Goal: Task Accomplishment & Management: Manage account settings

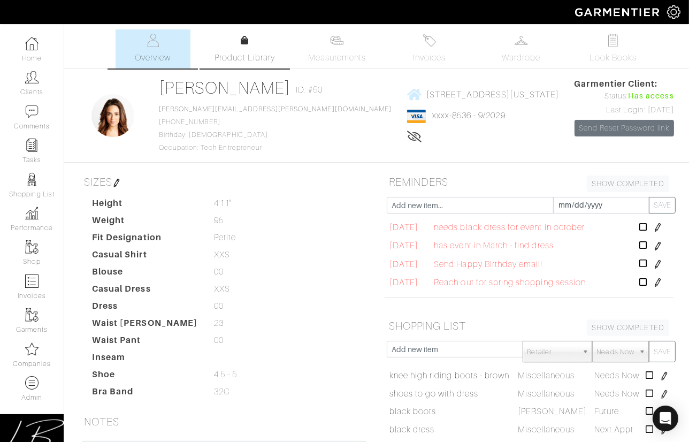
click at [256, 34] on link "Product Library" at bounding box center [244, 49] width 75 height 30
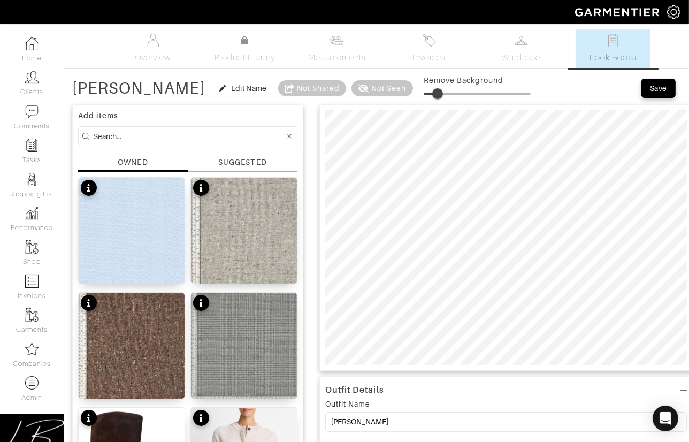
drag, startPoint x: 371, startPoint y: 90, endPoint x: 382, endPoint y: 91, distance: 11.3
click at [432, 90] on span at bounding box center [437, 93] width 11 height 11
drag, startPoint x: 380, startPoint y: 96, endPoint x: 382, endPoint y: 109, distance: 13.1
click at [437, 97] on span at bounding box center [442, 93] width 11 height 11
click at [440, 88] on span at bounding box center [445, 93] width 11 height 11
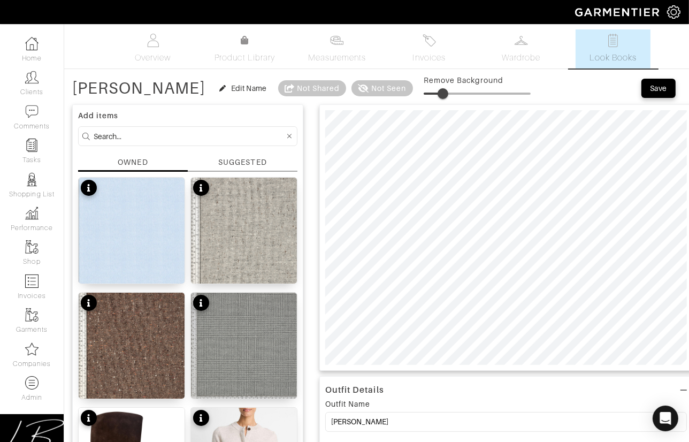
type input "19"
drag, startPoint x: 390, startPoint y: 92, endPoint x: 380, endPoint y: 105, distance: 16.8
click at [438, 92] on span at bounding box center [443, 93] width 11 height 11
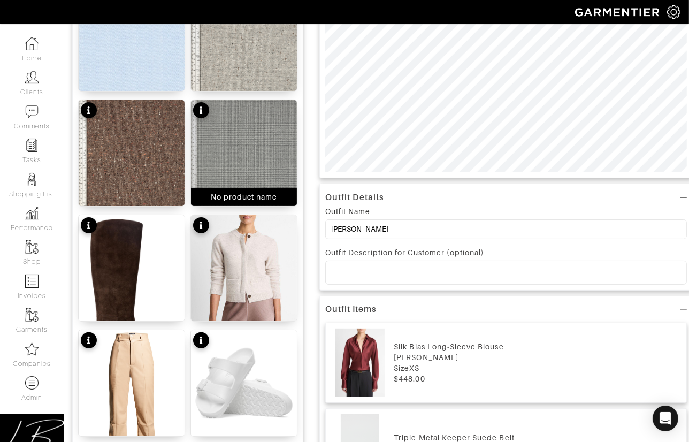
scroll to position [195, 0]
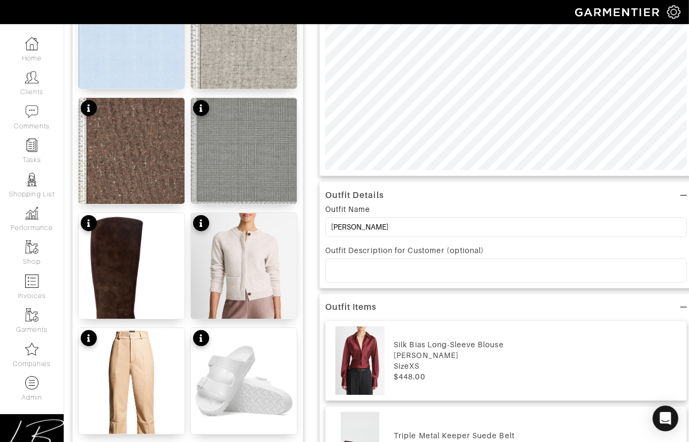
click at [364, 267] on p at bounding box center [506, 270] width 344 height 10
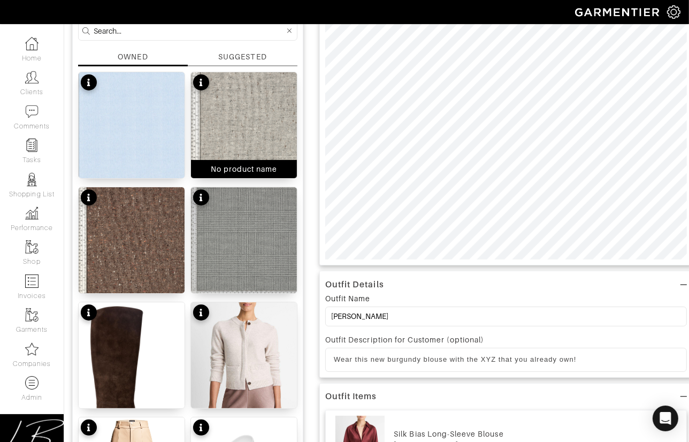
scroll to position [0, 0]
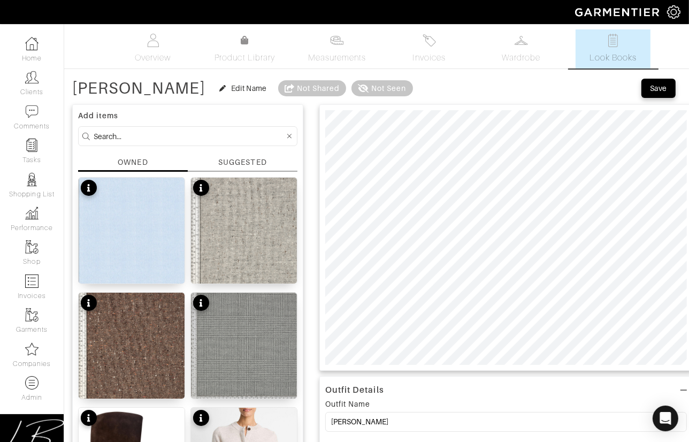
click at [144, 164] on div "OWNED" at bounding box center [133, 162] width 30 height 11
click at [234, 158] on div "SUGGESTED" at bounding box center [242, 162] width 48 height 11
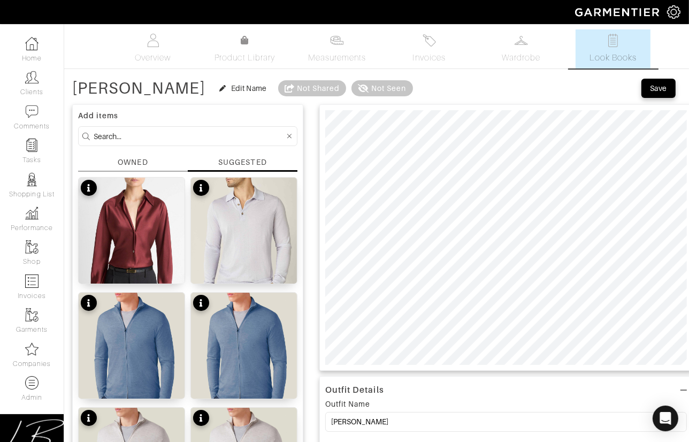
click at [146, 159] on div "OWNED" at bounding box center [133, 162] width 30 height 11
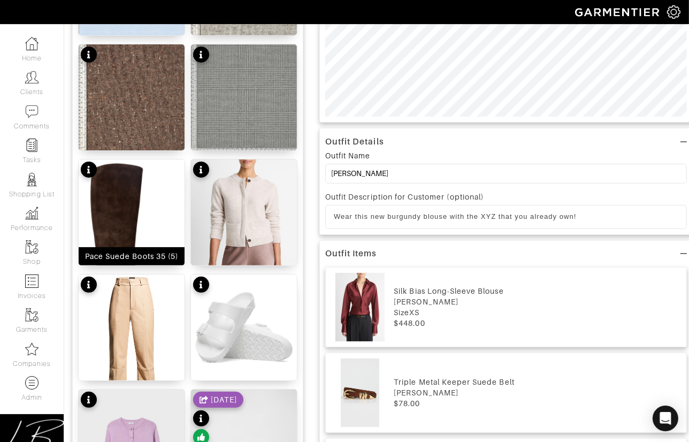
scroll to position [208, 0]
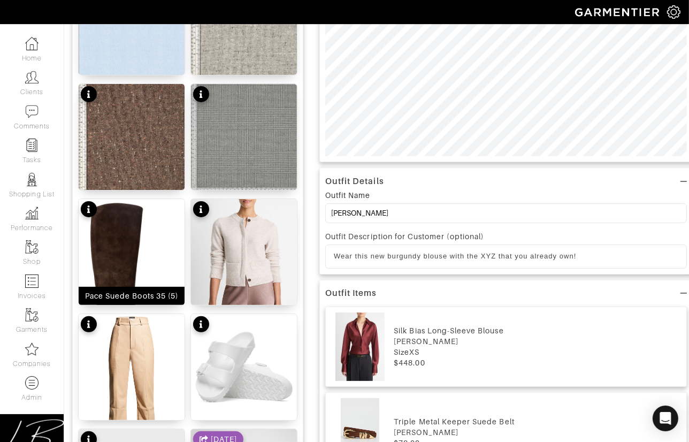
click at [151, 241] on img at bounding box center [132, 269] width 106 height 141
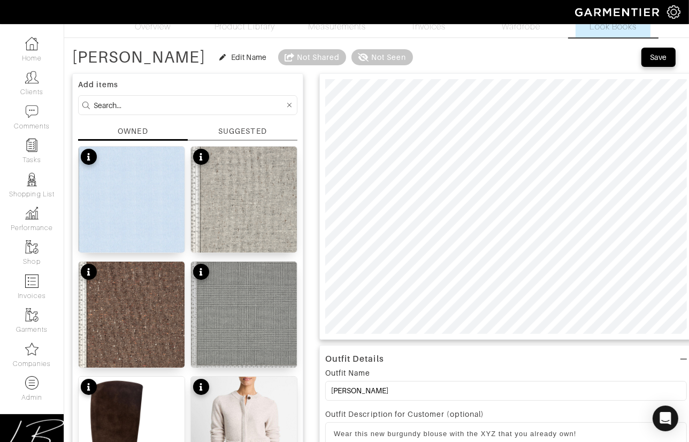
scroll to position [29, 0]
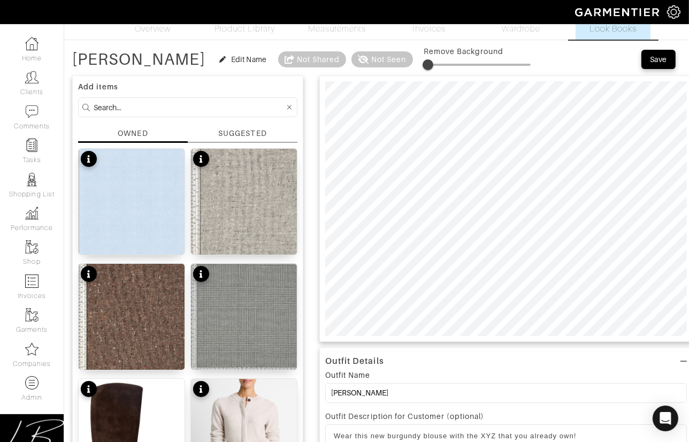
click at [422, 65] on span at bounding box center [427, 64] width 11 height 11
type input "4"
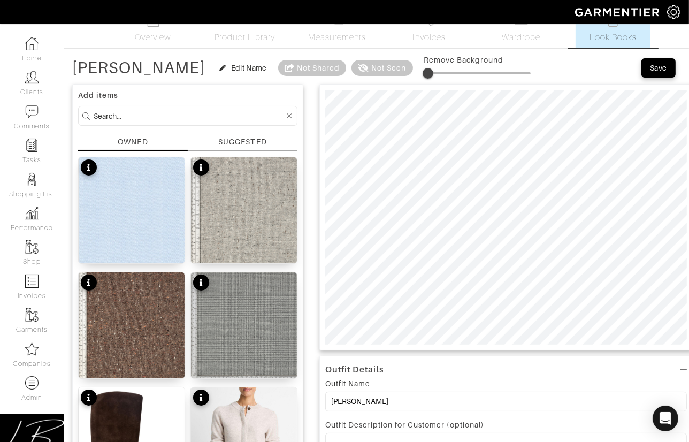
scroll to position [0, 0]
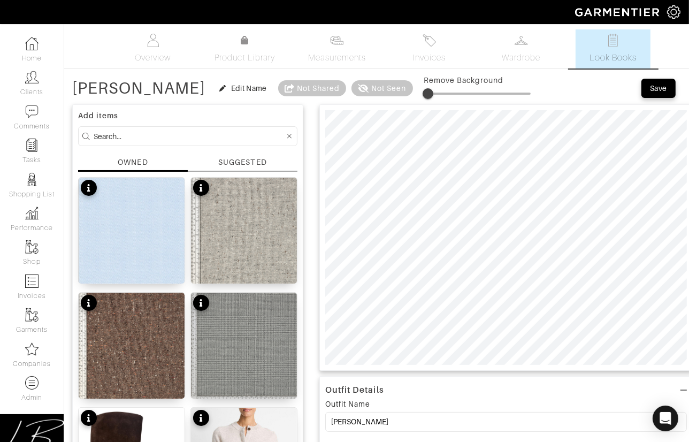
click at [234, 159] on div "SUGGESTED" at bounding box center [242, 162] width 48 height 11
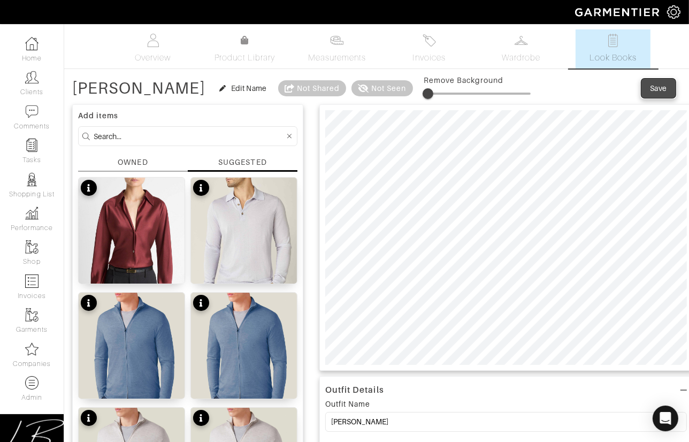
click at [663, 86] on div "Save" at bounding box center [657, 88] width 17 height 11
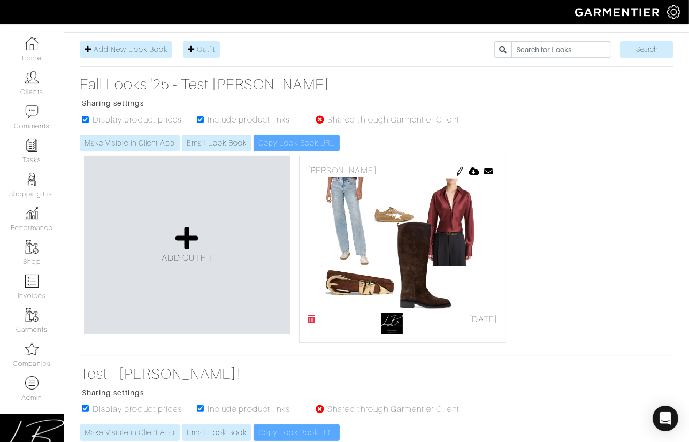
scroll to position [137, 0]
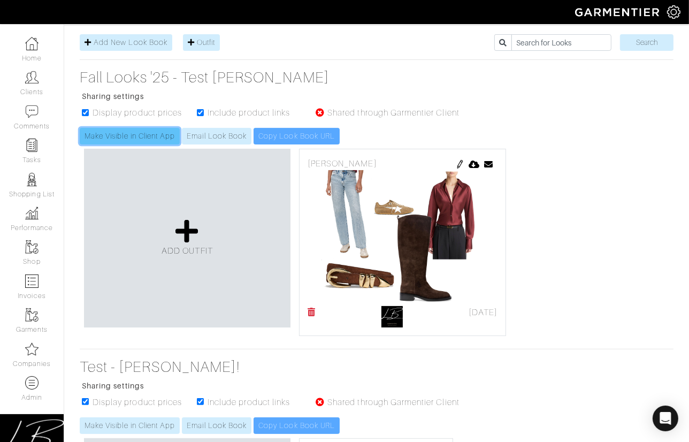
click at [122, 139] on link "Make Visible in Client App" at bounding box center [130, 136] width 100 height 17
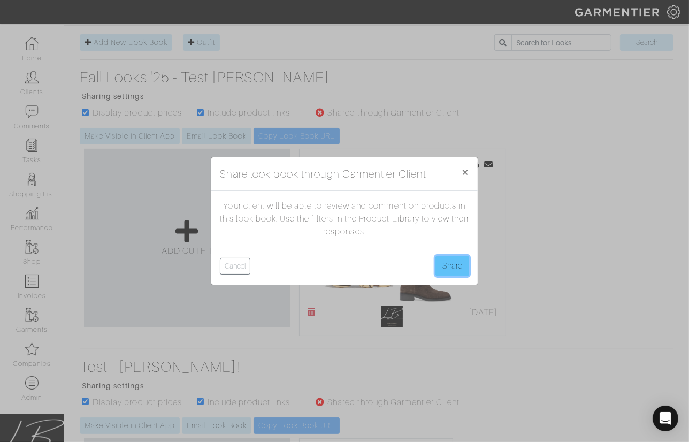
click at [445, 261] on button "Share" at bounding box center [452, 266] width 34 height 20
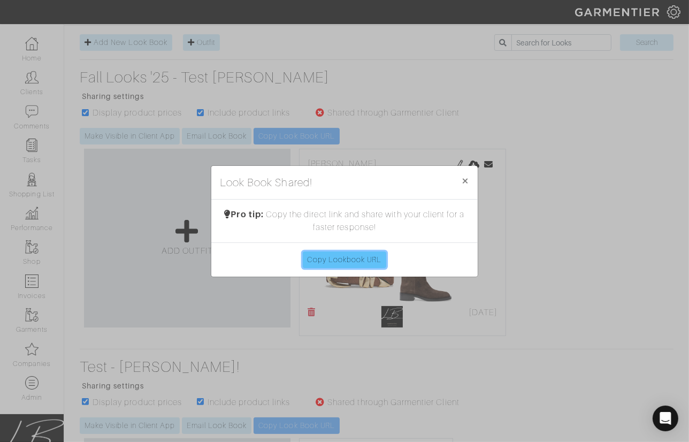
click at [365, 258] on link "Copy Lookbook URL" at bounding box center [345, 259] width 84 height 17
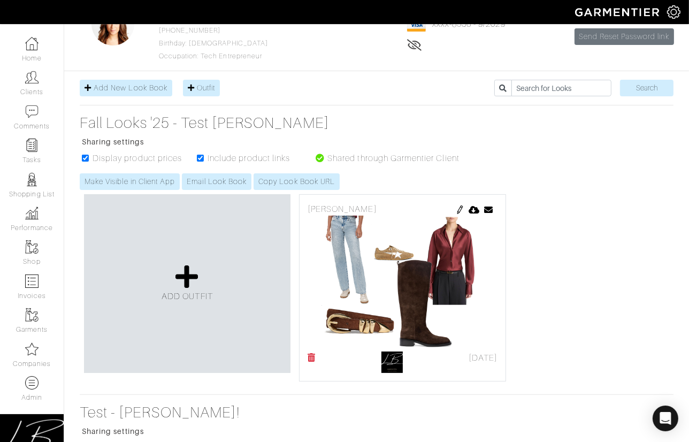
scroll to position [80, 0]
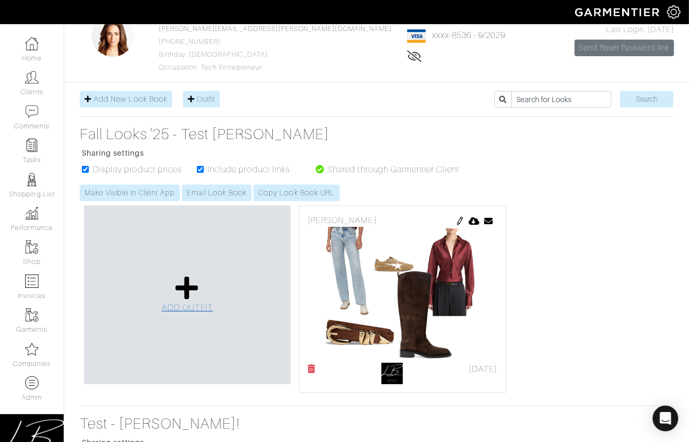
click at [191, 295] on icon at bounding box center [186, 288] width 23 height 26
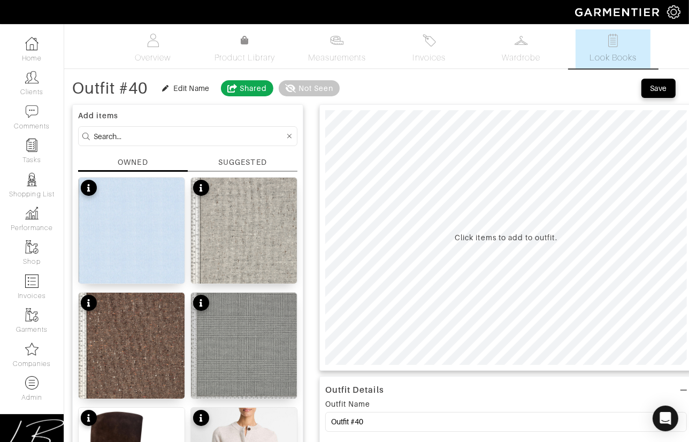
click at [222, 160] on div "SUGGESTED" at bounding box center [242, 162] width 48 height 11
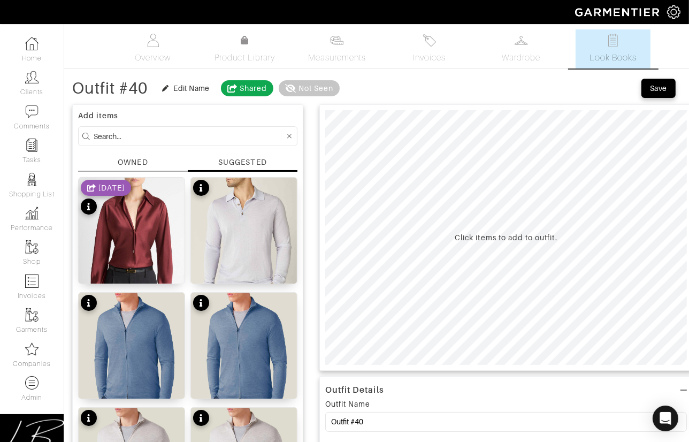
click at [156, 134] on input at bounding box center [189, 135] width 191 height 13
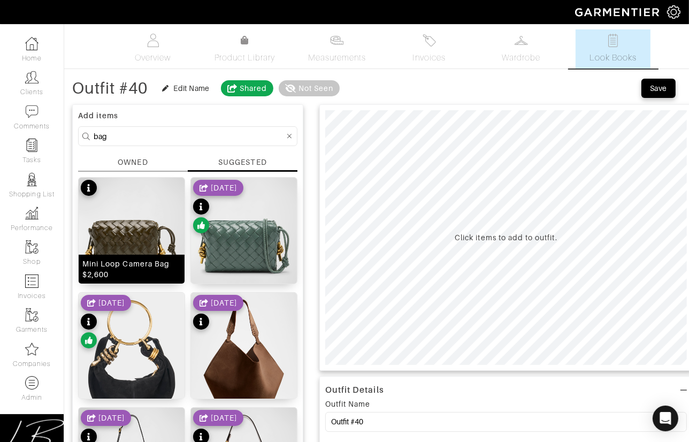
click at [144, 223] on img at bounding box center [132, 243] width 106 height 133
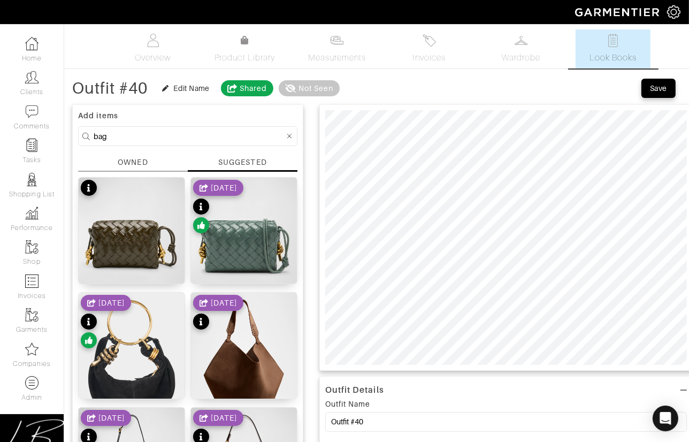
click at [152, 165] on div "OWNED" at bounding box center [133, 164] width 110 height 15
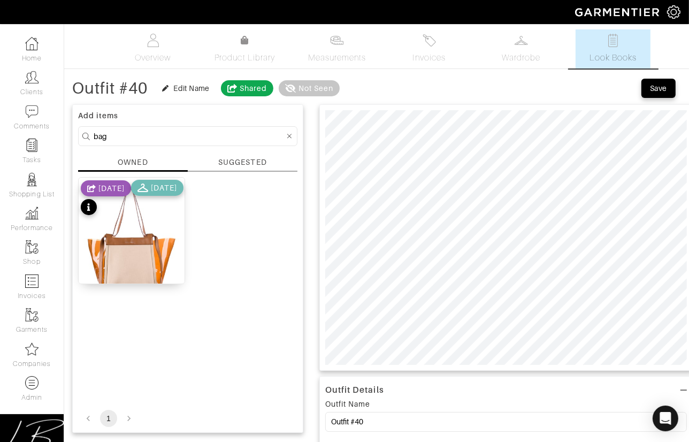
drag, startPoint x: 148, startPoint y: 136, endPoint x: 146, endPoint y: 129, distance: 6.5
click at [146, 129] on input "bag" at bounding box center [189, 135] width 191 height 13
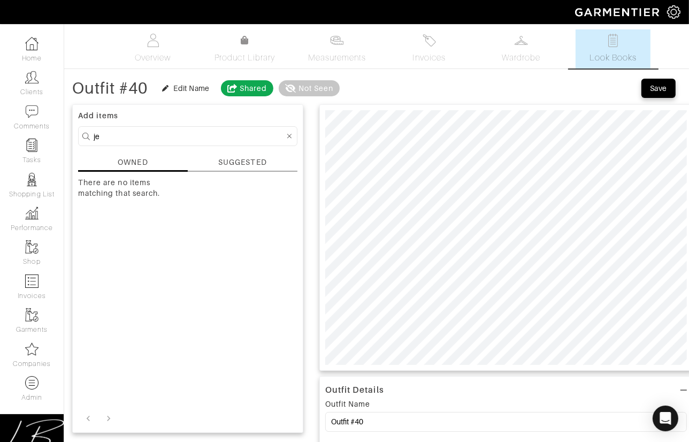
type input "j"
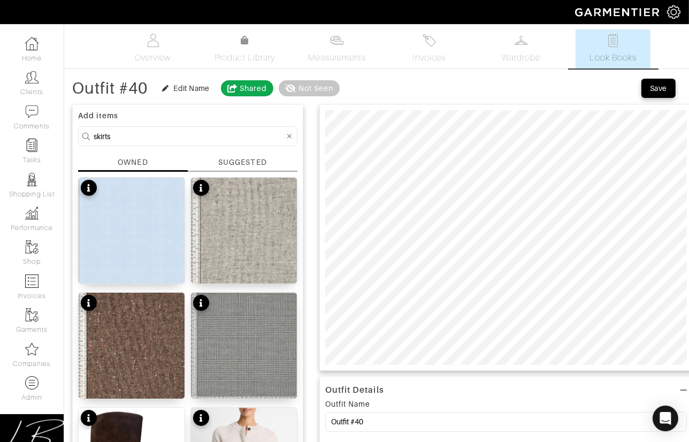
type input "skirts"
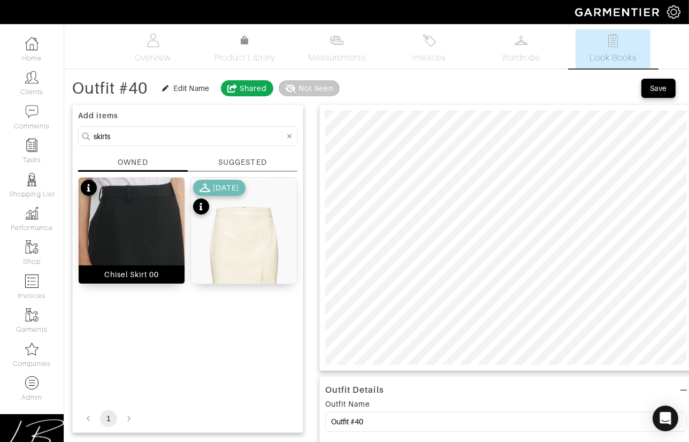
click at [140, 223] on img at bounding box center [132, 245] width 106 height 136
click at [274, 158] on div "SUGGESTED" at bounding box center [243, 164] width 110 height 15
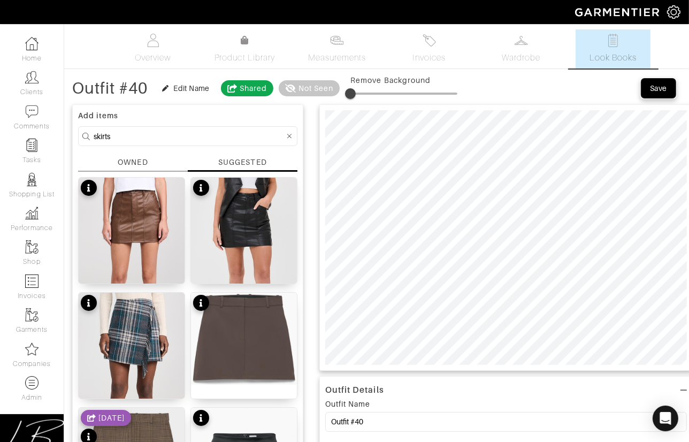
click at [659, 86] on div "Save" at bounding box center [657, 88] width 17 height 11
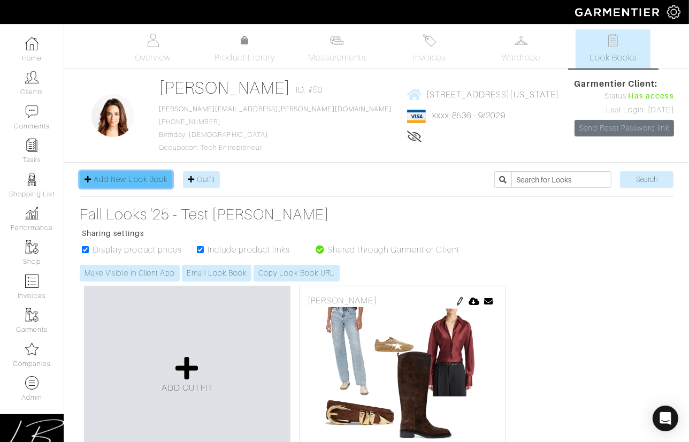
click at [130, 177] on span "Add New Look Book" at bounding box center [131, 179] width 74 height 9
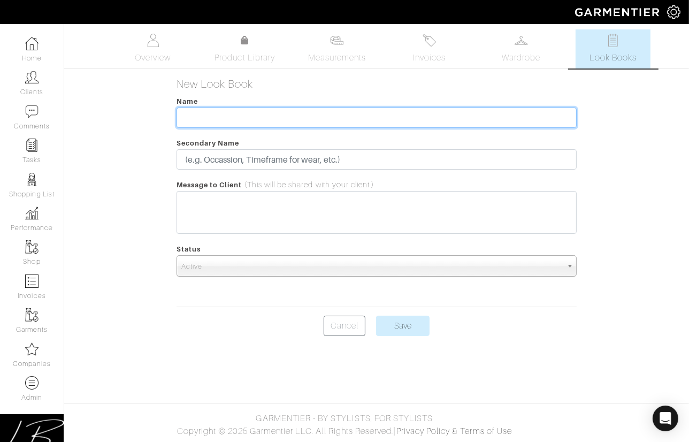
click at [216, 121] on input "text" at bounding box center [376, 117] width 400 height 20
type input "[PERSON_NAME] test 2"
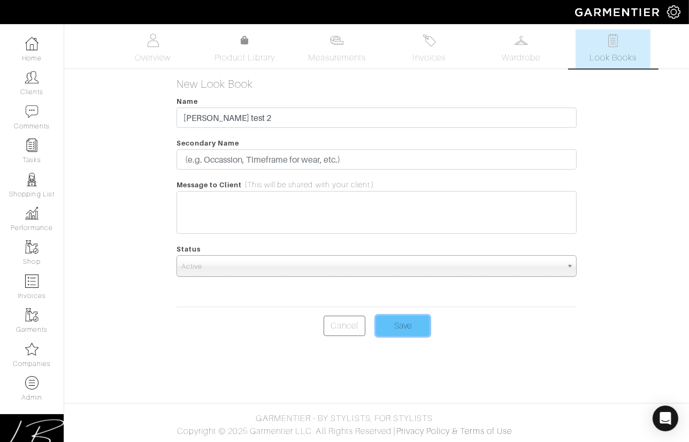
click at [416, 322] on input "Save" at bounding box center [402, 325] width 53 height 20
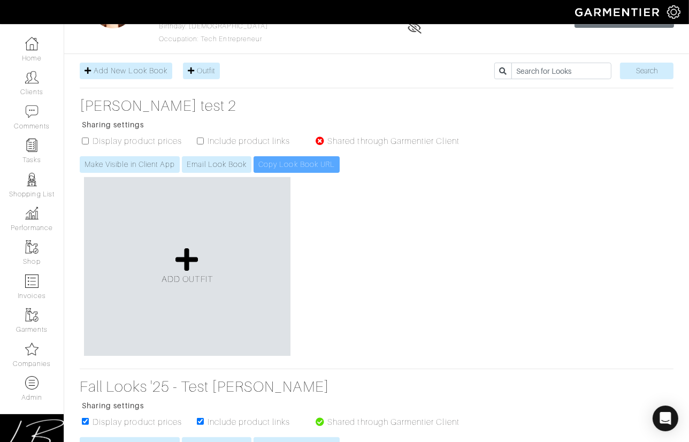
scroll to position [126, 0]
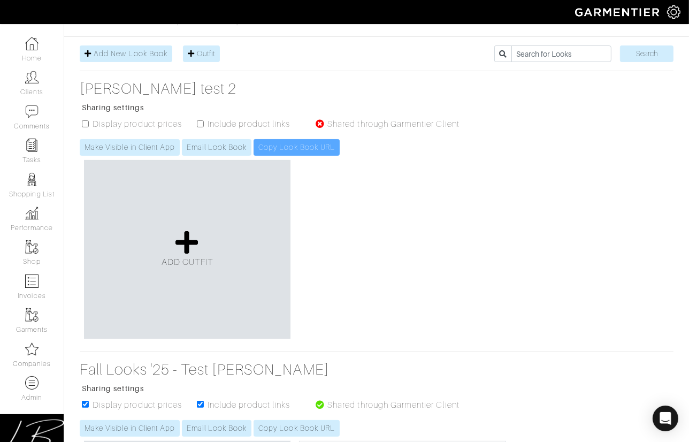
click at [88, 123] on input "checkbox" at bounding box center [85, 123] width 7 height 7
checkbox input "true"
click at [199, 121] on input "checkbox" at bounding box center [200, 123] width 7 height 7
checkbox input "true"
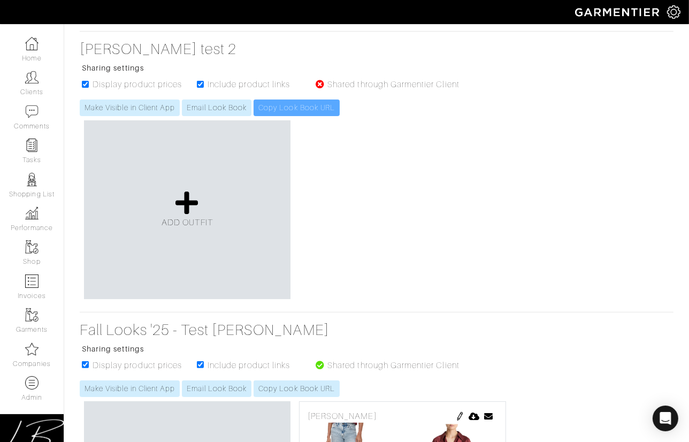
scroll to position [175, 0]
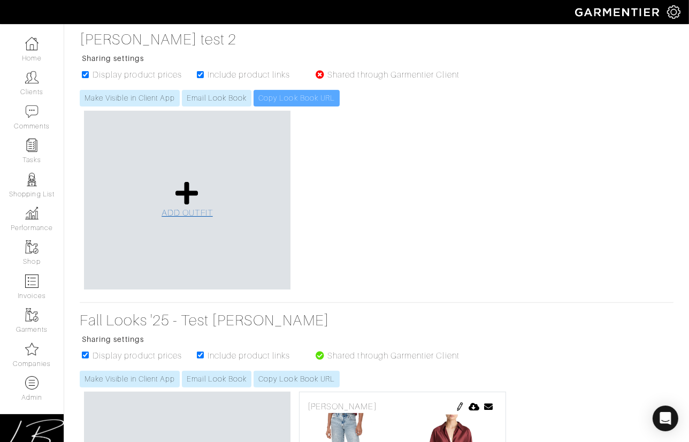
click at [184, 197] on icon at bounding box center [186, 193] width 23 height 26
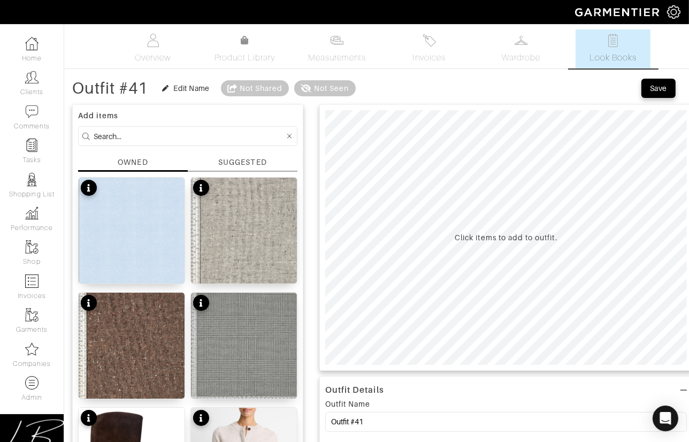
click at [241, 160] on div "SUGGESTED" at bounding box center [242, 162] width 48 height 11
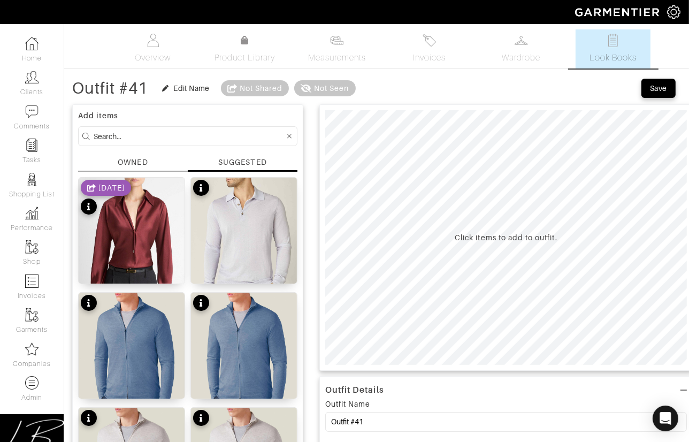
click at [149, 159] on div "OWNED" at bounding box center [133, 164] width 110 height 15
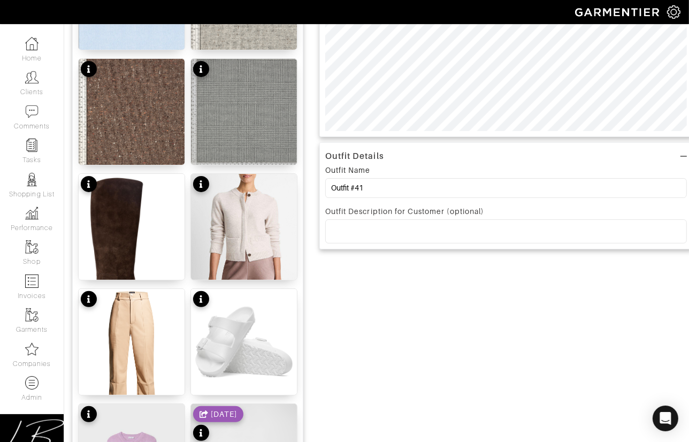
scroll to position [234, 0]
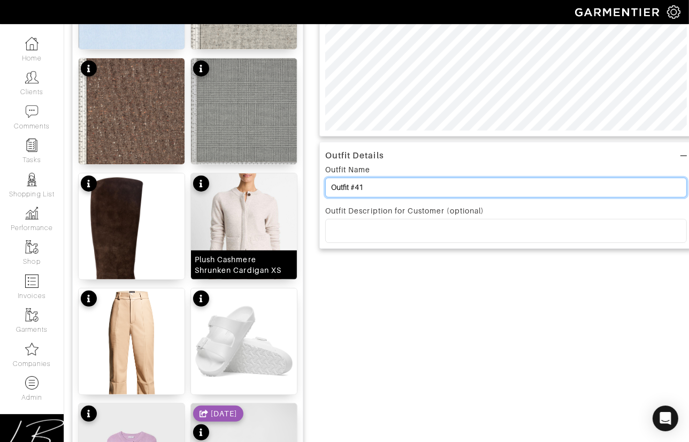
drag, startPoint x: 389, startPoint y: 185, endPoint x: 263, endPoint y: 186, distance: 125.6
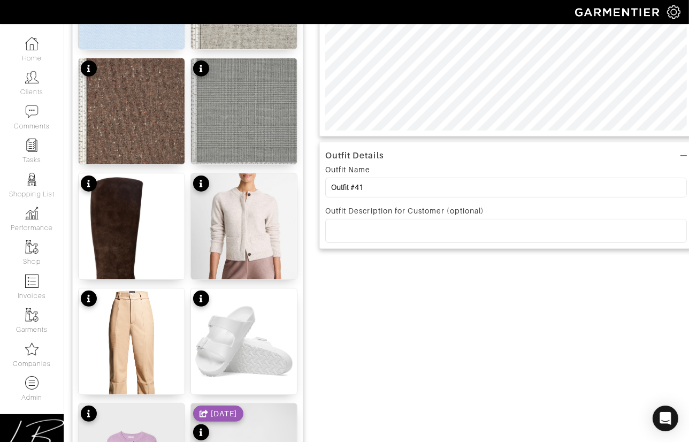
click at [395, 230] on p at bounding box center [506, 231] width 344 height 10
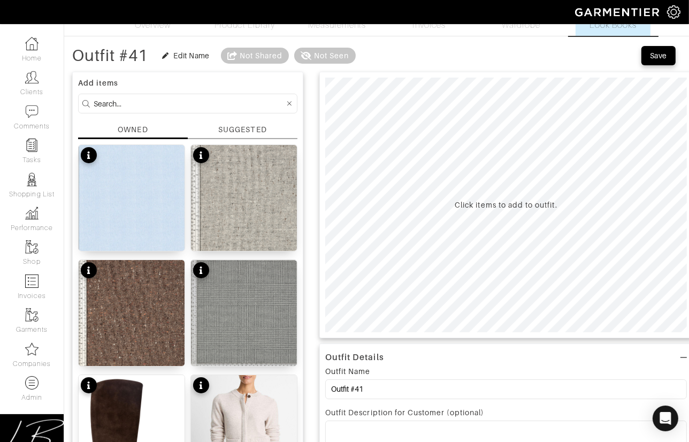
scroll to position [31, 0]
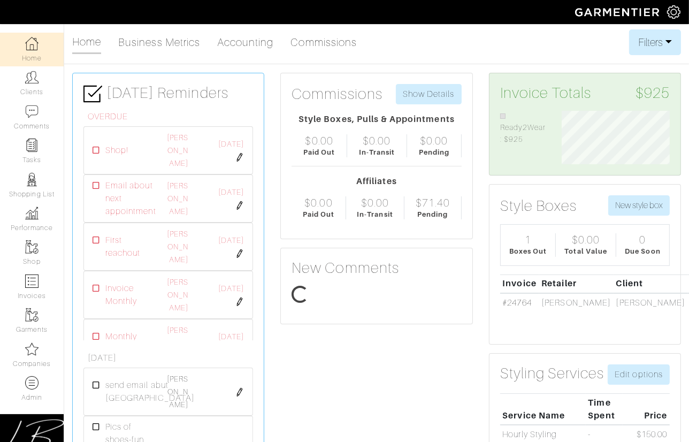
scroll to position [53, 123]
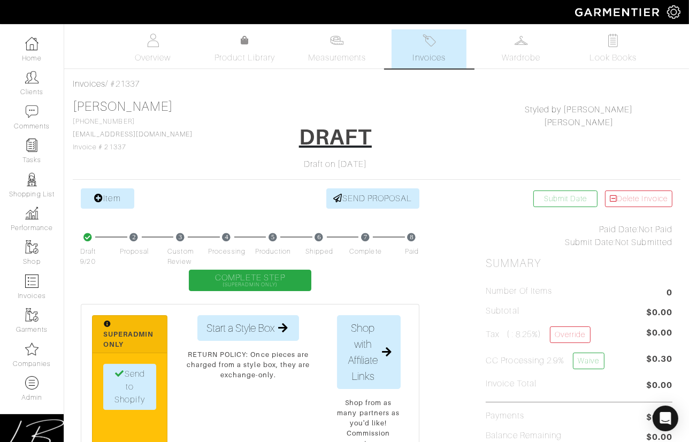
click at [209, 106] on div "[PERSON_NAME] [PHONE_NUMBER] [EMAIL_ADDRESS][DOMAIN_NAME] Invoice # 21337 DRAFT…" at bounding box center [376, 135] width 607 height 72
click at [101, 199] on icon at bounding box center [98, 198] width 9 height 9
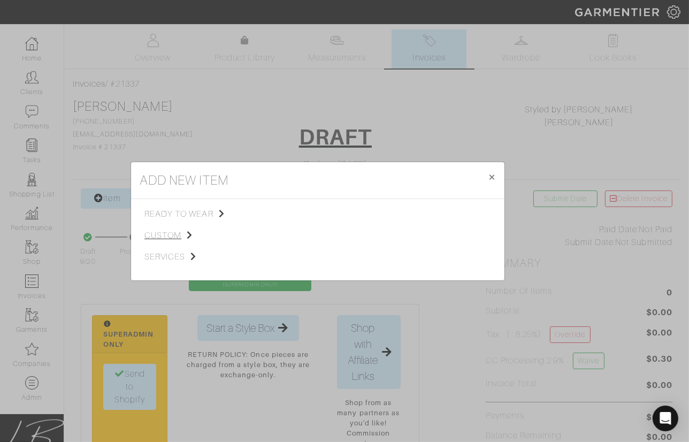
click at [153, 232] on span "custom" at bounding box center [197, 235] width 107 height 13
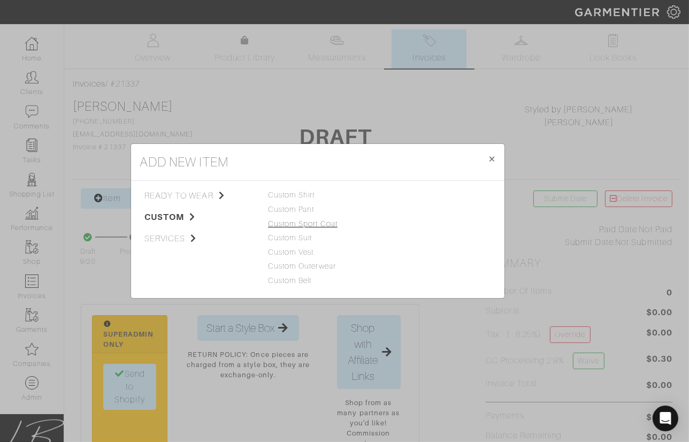
click at [283, 220] on link "Custom Sport Coat" at bounding box center [302, 223] width 69 height 9
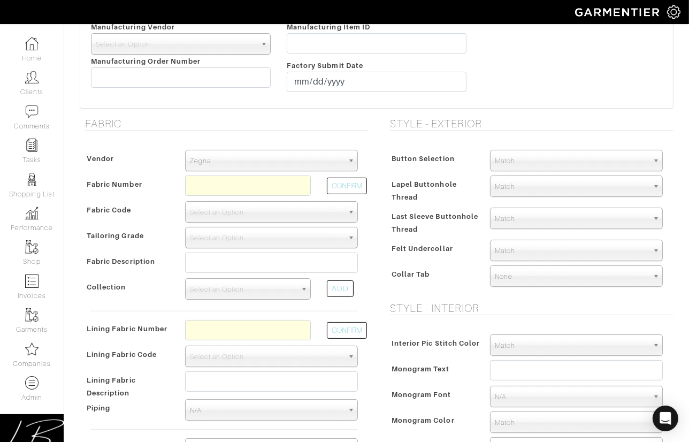
scroll to position [169, 0]
click at [216, 185] on input "text" at bounding box center [248, 184] width 126 height 20
click at [219, 163] on span "Zegna" at bounding box center [266, 159] width 153 height 21
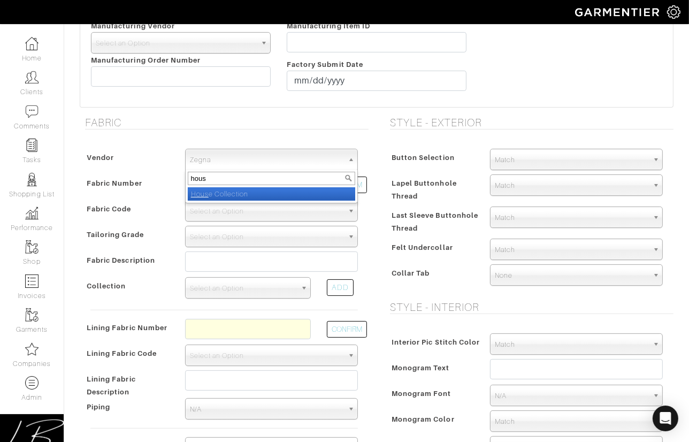
type input "house"
select select "75"
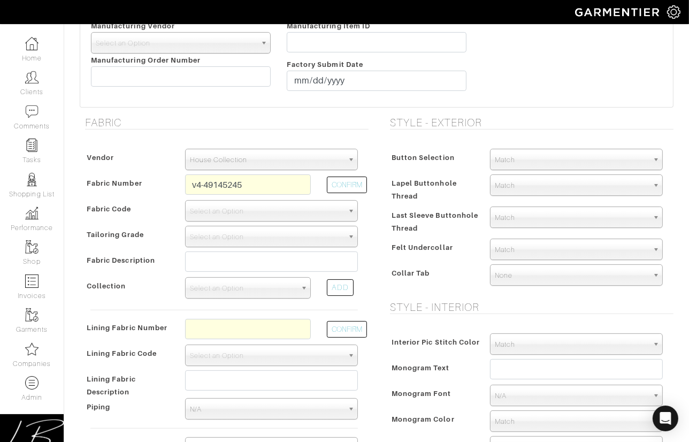
click at [219, 166] on span "House Collection" at bounding box center [266, 159] width 153 height 21
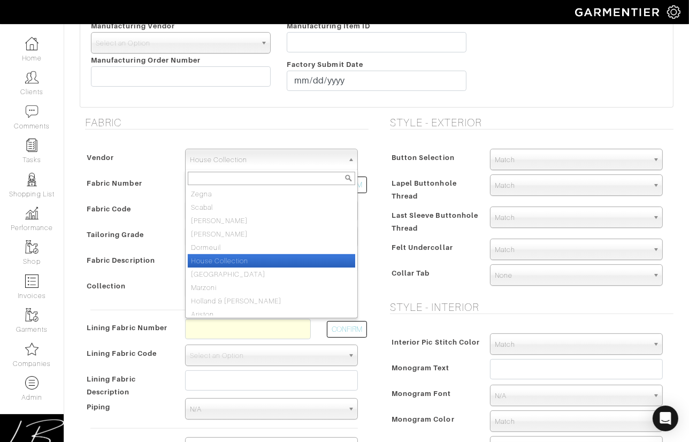
click at [370, 165] on div "Fabric Vendor Zegna Scabal Loro Piana Gladson Dormeuil House Collection London …" at bounding box center [224, 313] width 305 height 395
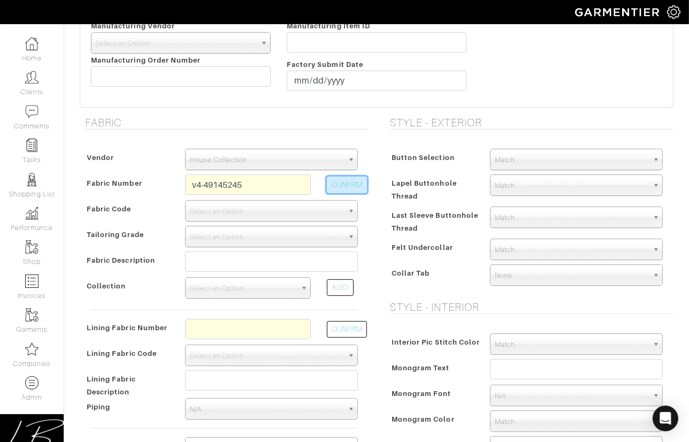
click at [360, 181] on button "CONFIRM" at bounding box center [347, 184] width 40 height 17
type input "V4-49145245"
select select "909"
type input "Ivory Micro Basketweave"
select select
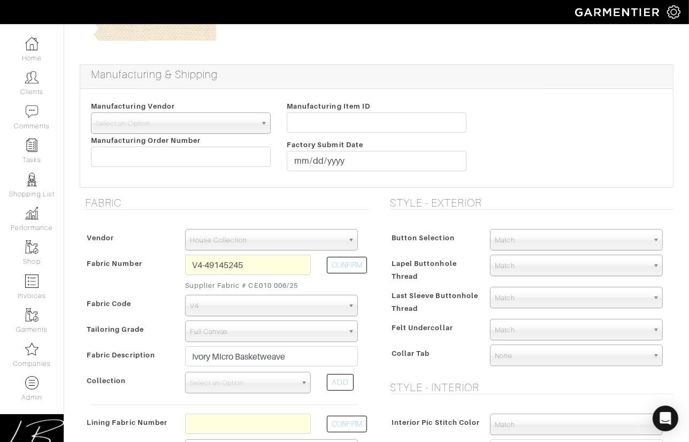
type input "1900.00"
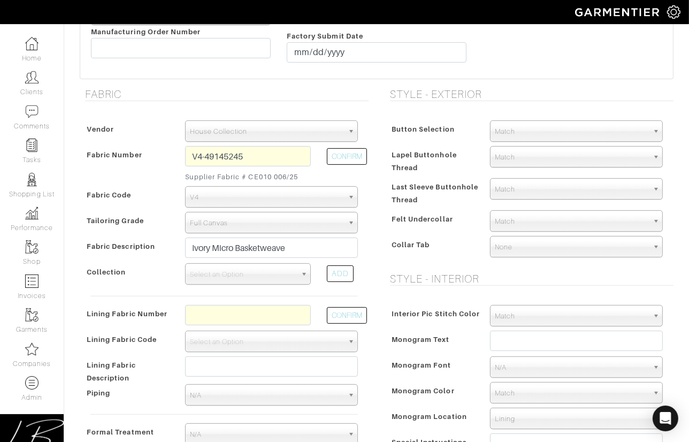
scroll to position [278, 0]
click at [355, 150] on button "CONFIRM" at bounding box center [347, 156] width 40 height 17
select select
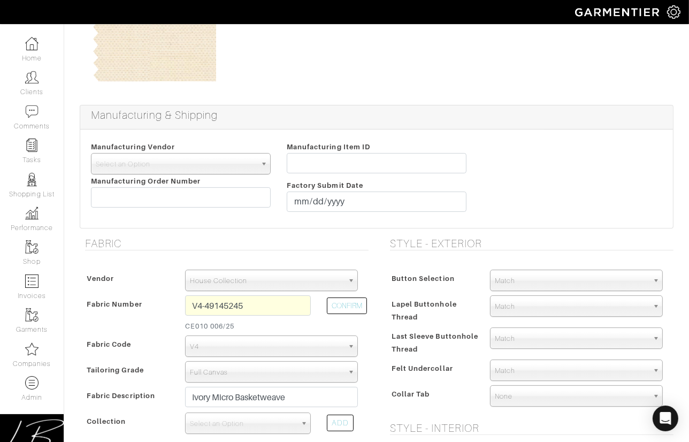
scroll to position [0, 0]
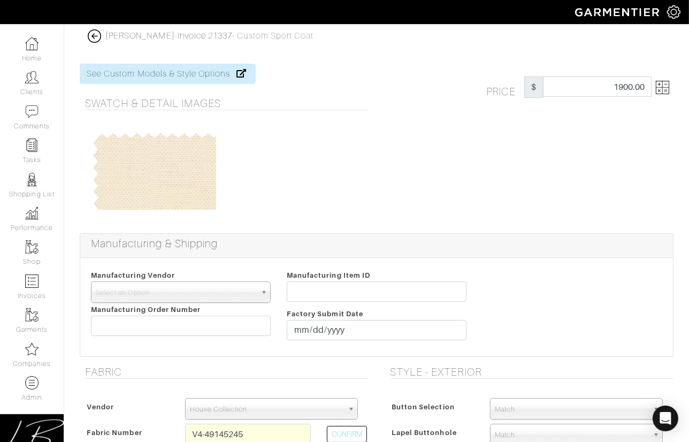
drag, startPoint x: 395, startPoint y: 191, endPoint x: 389, endPoint y: 199, distance: 10.1
click at [394, 191] on div "Price $ 1900.00" at bounding box center [528, 142] width 305 height 157
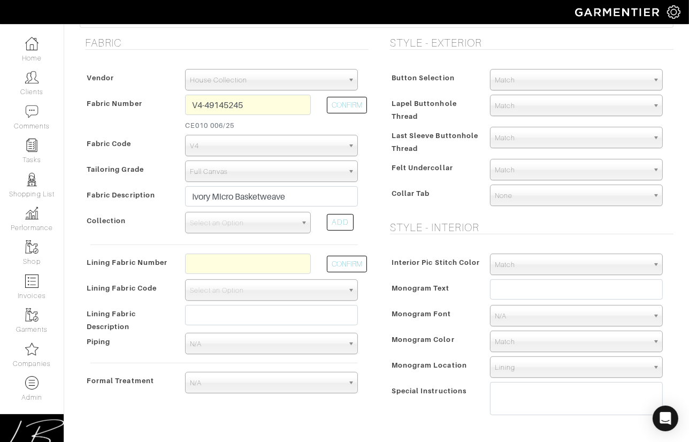
scroll to position [340, 0]
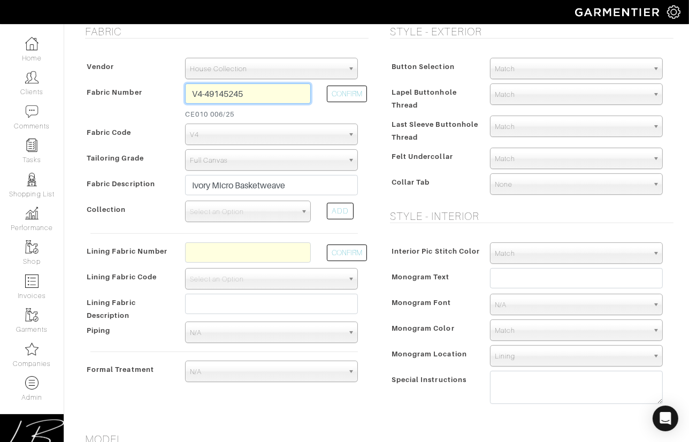
drag, startPoint x: 254, startPoint y: 95, endPoint x: 254, endPoint y: 80, distance: 15.0
click at [254, 80] on div "Vendor Zegna Scabal Loro Piana Gladson Dormeuil House Collection London Marzoni…" at bounding box center [224, 222] width 289 height 350
type input "z14-5017036"
click at [346, 93] on button "CONFIRM" at bounding box center [347, 94] width 40 height 17
select select
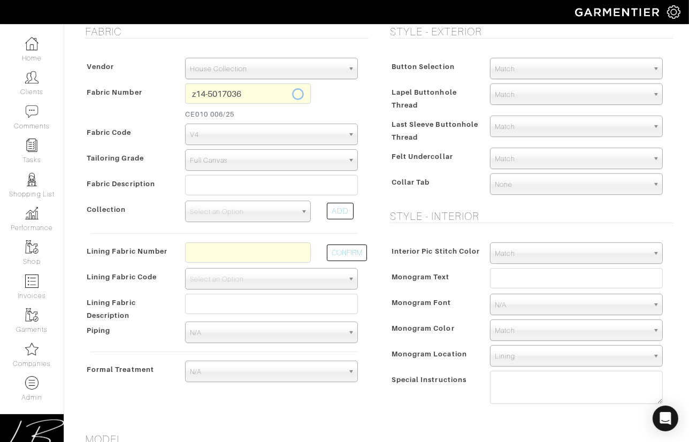
scroll to position [260, 0]
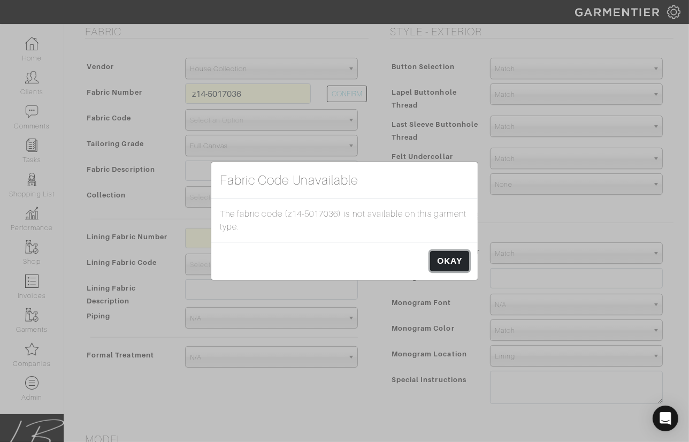
click at [441, 251] on link "OKAY" at bounding box center [449, 261] width 39 height 20
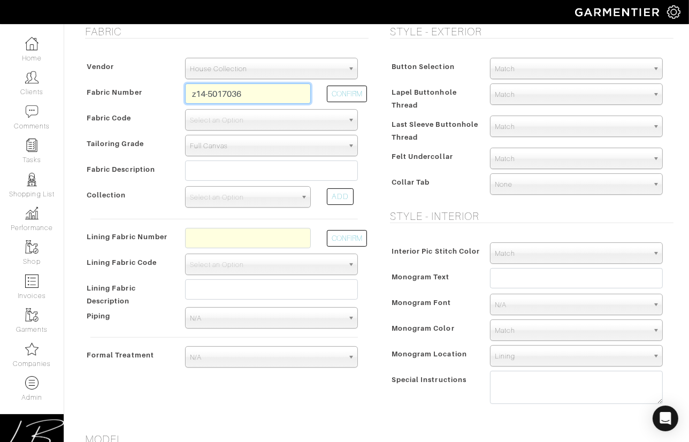
click at [227, 94] on input "z14-5017036" at bounding box center [248, 93] width 126 height 20
click at [360, 94] on button "CONFIRM" at bounding box center [347, 94] width 40 height 17
type input "Z14-50171036"
select select "1369"
type input "White Solid"
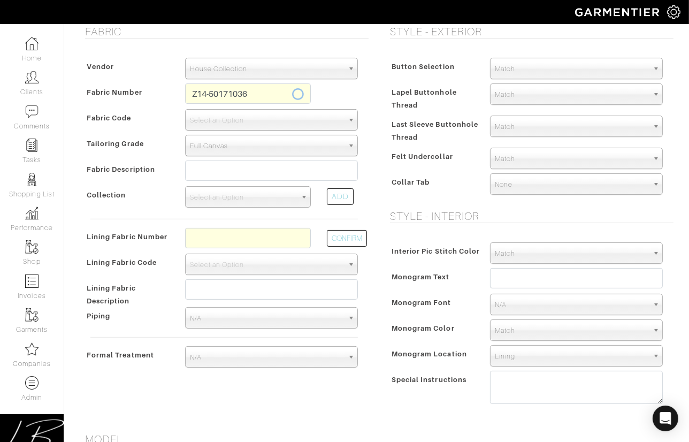
select select
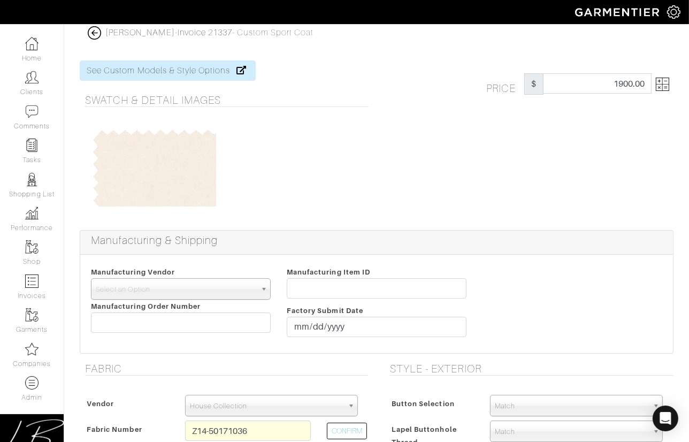
scroll to position [0, 0]
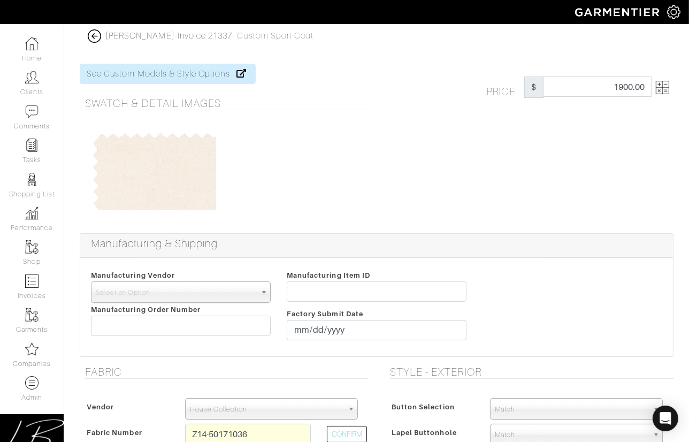
type input "2916.00"
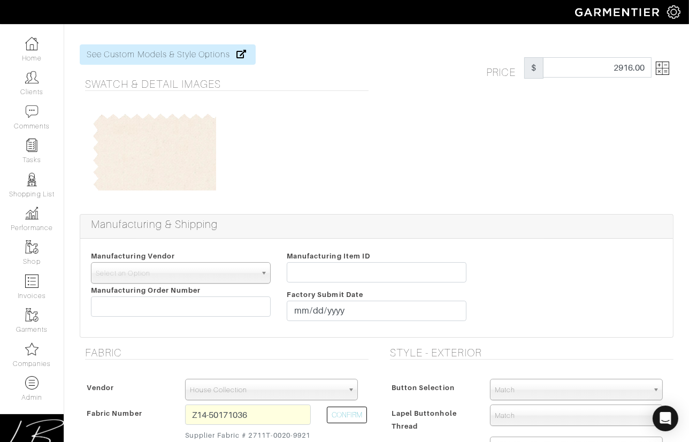
scroll to position [20, 0]
click at [662, 63] on img at bounding box center [661, 66] width 13 height 13
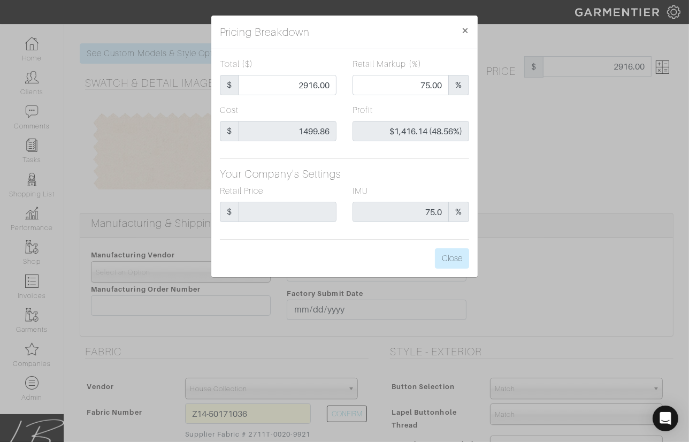
click at [527, 156] on div "Pricing Breakdown × Total ($) $ 2916.00 Retail Markup (%) 75.00 % Cost $ 1499.8…" at bounding box center [344, 221] width 689 height 442
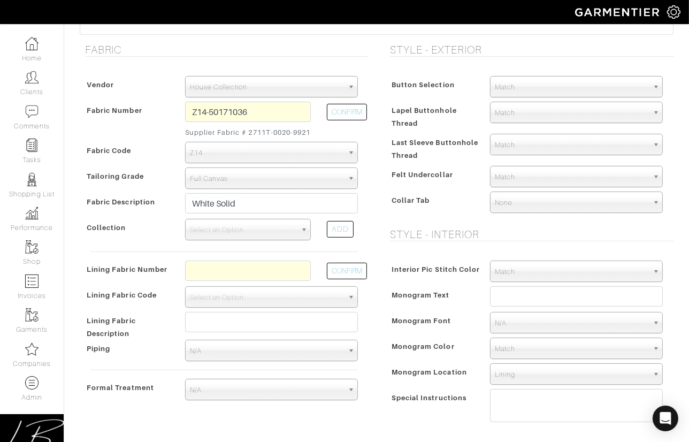
scroll to position [321, 0]
drag, startPoint x: 287, startPoint y: 108, endPoint x: 291, endPoint y: 95, distance: 14.0
click at [291, 95] on div "Vendor Zegna Scabal Loro Piana Gladson Dormeuil House Collection London Marzoni…" at bounding box center [224, 241] width 289 height 350
click at [339, 107] on button "CONFIRM" at bounding box center [347, 112] width 40 height 17
type input "XX6-51185499"
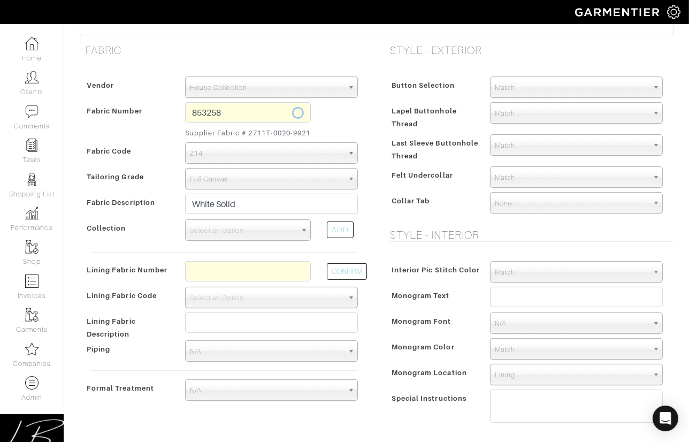
select select "1282"
type input "WHITE PLAIN WEAVE PLAIN DESIGN - C2567 FESTIVAL"
select select
type input "12760.00"
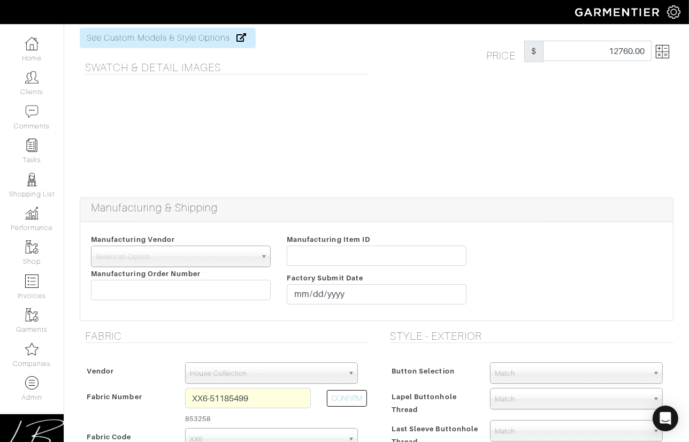
scroll to position [0, 0]
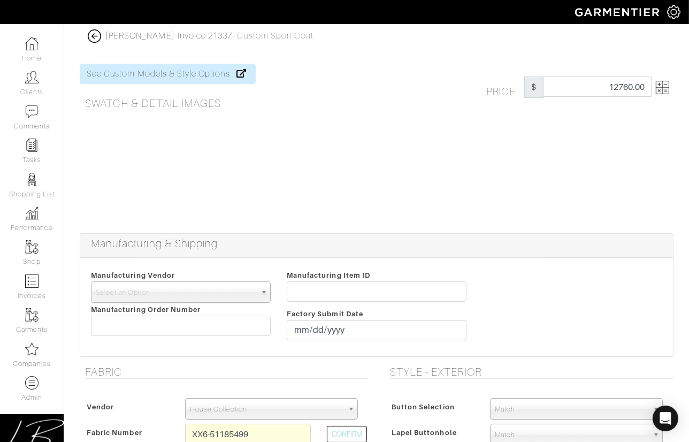
click at [663, 90] on img at bounding box center [661, 87] width 13 height 13
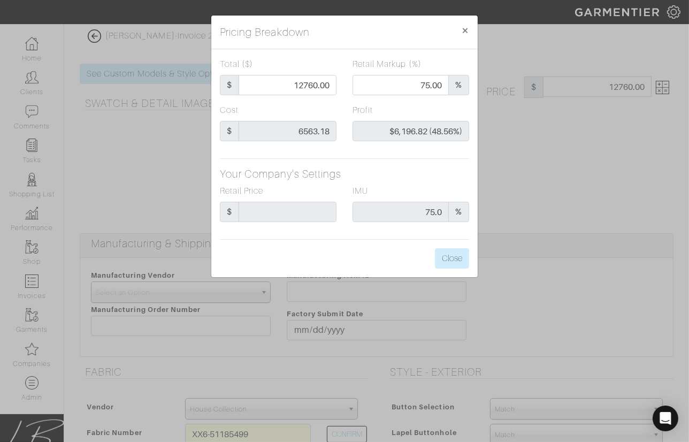
click at [563, 158] on div "Pricing Breakdown × Total ($) $ 12760.00 Retail Markup (%) 75.00 % Cost $ 6563.…" at bounding box center [344, 221] width 689 height 442
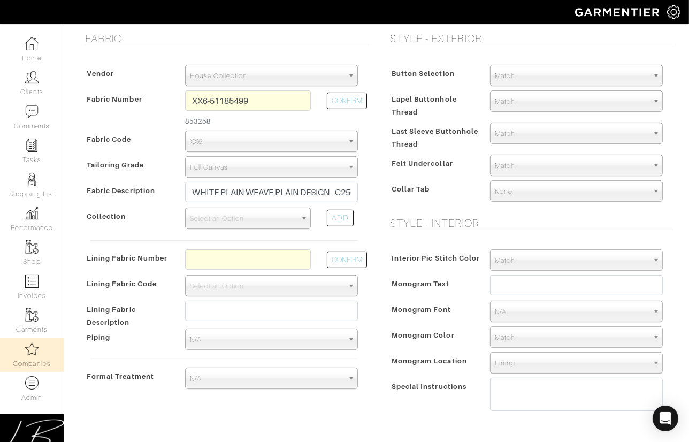
scroll to position [331, 0]
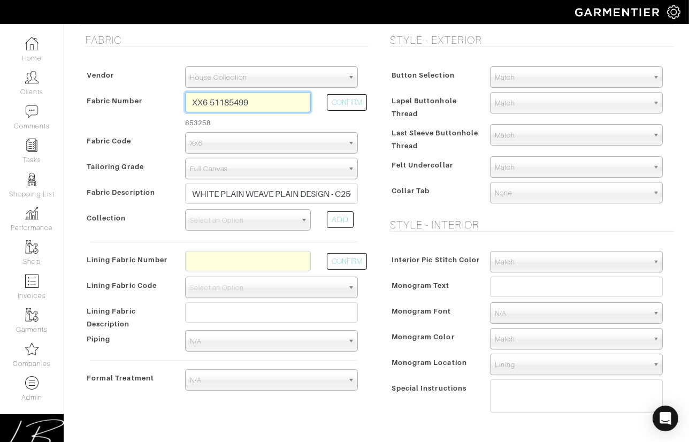
drag, startPoint x: 270, startPoint y: 105, endPoint x: 270, endPoint y: 87, distance: 17.6
click at [270, 87] on div "Vendor Zegna Scabal Loro Piana Gladson Dormeuil House Collection London Marzoni…" at bounding box center [224, 231] width 289 height 350
type input "n735020"
click at [323, 96] on div "CONFIRM" at bounding box center [342, 112] width 47 height 40
click at [345, 98] on button "CONFIRM" at bounding box center [347, 102] width 40 height 17
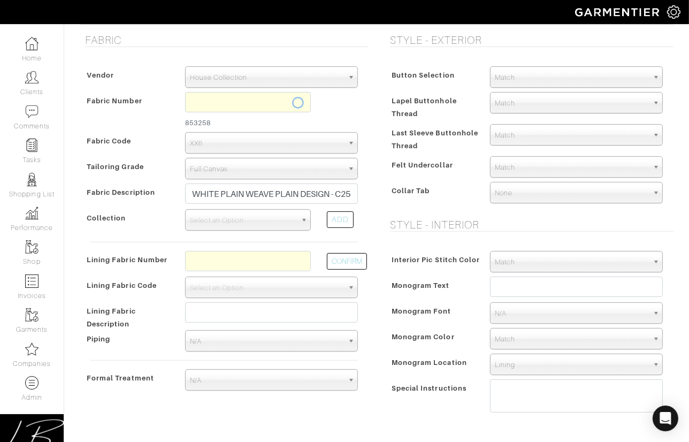
select select
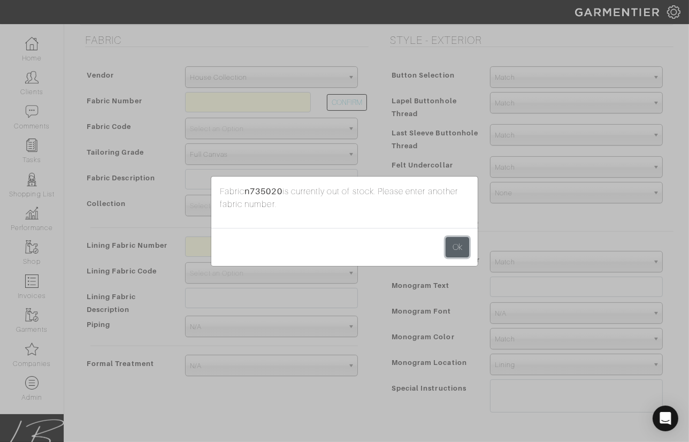
click at [455, 246] on button "Ok" at bounding box center [457, 247] width 24 height 20
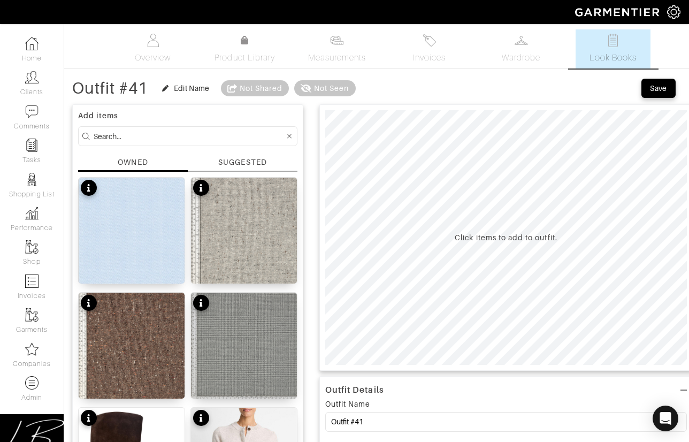
scroll to position [31, 0]
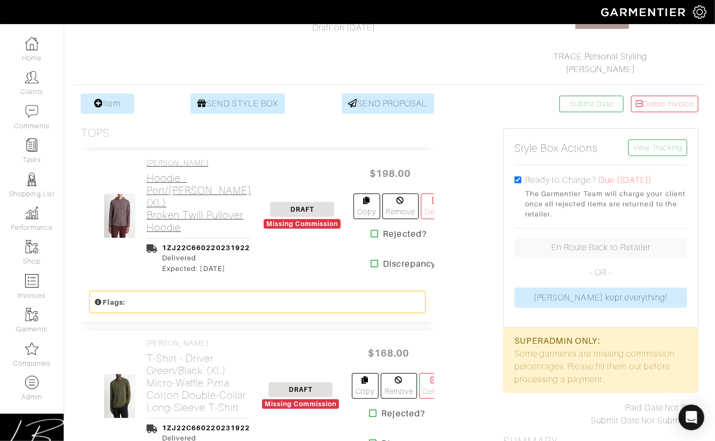
click at [167, 203] on h2 "Hoodie - Port/Heather Grey (XL) Broken Twill Pullover Hoodie" at bounding box center [198, 202] width 105 height 61
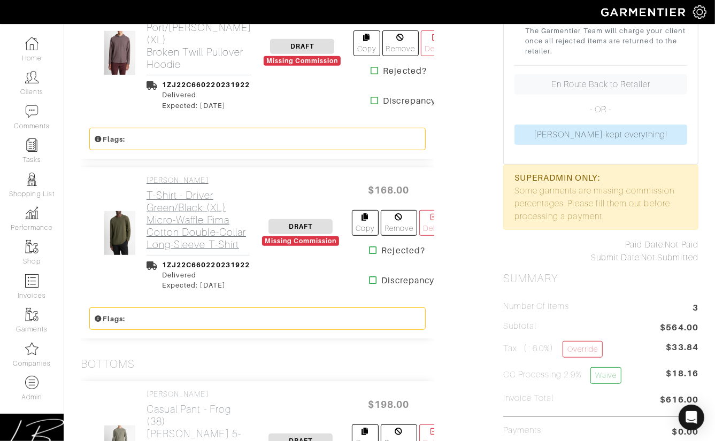
scroll to position [323, 0]
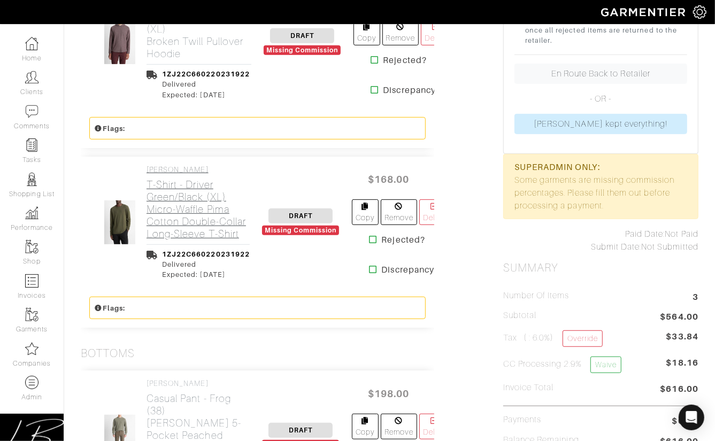
click at [167, 203] on h2 "T-Shirt - Driver Green/Black (XL) Micro-Waffle Pima Cotton Double-Collar Long-S…" at bounding box center [197, 209] width 103 height 61
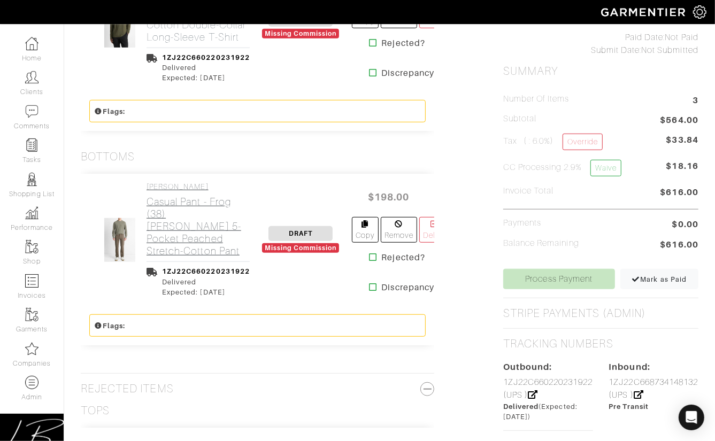
click at [167, 203] on h2 "Casual Pant - Frog (38) Dylan Slim 5-Pocket Peached Stretch-Cotton Pant" at bounding box center [197, 226] width 103 height 61
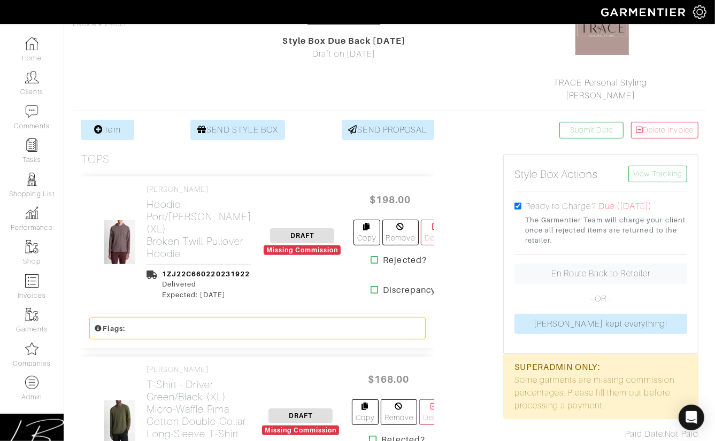
scroll to position [0, 0]
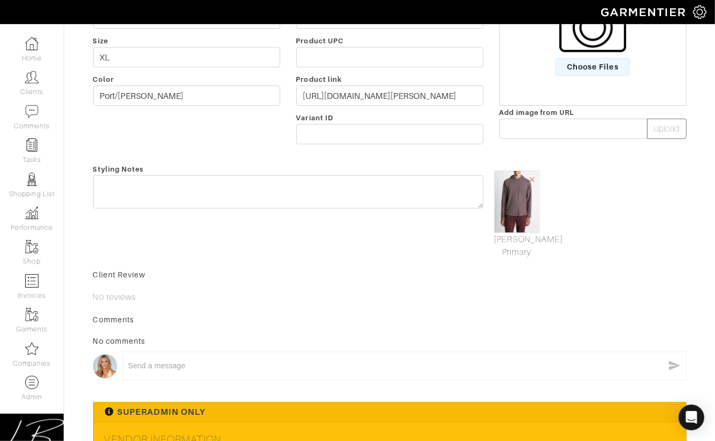
scroll to position [413, 0]
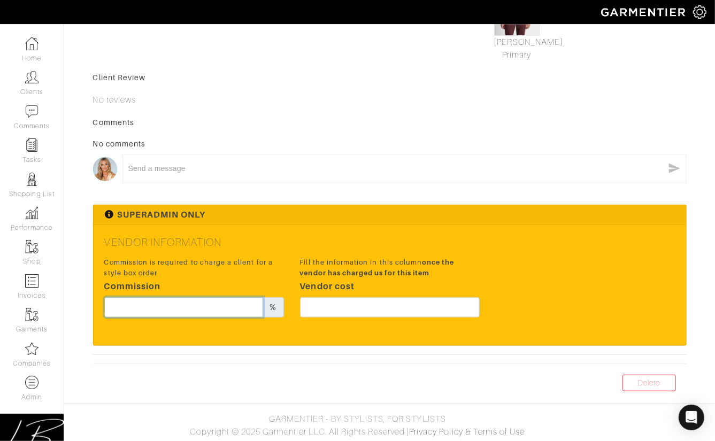
click at [202, 298] on input "text" at bounding box center [183, 307] width 159 height 20
type input "15"
click at [393, 297] on div "Fill the information in this column once the vendor has charged us for this ite…" at bounding box center [390, 290] width 196 height 71
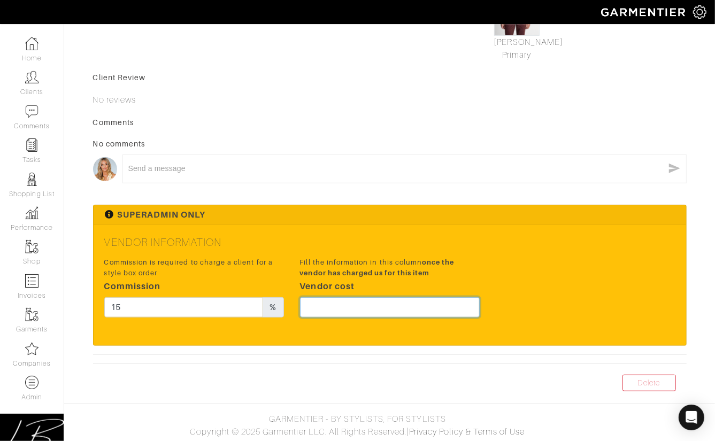
click at [396, 301] on input "text" at bounding box center [390, 307] width 180 height 20
paste input "148.5"
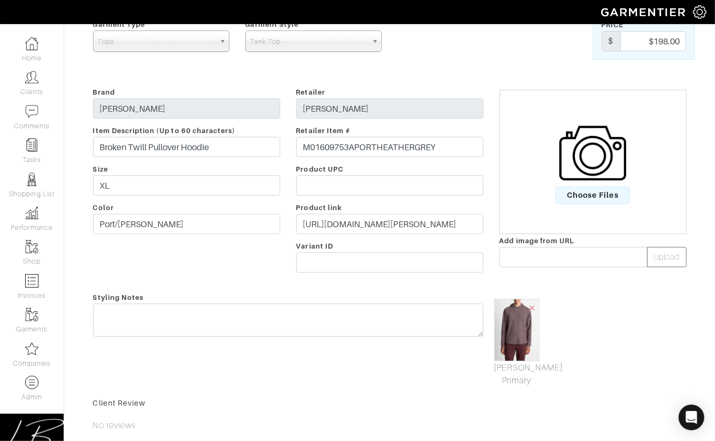
scroll to position [0, 0]
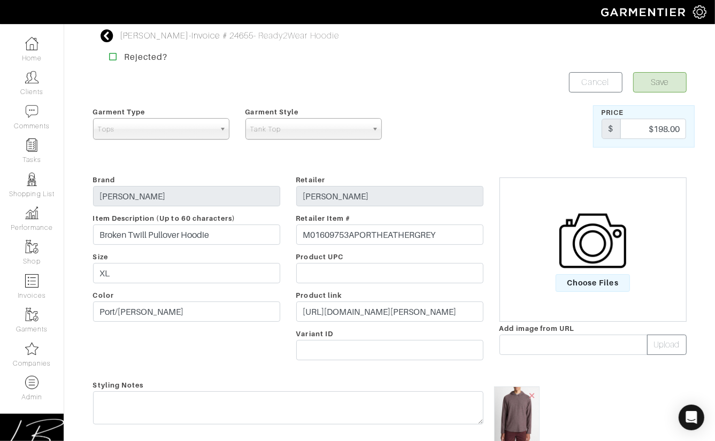
type input "148.5"
click at [670, 77] on button "Save" at bounding box center [659, 82] width 53 height 20
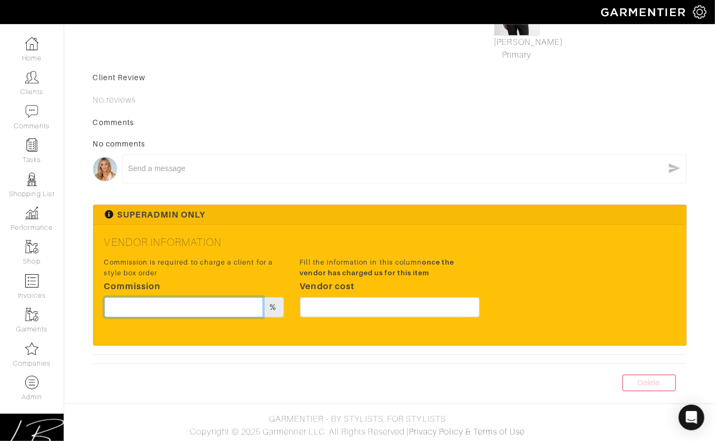
click at [199, 310] on input "text" at bounding box center [183, 307] width 159 height 20
type input "15"
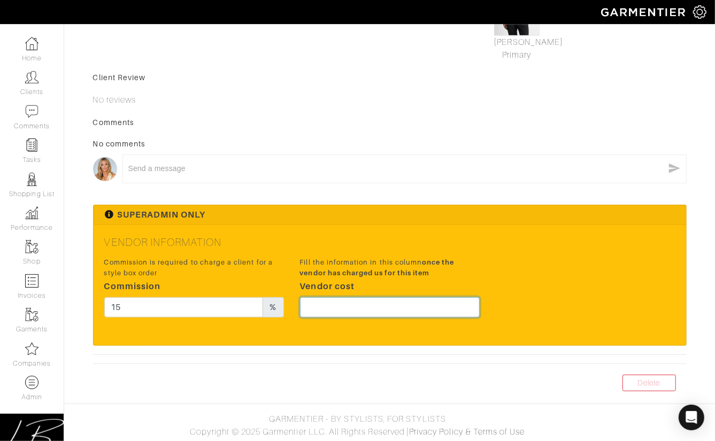
click at [398, 306] on input "text" at bounding box center [390, 307] width 180 height 20
type input "126"
drag, startPoint x: 405, startPoint y: 244, endPoint x: 398, endPoint y: 260, distance: 18.0
click at [405, 244] on h5 "Vendor Information" at bounding box center [389, 242] width 571 height 13
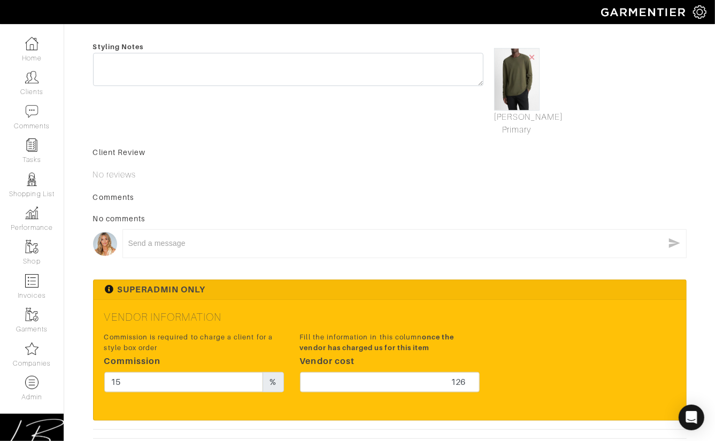
scroll to position [0, 0]
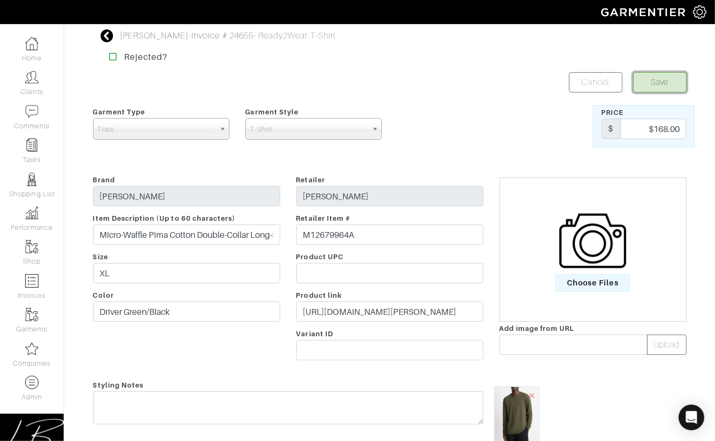
click at [639, 86] on button "Save" at bounding box center [659, 82] width 53 height 20
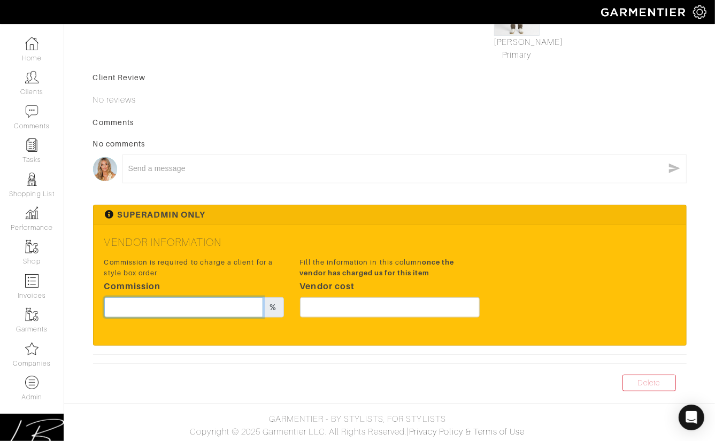
click at [210, 299] on input "text" at bounding box center [183, 307] width 159 height 20
type input "15"
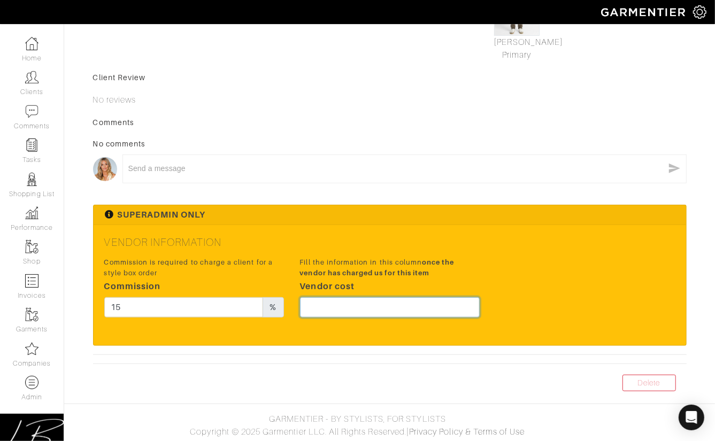
drag, startPoint x: 406, startPoint y: 304, endPoint x: 401, endPoint y: 297, distance: 8.5
click at [406, 304] on input "text" at bounding box center [390, 307] width 180 height 20
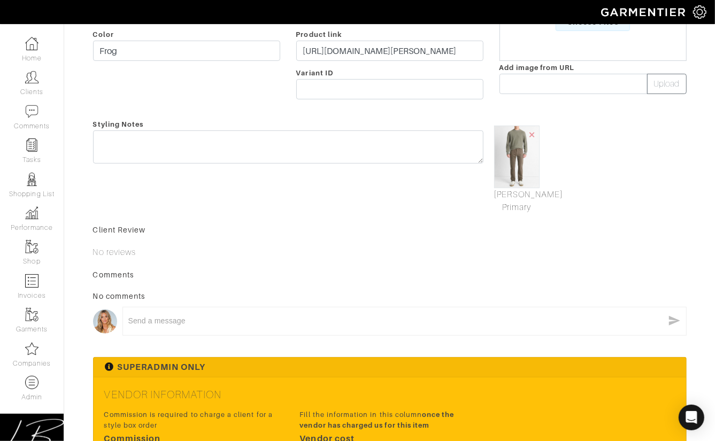
scroll to position [0, 0]
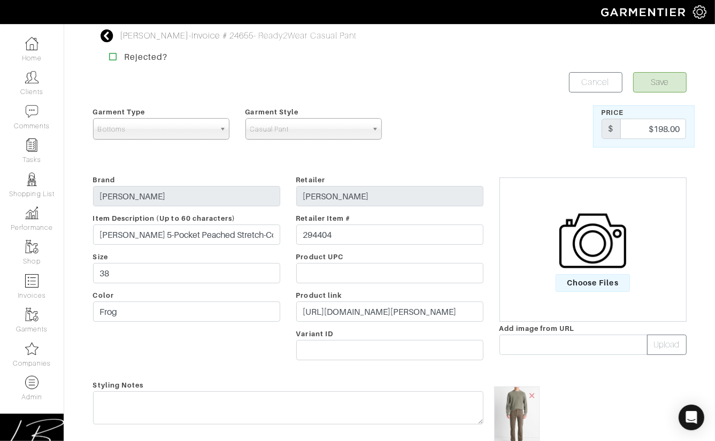
type input "148.5"
click at [672, 79] on button "Save" at bounding box center [659, 82] width 53 height 20
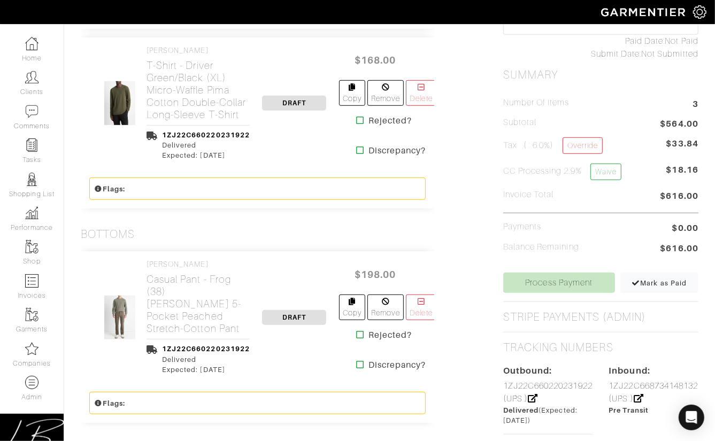
scroll to position [445, 0]
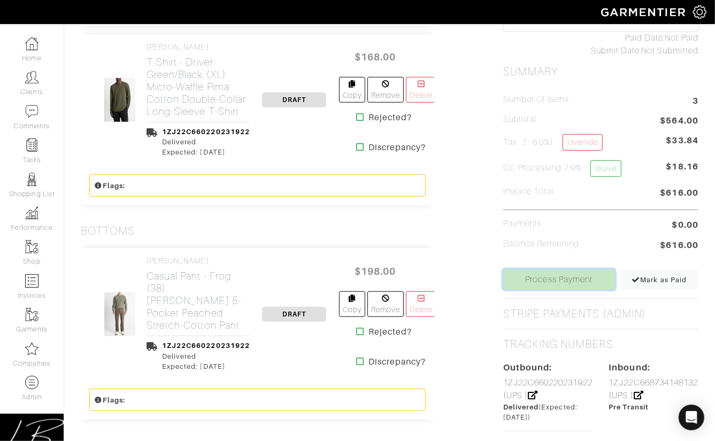
click at [529, 274] on link "Process Payment" at bounding box center [559, 279] width 112 height 20
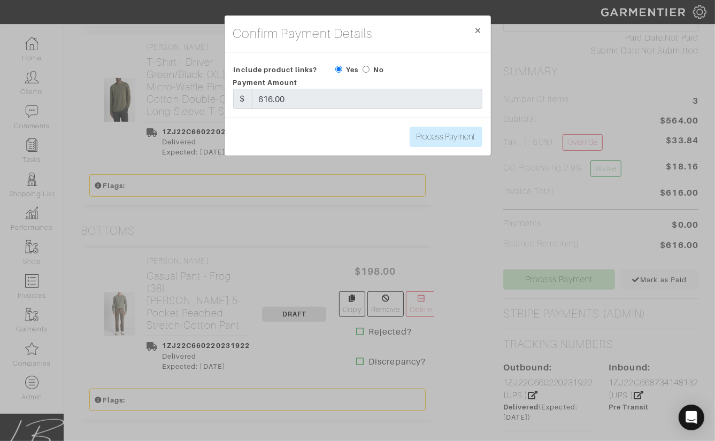
click at [368, 68] on input "radio" at bounding box center [365, 69] width 7 height 7
radio input "true"
click at [457, 137] on input "Process Payment" at bounding box center [445, 137] width 73 height 20
type input "Process Payment"
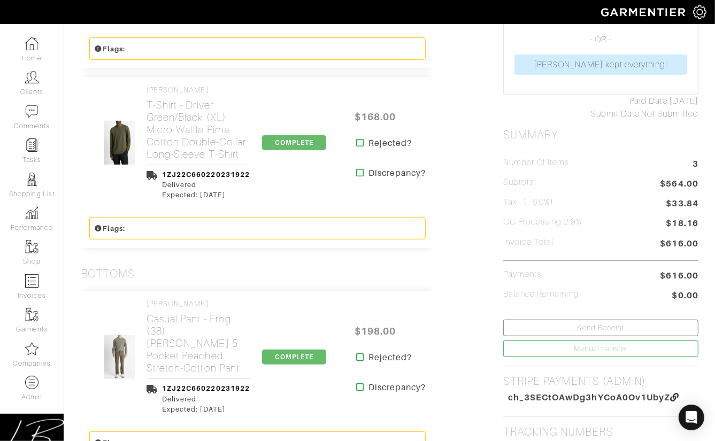
scroll to position [0, 0]
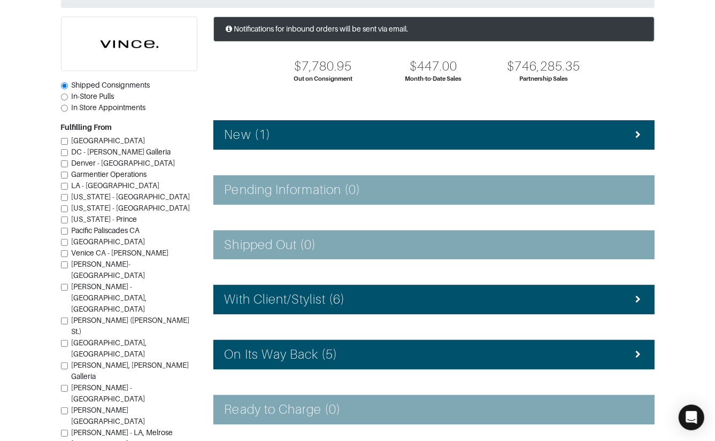
scroll to position [167, 0]
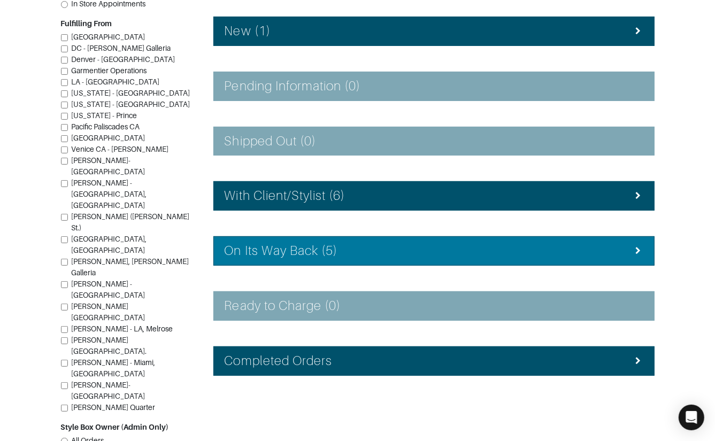
click at [381, 252] on div "On Its Way Back (5)" at bounding box center [434, 251] width 419 height 16
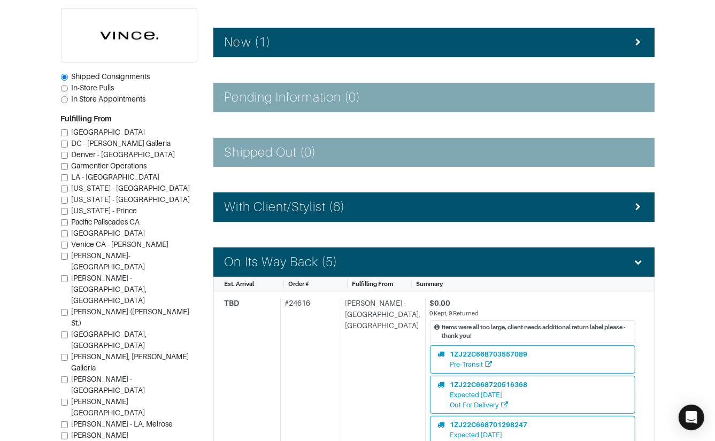
scroll to position [157, 0]
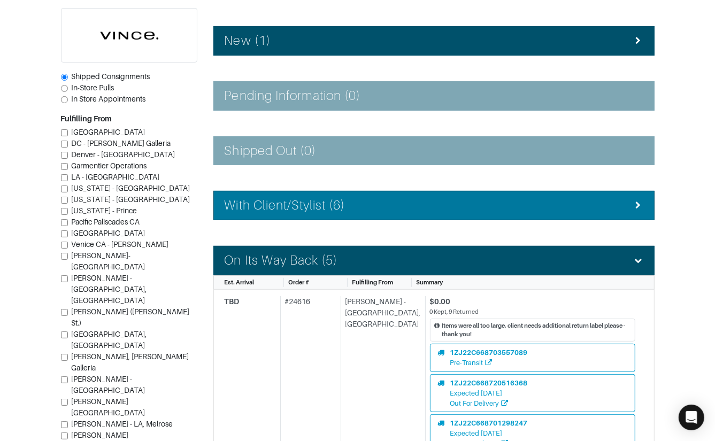
click at [384, 204] on div "With Client/Stylist (6)" at bounding box center [434, 206] width 419 height 16
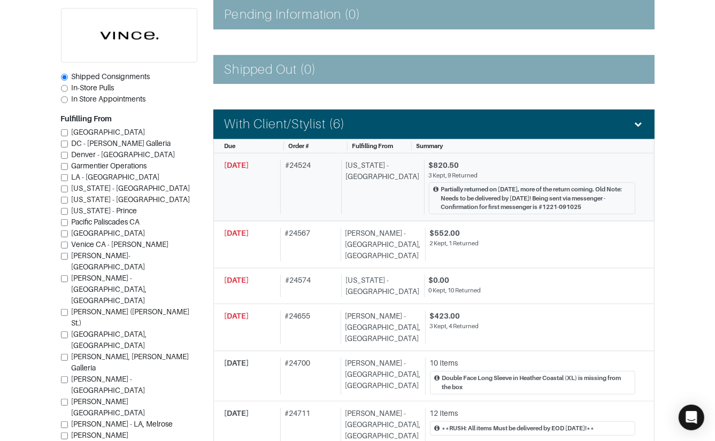
scroll to position [240, 0]
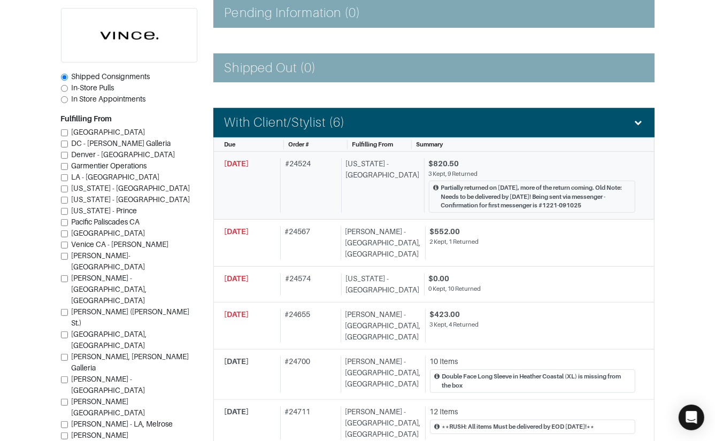
click at [383, 205] on div "[US_STATE] - [GEOGRAPHIC_DATA]" at bounding box center [380, 185] width 79 height 55
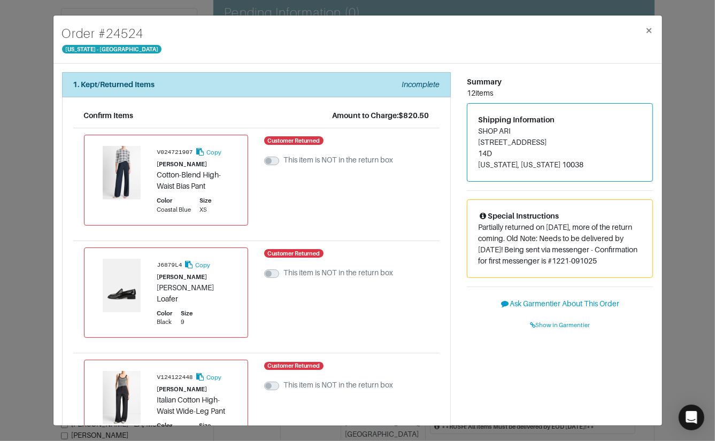
click at [41, 187] on div "Order # 24524 [US_STATE] - [GEOGRAPHIC_DATA] × 1. Kept/Returned Items Incomplet…" at bounding box center [357, 220] width 715 height 441
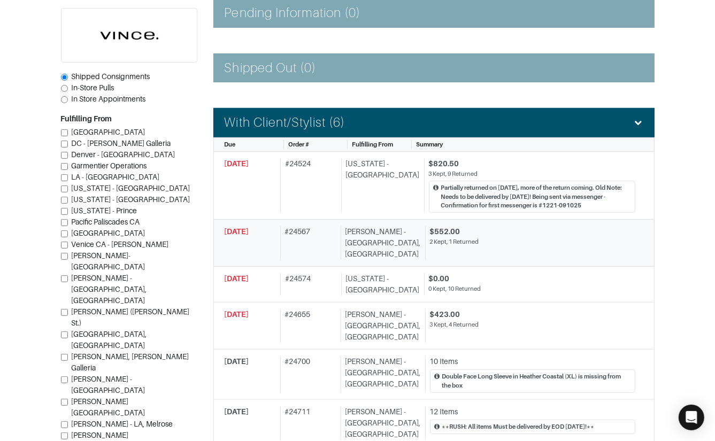
click at [520, 237] on div "2 Kept, 1 Returned" at bounding box center [532, 241] width 205 height 9
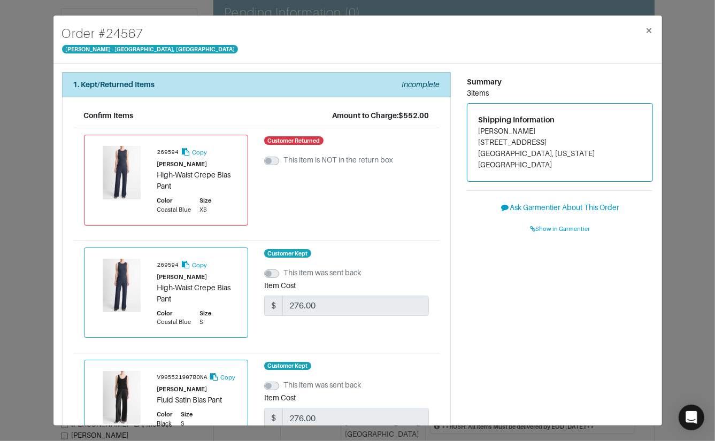
click at [694, 219] on div "Order # [GEOGRAPHIC_DATA][PERSON_NAME] × 1. Kept/Returned Items Incomplete Conf…" at bounding box center [357, 220] width 715 height 441
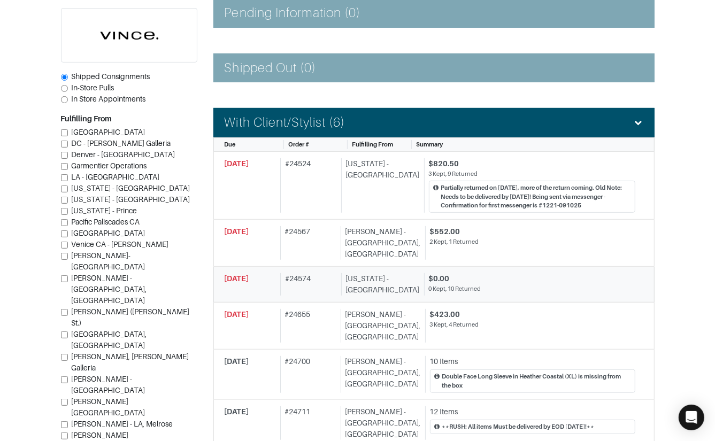
click at [485, 273] on div "$0.00" at bounding box center [532, 278] width 206 height 11
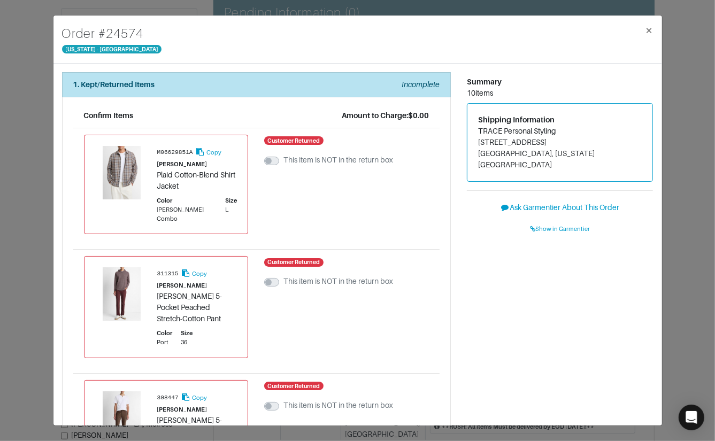
click at [695, 203] on div "Order # 24574 New York - 5th Avenue × 1. Kept/Returned Items Incomplete Confirm…" at bounding box center [357, 220] width 715 height 441
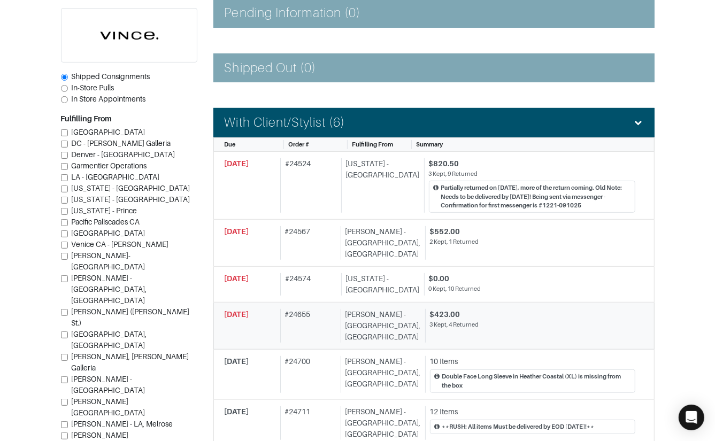
click at [477, 309] on div "$423.00" at bounding box center [532, 314] width 205 height 11
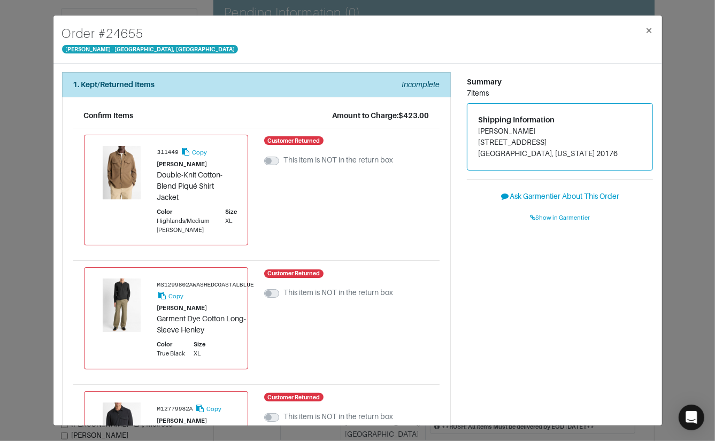
click at [680, 250] on div "Order # 24655 Vince - Chicago, Oak Street × 1. Kept/Returned Items Incomplete C…" at bounding box center [357, 220] width 715 height 441
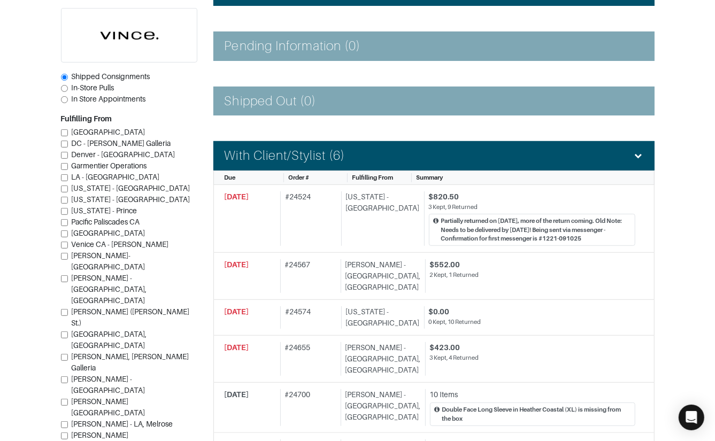
scroll to position [208, 0]
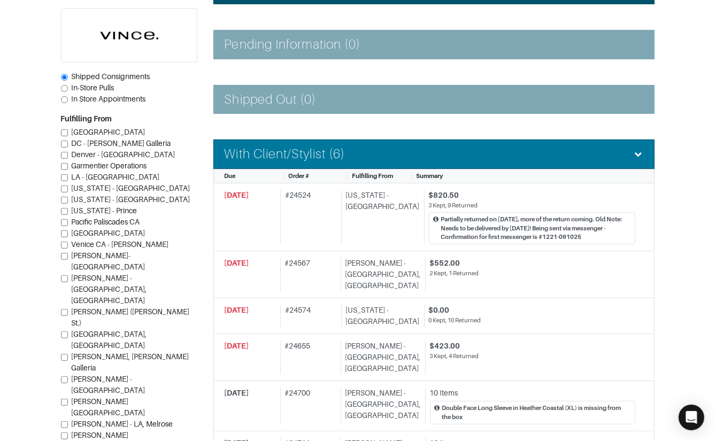
click at [369, 153] on div "With Client/Stylist (6)" at bounding box center [434, 154] width 419 height 16
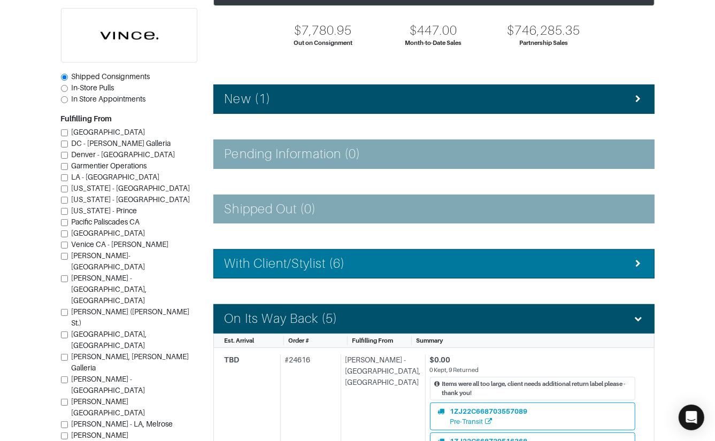
scroll to position [101, 0]
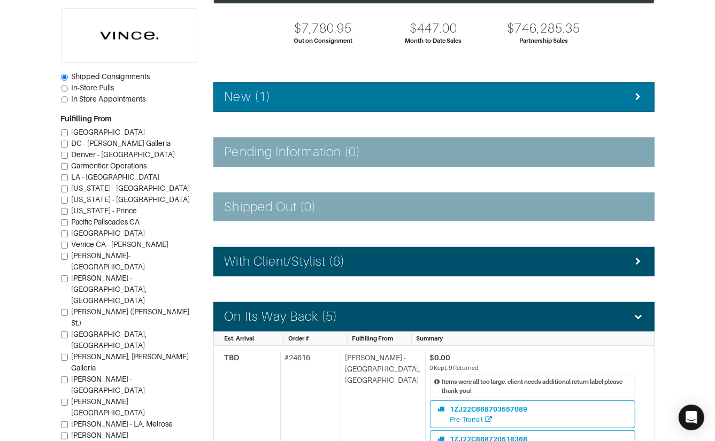
click at [315, 98] on div "New (1)" at bounding box center [434, 97] width 419 height 16
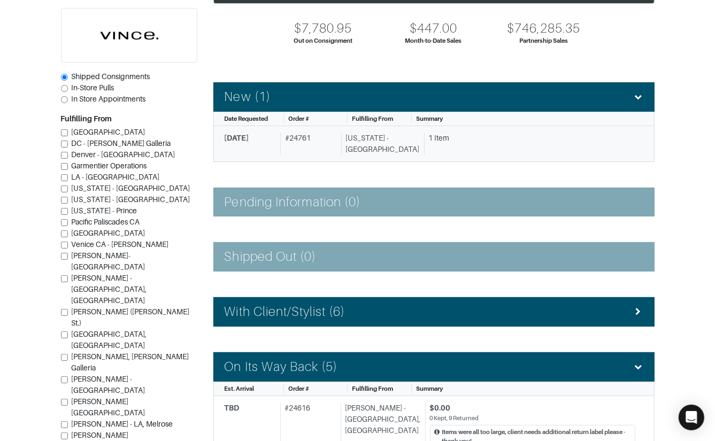
click at [323, 140] on div "# 24761" at bounding box center [308, 144] width 57 height 22
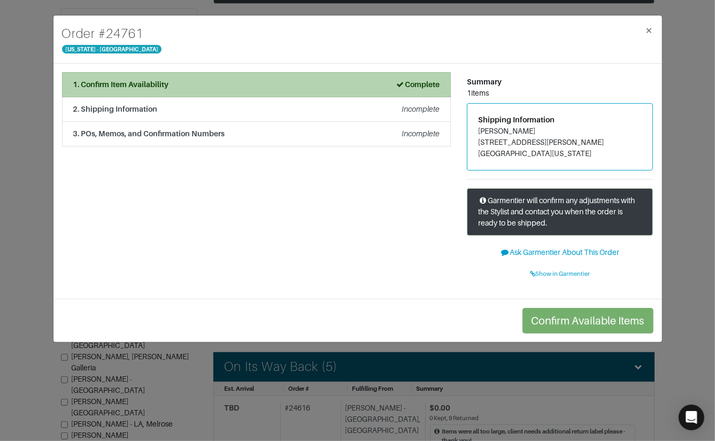
click at [264, 87] on div "1. Confirm Item Availability Complete" at bounding box center [256, 84] width 366 height 11
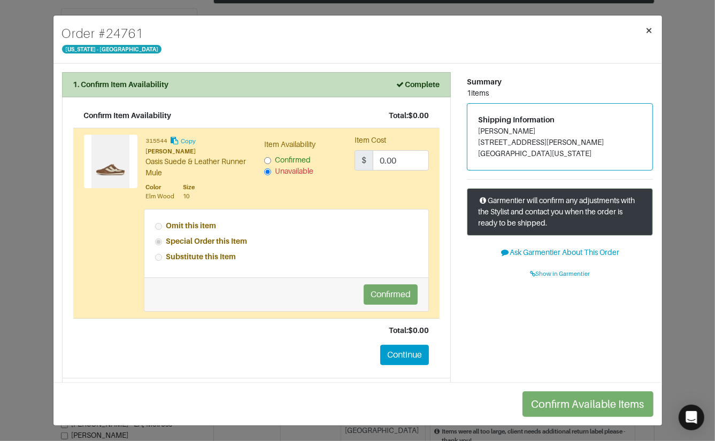
click at [647, 37] on span "×" at bounding box center [649, 30] width 8 height 14
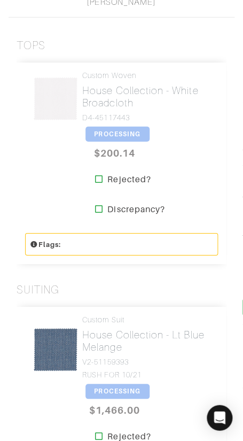
scroll to position [331, 0]
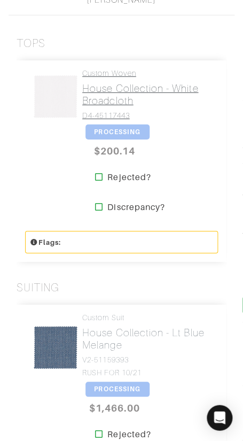
click at [98, 90] on h2 "House Collection - White Broadcloth" at bounding box center [146, 94] width 128 height 25
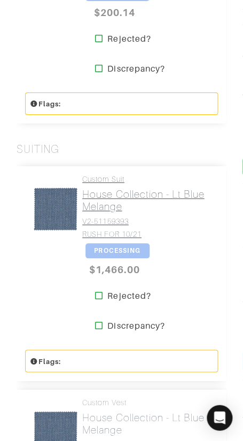
click at [113, 207] on h2 "House Collection - Lt Blue Melange" at bounding box center [146, 200] width 128 height 25
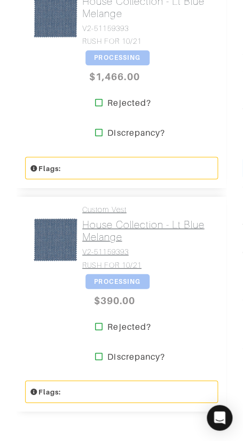
scroll to position [679, 0]
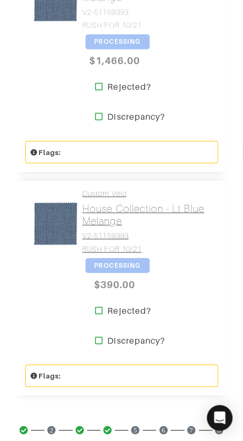
click at [116, 208] on h2 "House Collection - Lt Blue Melange" at bounding box center [146, 214] width 128 height 25
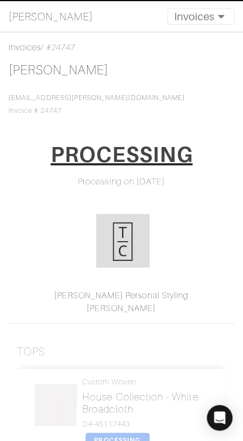
scroll to position [0, 0]
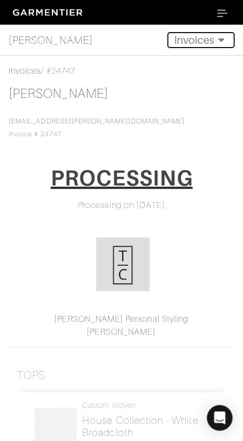
click at [193, 40] on button "Invoices" at bounding box center [200, 40] width 67 height 16
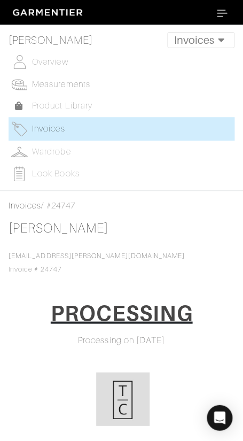
click at [73, 81] on span "Measurements" at bounding box center [61, 85] width 58 height 10
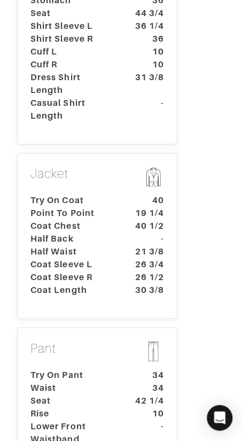
scroll to position [578, 0]
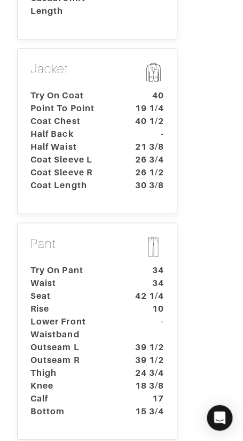
click at [99, 115] on dt "Point To Point" at bounding box center [72, 108] width 100 height 13
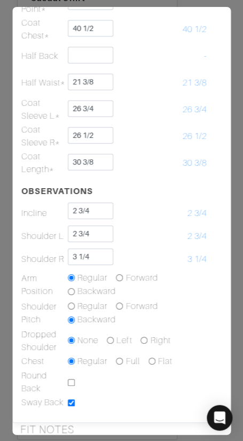
scroll to position [0, 0]
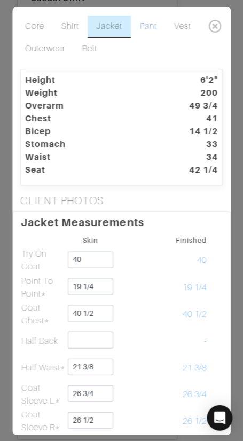
click at [143, 26] on link "Pant" at bounding box center [149, 27] width 34 height 22
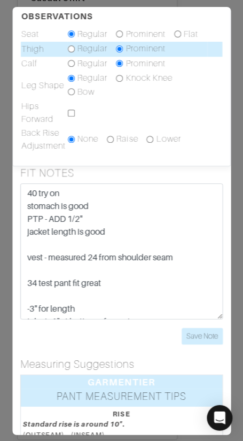
scroll to position [409, 0]
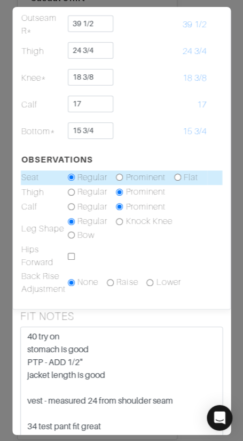
click at [120, 176] on input "radio" at bounding box center [120, 177] width 7 height 7
radio input "true"
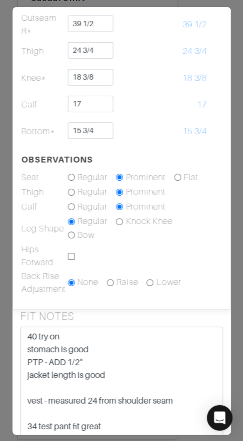
scroll to position [0, 0]
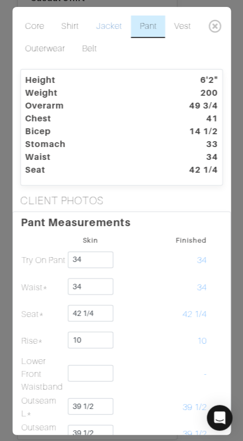
click at [105, 23] on link "Jacket" at bounding box center [109, 27] width 43 height 22
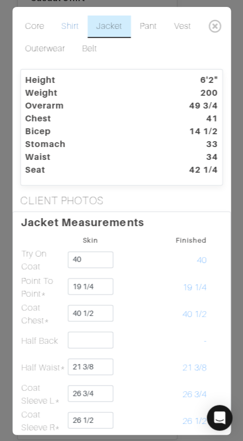
click at [67, 24] on link "Shirt" at bounding box center [70, 27] width 35 height 22
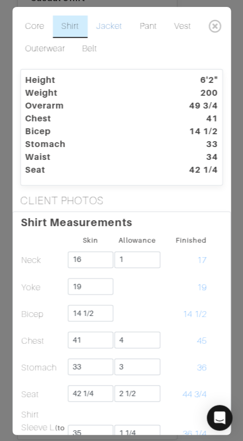
click at [102, 21] on link "Jacket" at bounding box center [109, 27] width 43 height 22
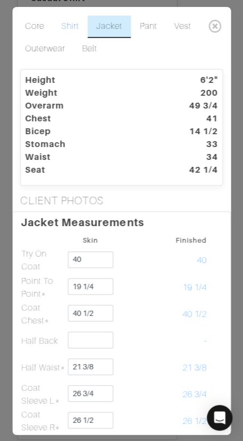
click at [69, 25] on link "Shirt" at bounding box center [70, 27] width 35 height 22
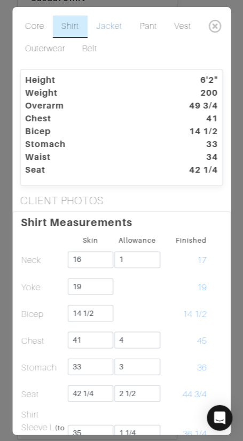
click at [108, 28] on link "Jacket" at bounding box center [109, 27] width 43 height 22
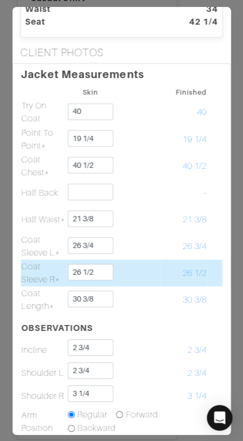
scroll to position [149, 0]
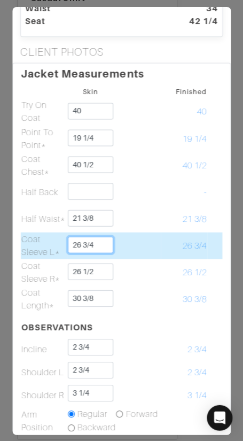
click at [98, 239] on input "26 3/4" at bounding box center [90, 244] width 45 height 17
click at [97, 243] on input "26 3/4" at bounding box center [90, 244] width 45 height 17
type input "26 1/2"
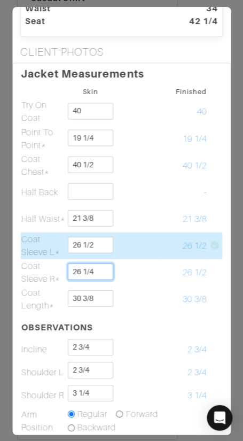
type input "26 1/4"
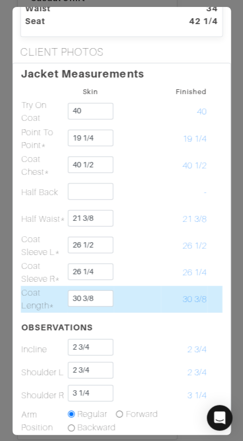
click at [149, 309] on td at bounding box center [137, 298] width 47 height 27
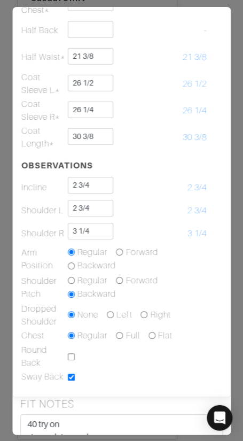
scroll to position [0, 0]
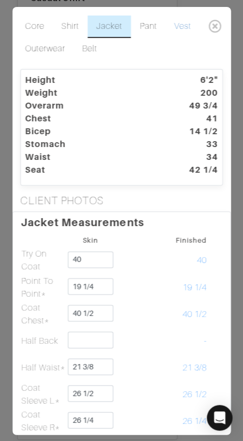
click at [179, 25] on link "Vest" at bounding box center [183, 27] width 34 height 22
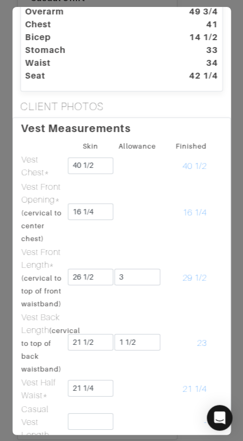
scroll to position [100, 0]
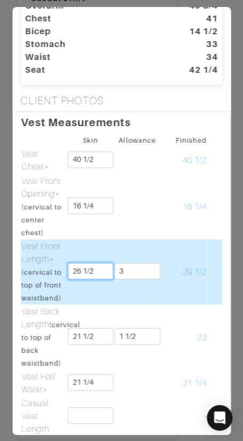
click at [85, 270] on input "26 1/2" at bounding box center [90, 270] width 45 height 17
drag, startPoint x: 83, startPoint y: 270, endPoint x: 96, endPoint y: 270, distance: 12.3
click at [96, 270] on input "26 1/2" at bounding box center [90, 270] width 45 height 17
type input "26 3/4"
click at [199, 245] on td "29 3/4" at bounding box center [184, 271] width 47 height 65
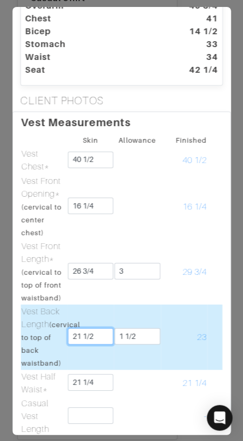
click at [99, 335] on input "21 1/2" at bounding box center [90, 336] width 45 height 17
type input "21 3/4"
click at [212, 305] on td at bounding box center [214, 336] width 15 height 65
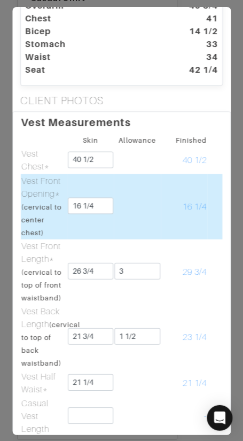
scroll to position [0, 0]
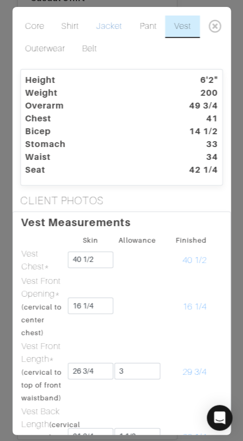
click at [112, 29] on link "Jacket" at bounding box center [109, 27] width 43 height 22
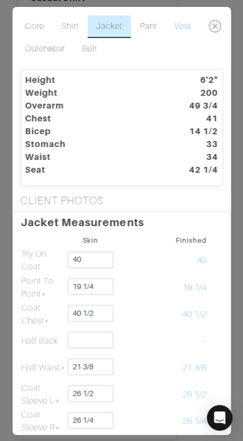
click at [180, 25] on link "Vest" at bounding box center [183, 27] width 34 height 22
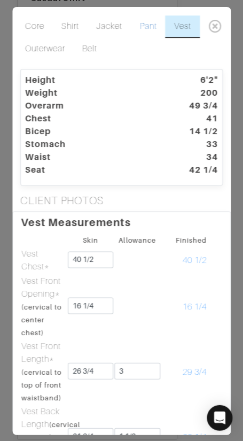
click at [144, 25] on link "Pant" at bounding box center [149, 27] width 34 height 22
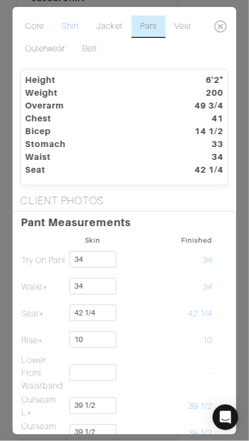
click at [74, 23] on link "Shirt" at bounding box center [70, 27] width 35 height 22
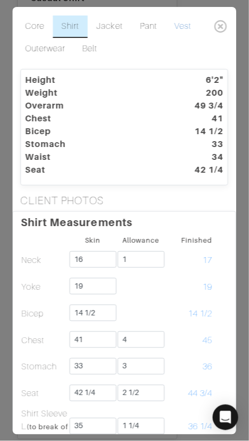
click at [183, 25] on link "Vest" at bounding box center [183, 27] width 34 height 22
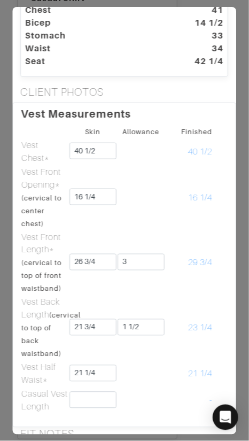
scroll to position [123, 0]
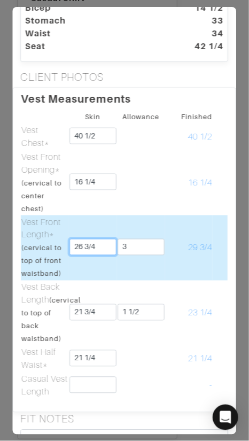
drag, startPoint x: 85, startPoint y: 244, endPoint x: 115, endPoint y: 246, distance: 30.0
click at [114, 246] on input "26 3/4" at bounding box center [92, 247] width 47 height 17
type input "26 1/2"
click at [172, 240] on td "29 1/2" at bounding box center [189, 247] width 48 height 65
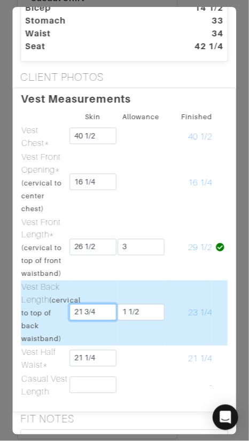
drag, startPoint x: 84, startPoint y: 312, endPoint x: 120, endPoint y: 310, distance: 35.3
click at [104, 311] on input "21 3/4" at bounding box center [92, 312] width 47 height 17
type input "21 1/2"
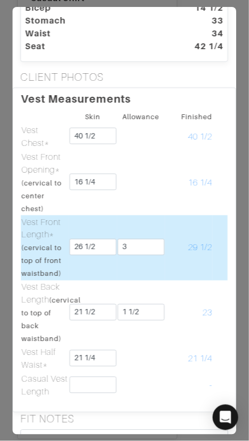
click at [133, 270] on td "3" at bounding box center [141, 247] width 48 height 65
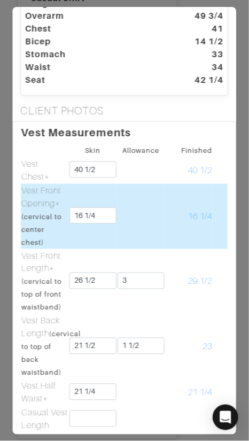
scroll to position [91, 0]
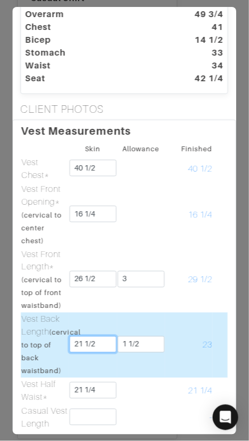
click at [102, 343] on input "21 1/2" at bounding box center [92, 344] width 47 height 17
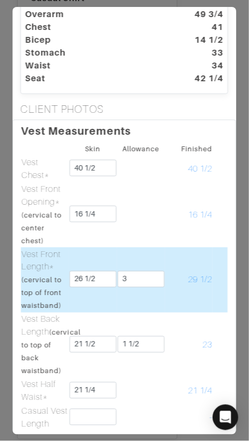
scroll to position [0, 0]
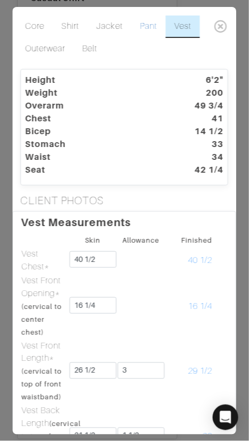
click at [149, 24] on link "Pant" at bounding box center [149, 27] width 34 height 22
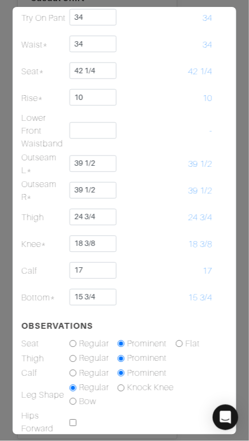
scroll to position [246, 0]
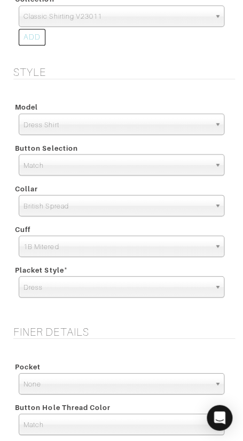
scroll to position [1529, 0]
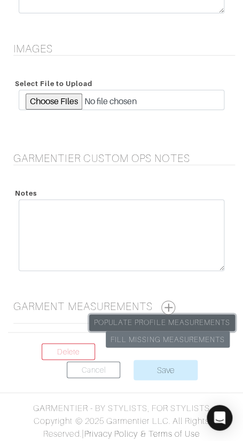
click at [187, 316] on link "Populate Profile Measurements" at bounding box center [162, 322] width 146 height 17
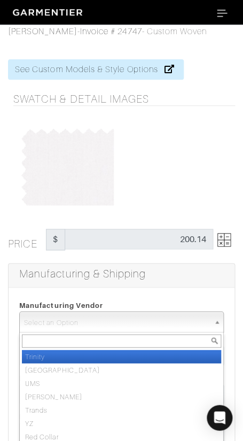
drag, startPoint x: 159, startPoint y: 312, endPoint x: 152, endPoint y: 308, distance: 8.4
click at [159, 312] on span "Select an Option" at bounding box center [116, 322] width 185 height 21
click at [147, 352] on li "Trinity" at bounding box center [121, 356] width 199 height 13
select select "1"
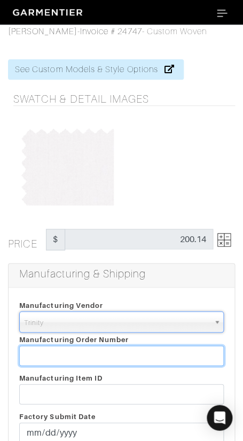
click at [148, 352] on input "text" at bounding box center [121, 355] width 205 height 20
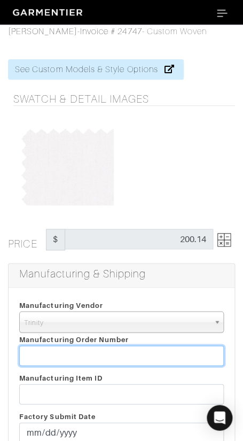
paste input "817661"
type input "817661"
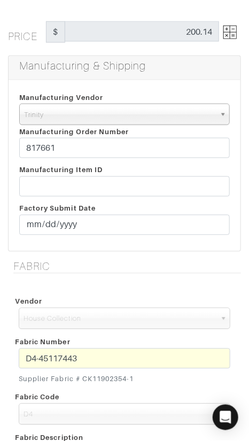
scroll to position [117, 0]
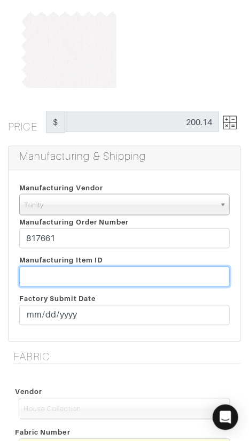
click at [135, 274] on input "text" at bounding box center [124, 277] width 211 height 20
paste input "T2-1791495."
type input "T2-1791495"
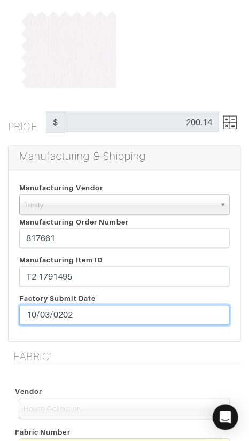
type input "[DATE]"
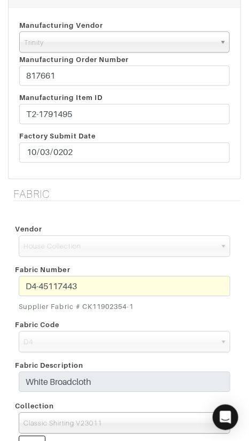
scroll to position [258, 0]
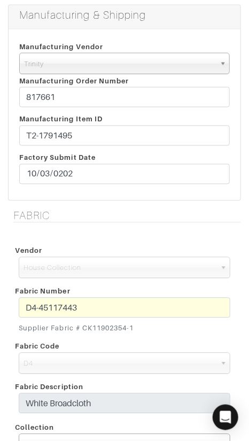
click at [91, 197] on div "Manufacturing Vendor Trinity London UMS W. Kleinberg Trands YZ Red Collar Other…" at bounding box center [125, 114] width 232 height 171
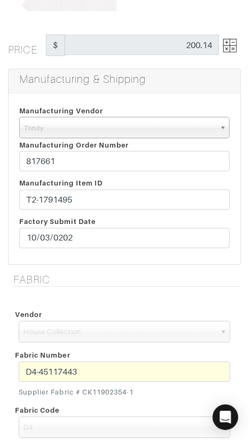
scroll to position [176, 0]
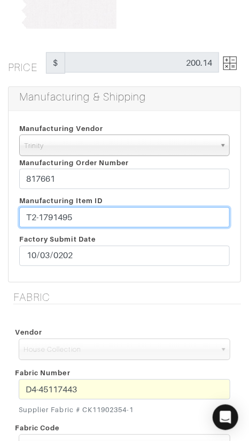
drag, startPoint x: 171, startPoint y: 214, endPoint x: 176, endPoint y: 204, distance: 11.7
click at [176, 204] on div "Manufacturing Item ID T2-1791495 Factory Submit Date 2025-10-03" at bounding box center [124, 233] width 227 height 77
paste input "7."
type input "T2-1791497"
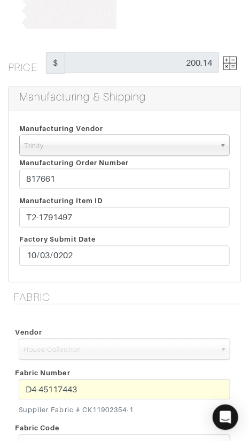
click at [137, 322] on div "Vendor Scabal Loro Piana Gladson Dormeuil House Collection London Marzoni Holla…" at bounding box center [124, 444] width 233 height 263
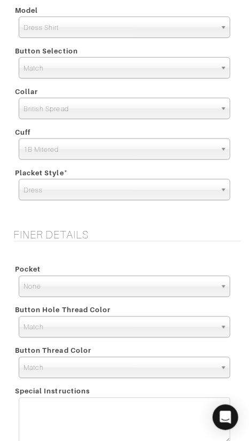
scroll to position [784, 0]
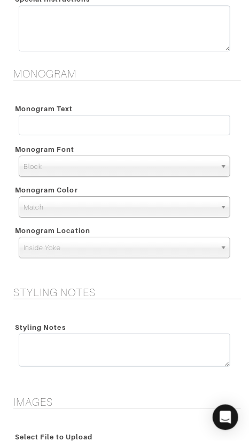
click at [145, 102] on div "Monogram Text" at bounding box center [125, 108] width 228 height 13
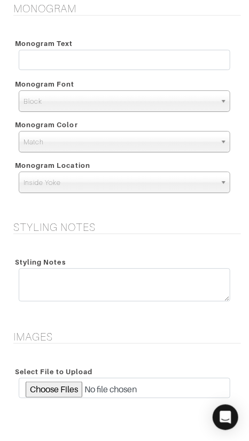
scroll to position [1242, 0]
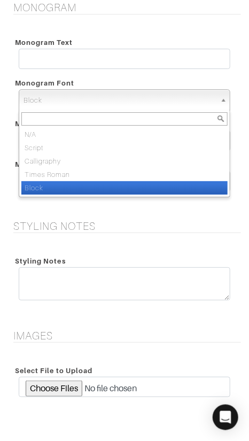
click at [136, 102] on span "Block" at bounding box center [120, 100] width 192 height 21
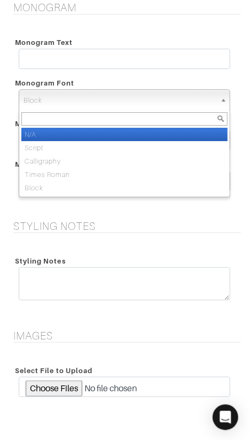
click at [128, 133] on li "N/A" at bounding box center [124, 134] width 206 height 13
select select "N/A"
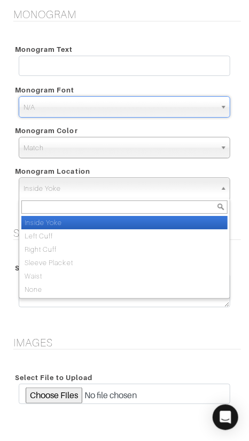
click at [117, 181] on span "Inside Yoke" at bounding box center [120, 188] width 192 height 21
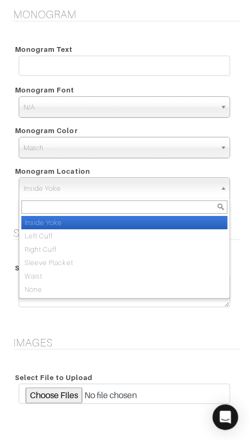
scroll to position [1232, 0]
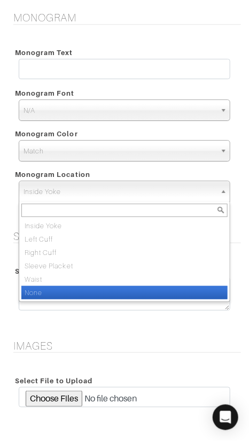
click at [108, 288] on li "None" at bounding box center [124, 292] width 206 height 13
select select "None"
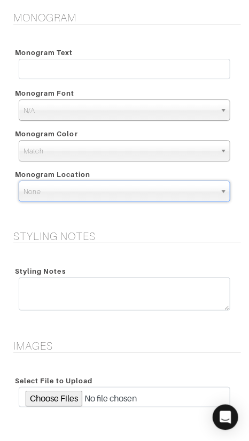
click at [125, 252] on div "Styling Notes" at bounding box center [124, 289] width 233 height 75
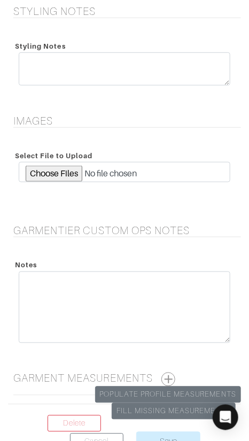
scroll to position [1529, 0]
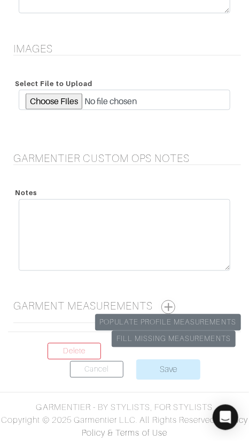
drag, startPoint x: 173, startPoint y: 306, endPoint x: 171, endPoint y: 300, distance: 6.6
click at [173, 306] on button "button" at bounding box center [168, 307] width 14 height 14
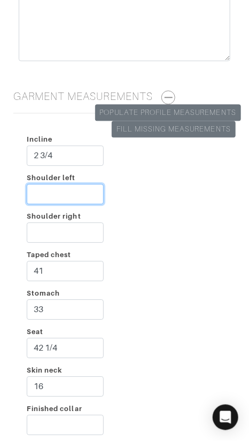
click at [49, 193] on input "Shoulder left" at bounding box center [65, 194] width 77 height 20
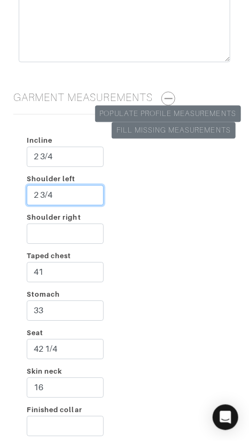
type input "2 3/4"
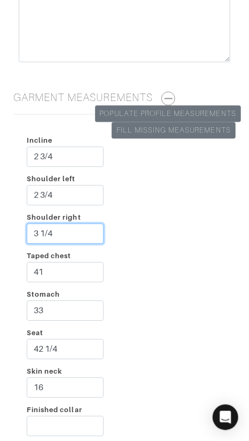
type input "3 1/4"
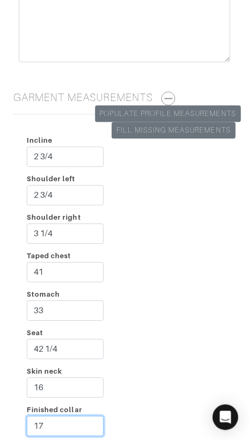
type input "17"
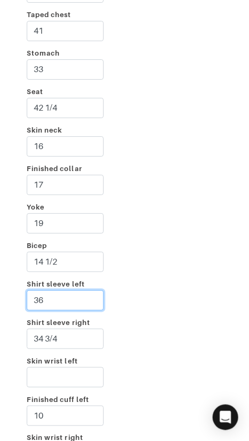
type input "36"
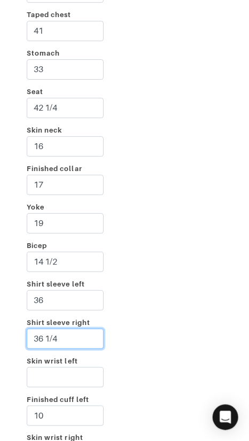
type input "36 1/4"
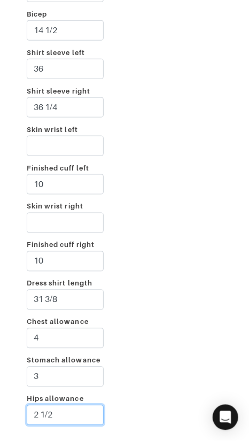
type input "2 1/2"
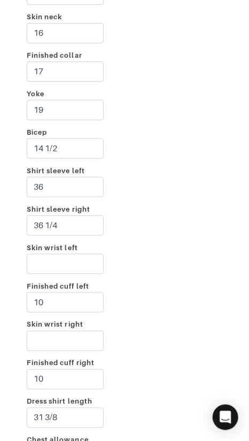
scroll to position [2310, 0]
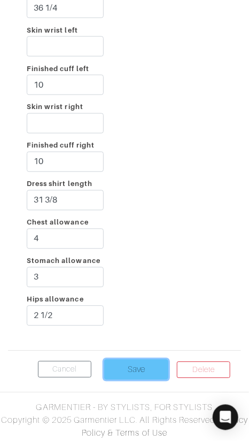
click at [130, 366] on input "Save" at bounding box center [136, 370] width 64 height 20
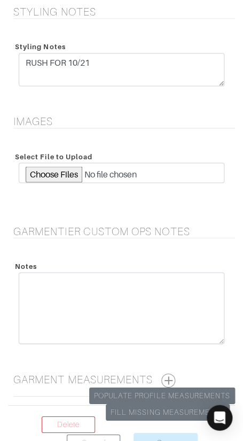
scroll to position [2335, 0]
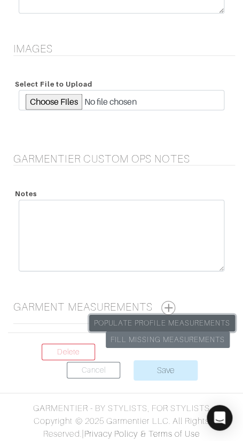
click at [174, 320] on link "Populate Profile Measurements" at bounding box center [162, 322] width 146 height 17
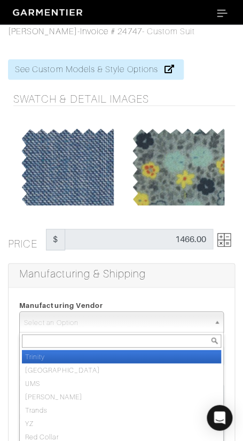
drag, startPoint x: 151, startPoint y: 323, endPoint x: 152, endPoint y: 334, distance: 10.8
click at [151, 323] on span "Select an Option" at bounding box center [116, 322] width 185 height 21
click at [157, 354] on li "Trinity" at bounding box center [121, 356] width 199 height 13
select select "1"
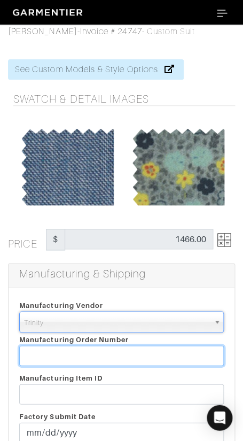
click at [157, 354] on input "text" at bounding box center [121, 355] width 205 height 20
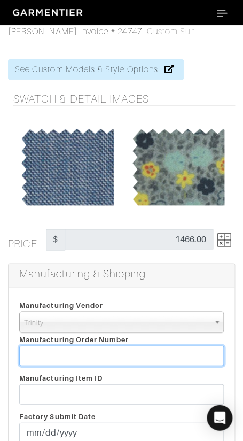
paste input "817661"
type input "817661"
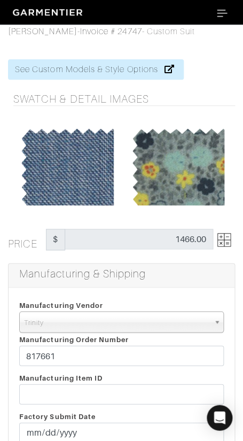
scroll to position [155, 0]
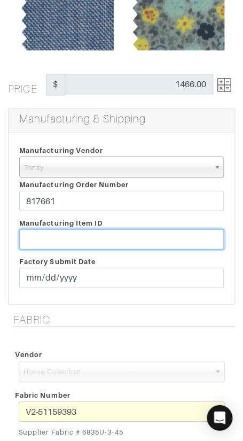
click at [101, 234] on input "text" at bounding box center [121, 239] width 205 height 20
paste input "T2-1791480"
type input "T2-1791480"
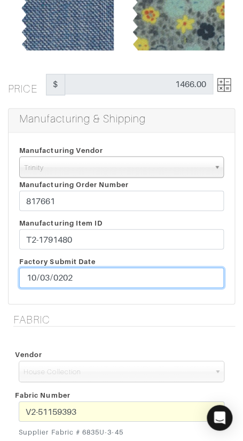
type input "[DATE]"
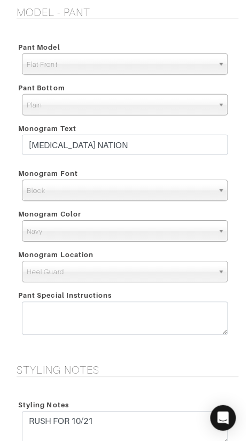
scroll to position [1905, 0]
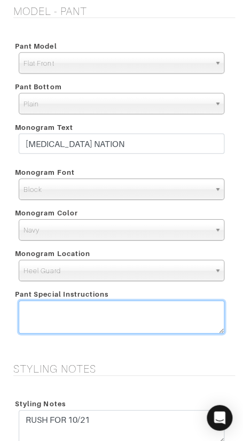
click at [135, 308] on textarea at bounding box center [122, 316] width 206 height 33
type textarea "let out thigh"
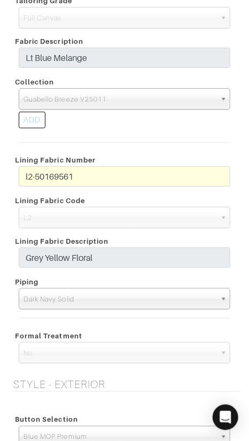
scroll to position [644, 0]
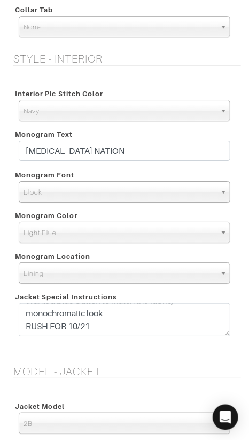
scroll to position [1219, 0]
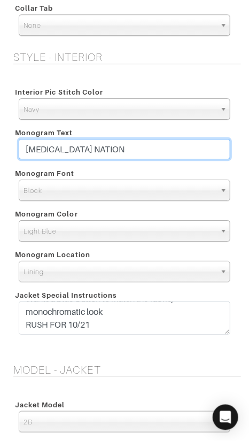
click at [167, 146] on input "[MEDICAL_DATA] NATION" at bounding box center [125, 149] width 212 height 20
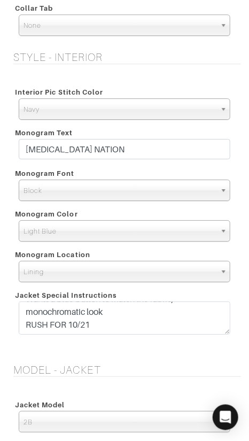
click at [149, 211] on div "Monogram Color" at bounding box center [125, 213] width 228 height 13
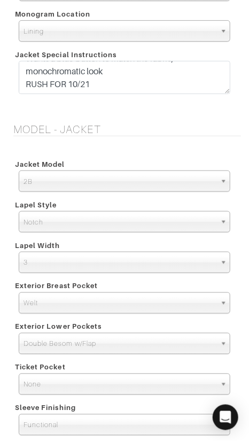
scroll to position [2335, 0]
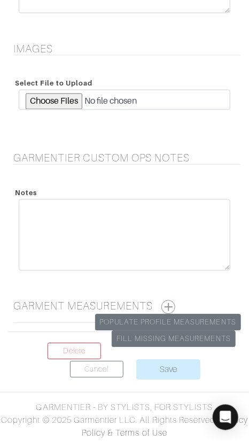
click at [172, 305] on button "button" at bounding box center [168, 307] width 14 height 14
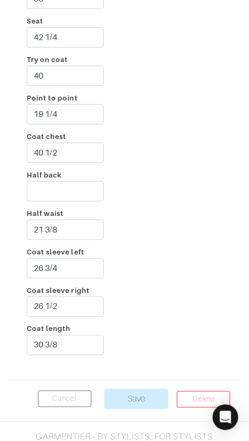
scroll to position [2780, 0]
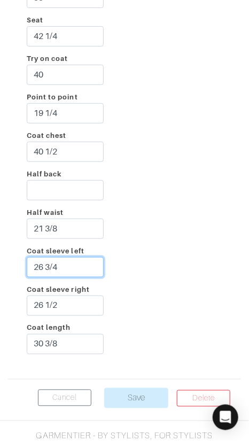
drag, startPoint x: 48, startPoint y: 262, endPoint x: 71, endPoint y: 262, distance: 23.0
click at [71, 262] on input "26 3/4" at bounding box center [65, 267] width 77 height 20
type input "26 1/2"
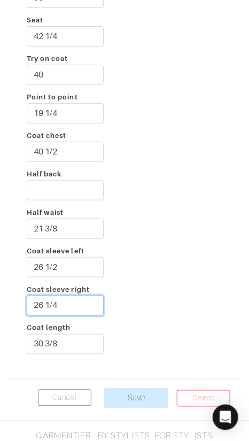
type input "26 1/4"
click at [148, 239] on div "Overarm 49 3/4 Taped chest 41 Stomach 33 Seat 42 1/4 Try on coat 40 Point to po…" at bounding box center [124, 128] width 233 height 483
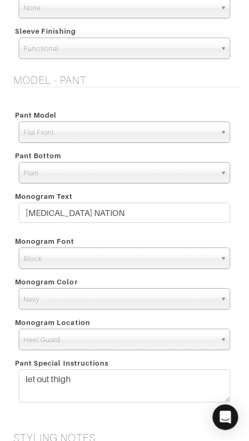
scroll to position [1762, 0]
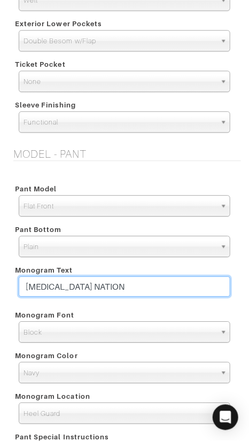
drag, startPoint x: 170, startPoint y: 283, endPoint x: 172, endPoint y: 270, distance: 13.0
click at [172, 270] on div "Monogram Text LIGHT SKIN NATION" at bounding box center [125, 281] width 228 height 41
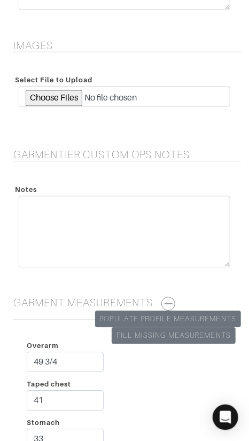
scroll to position [2808, 0]
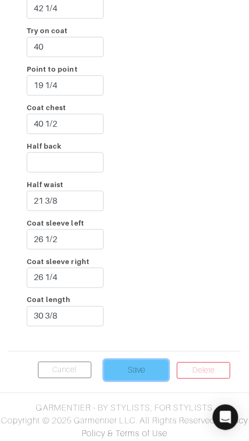
click at [126, 366] on input "Save" at bounding box center [136, 370] width 64 height 20
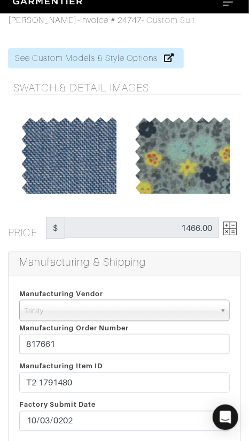
scroll to position [0, 0]
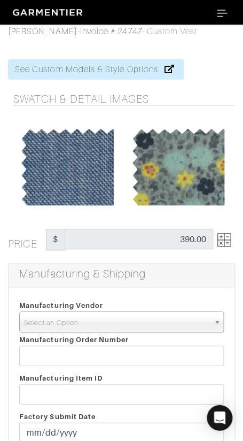
click at [112, 323] on span "Select an Option" at bounding box center [116, 322] width 185 height 21
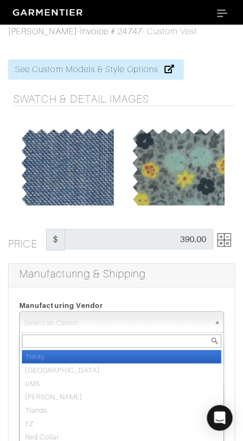
click at [114, 352] on li "Trinity" at bounding box center [121, 356] width 199 height 13
select select "1"
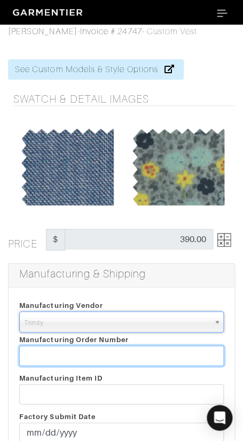
click at [114, 352] on input "text" at bounding box center [121, 355] width 205 height 20
paste input "817661"
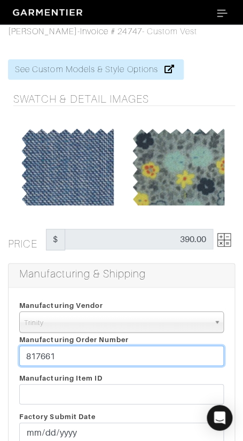
type input "817661"
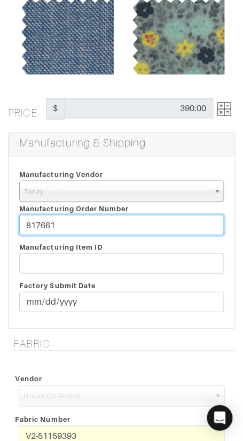
scroll to position [134, 0]
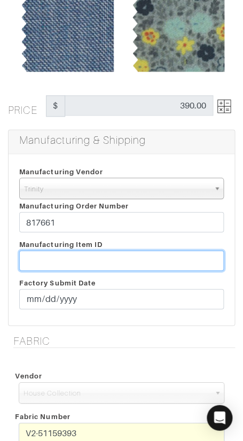
click at [110, 254] on input "text" at bounding box center [121, 260] width 205 height 20
paste input "T2-1791480"
type input "T2-1791480"
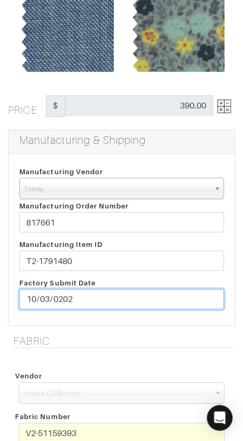
type input "2025-10-03"
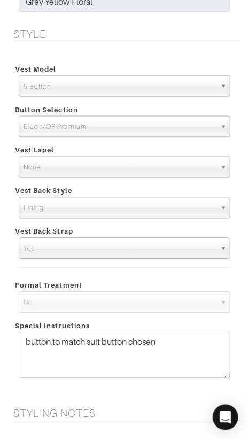
scroll to position [1380, 0]
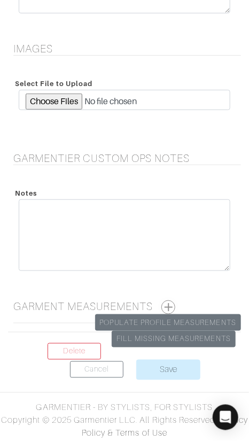
click at [170, 306] on button "button" at bounding box center [168, 307] width 14 height 14
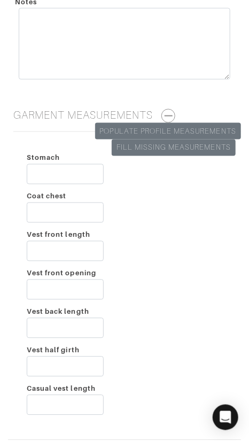
scroll to position [1589, 0]
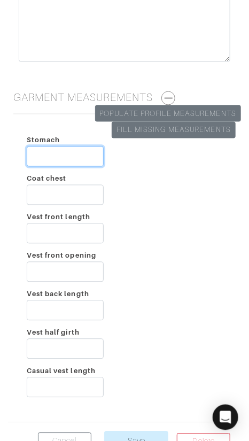
click at [79, 154] on input "Stomach" at bounding box center [65, 156] width 77 height 20
type input "33"
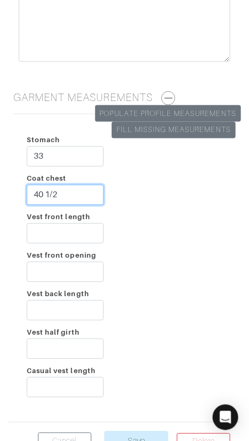
type input "40 1/2"
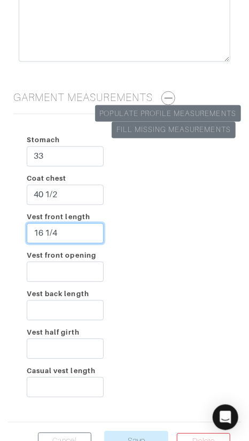
type input "16 1/4"
click at [71, 218] on div "Vest front length 16 1/4" at bounding box center [65, 230] width 93 height 38
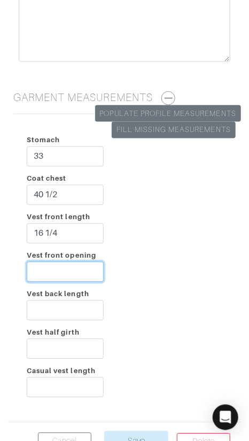
click at [60, 262] on input "Vest front opening" at bounding box center [65, 272] width 77 height 20
paste input "16 1/4"
type input "16 1/4"
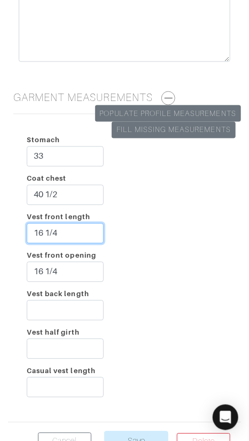
drag, startPoint x: 71, startPoint y: 228, endPoint x: 71, endPoint y: 214, distance: 13.4
click at [71, 214] on div "Vest front length 16 1/4" at bounding box center [65, 230] width 93 height 38
type input "29 3/4"
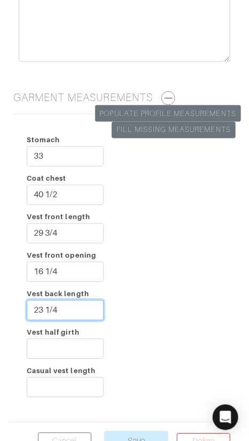
type input "23 1/4"
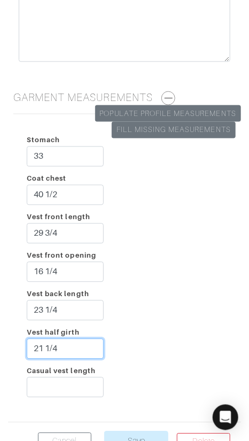
type input "21 1/4"
click at [209, 213] on div "Stomach 33 Coat chest 40 1/2 Vest front length 29 3/4 Vest front opening 16 1/4…" at bounding box center [124, 268] width 233 height 291
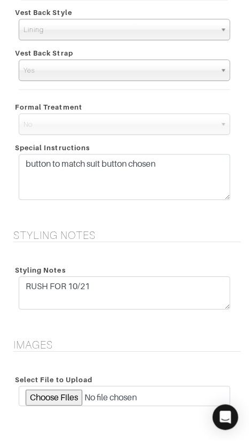
scroll to position [1661, 0]
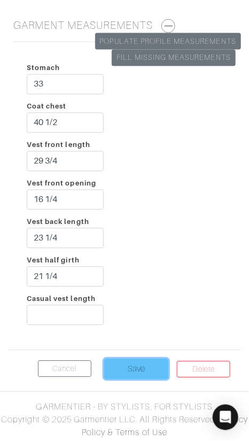
click at [137, 360] on input "Save" at bounding box center [136, 369] width 64 height 20
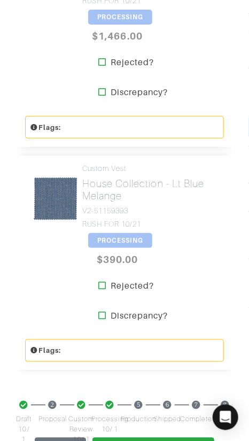
scroll to position [705, 0]
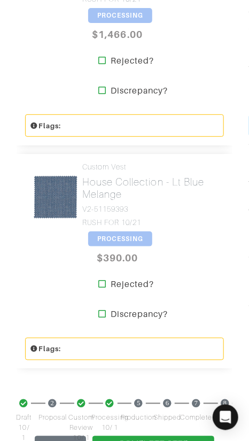
click at [114, 240] on span "PROCESSING" at bounding box center [120, 238] width 64 height 15
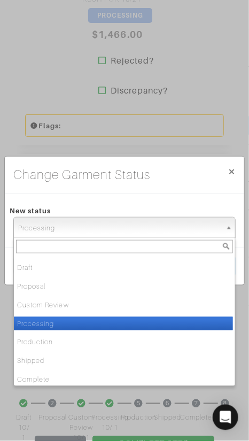
click at [121, 231] on span "Processing" at bounding box center [119, 228] width 203 height 21
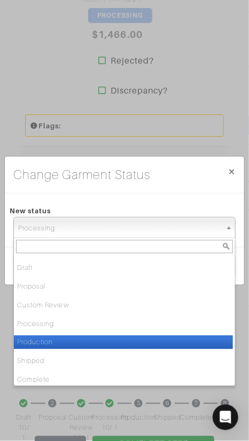
click at [96, 341] on li "Production" at bounding box center [123, 342] width 219 height 13
select select "Production"
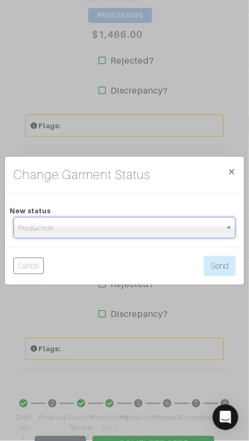
click at [226, 255] on div "Cancel Send" at bounding box center [124, 266] width 239 height 38
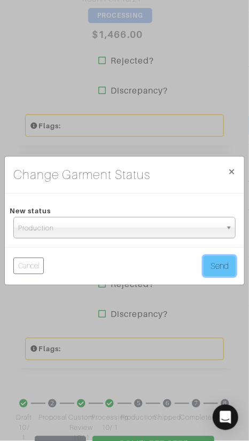
click at [222, 262] on button "Send" at bounding box center [220, 266] width 32 height 20
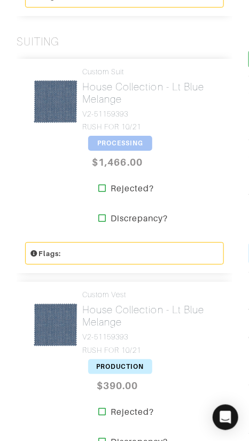
scroll to position [579, 0]
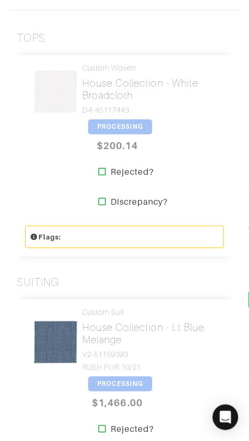
scroll to position [442, 0]
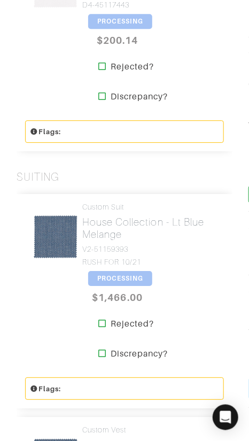
click at [128, 274] on span "PROCESSING" at bounding box center [120, 278] width 64 height 15
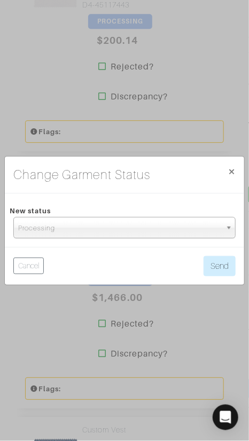
click at [149, 230] on span "Processing" at bounding box center [119, 228] width 203 height 21
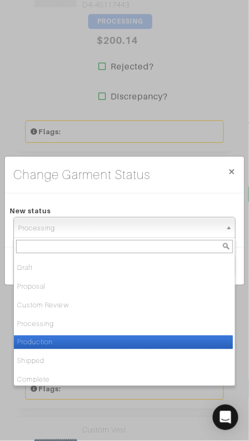
click at [126, 337] on li "Production" at bounding box center [123, 342] width 219 height 13
select select "Production"
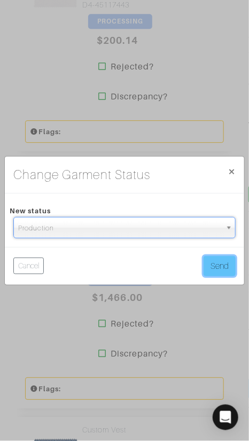
click at [221, 272] on button "Send" at bounding box center [220, 266] width 32 height 20
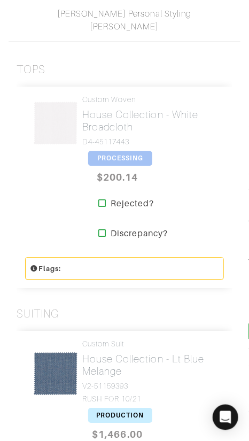
scroll to position [294, 0]
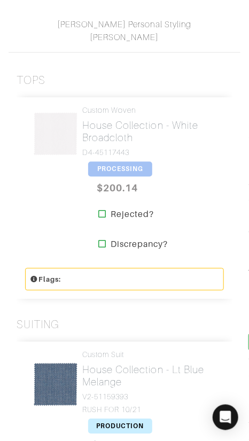
click at [122, 167] on span "PROCESSING" at bounding box center [120, 169] width 64 height 15
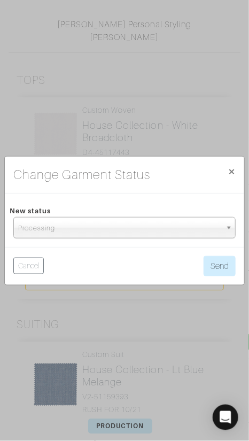
click at [211, 96] on div "Change Garment Status × Close New status Draft Proposal Custom Review Processin…" at bounding box center [124, 220] width 249 height 441
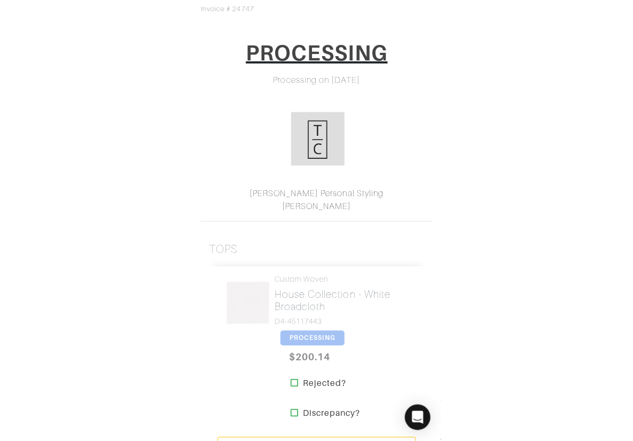
scroll to position [125, 0]
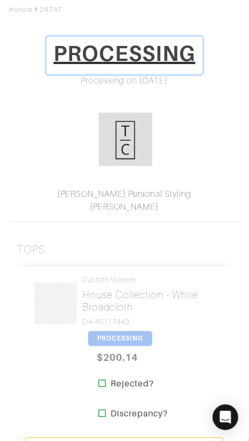
drag, startPoint x: 143, startPoint y: 50, endPoint x: 152, endPoint y: 60, distance: 13.6
click at [143, 50] on h1 "PROCESSING" at bounding box center [124, 54] width 142 height 26
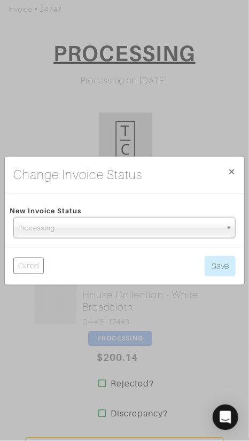
click at [163, 228] on span "Processing" at bounding box center [119, 228] width 203 height 21
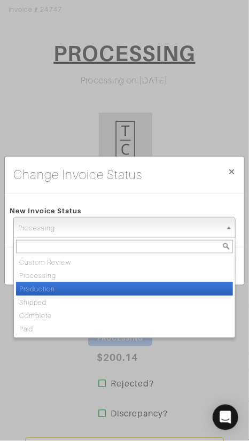
drag, startPoint x: 165, startPoint y: 284, endPoint x: 180, endPoint y: 277, distance: 16.3
click at [168, 283] on li "Production" at bounding box center [124, 288] width 217 height 13
select select "Production"
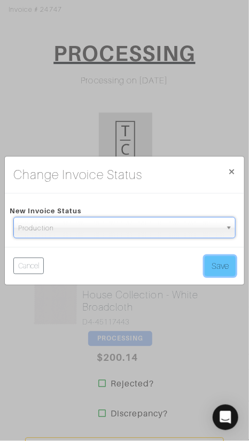
click at [222, 262] on button "Save" at bounding box center [220, 266] width 31 height 20
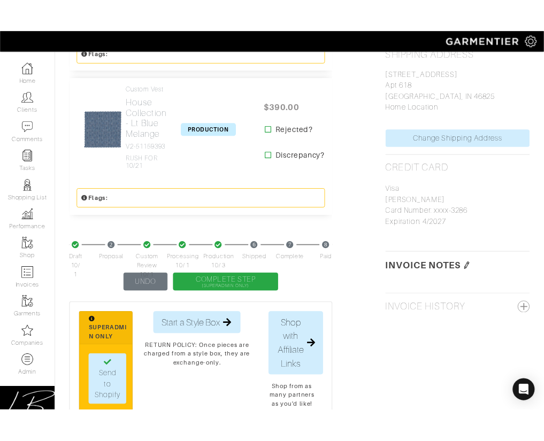
scroll to position [581, 0]
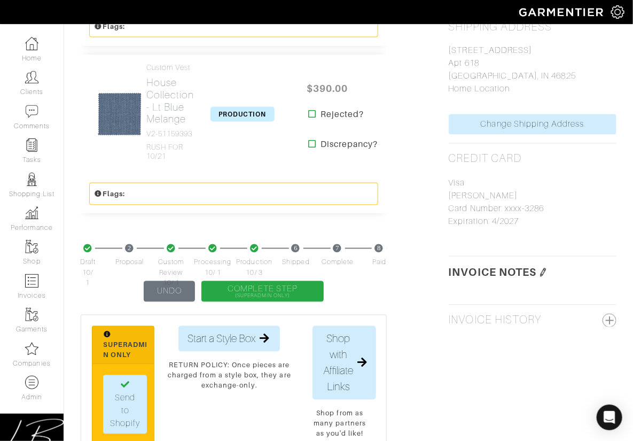
click at [542, 277] on img at bounding box center [543, 272] width 9 height 9
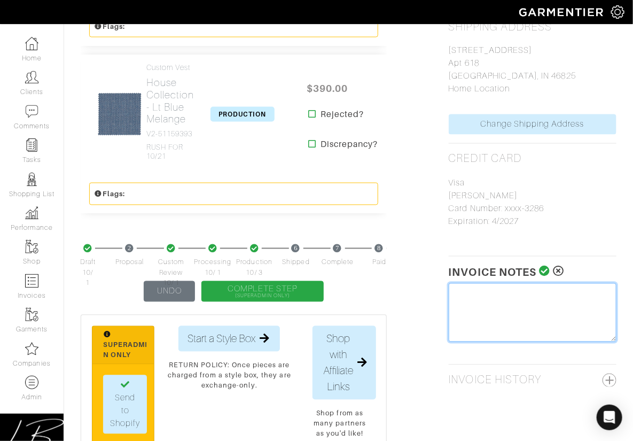
click at [532, 307] on textarea at bounding box center [533, 312] width 168 height 59
type textarea "Tariff Surcharge: $29"
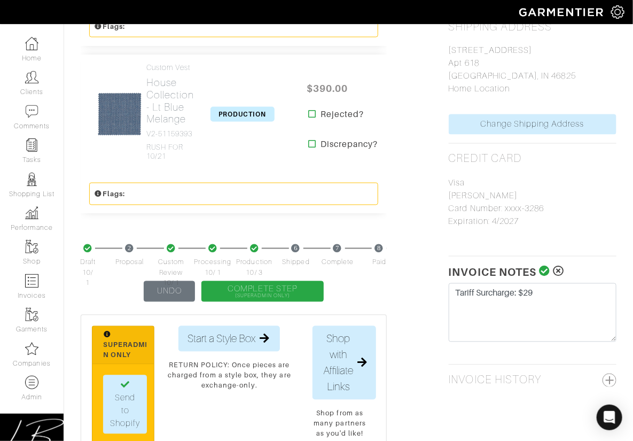
click at [543, 277] on icon at bounding box center [544, 271] width 11 height 11
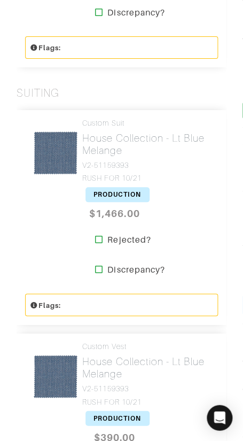
scroll to position [0, 0]
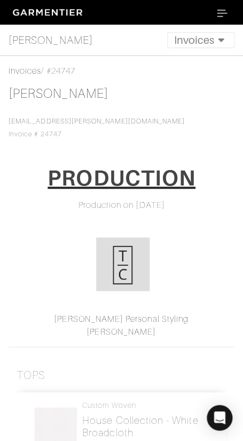
scroll to position [6, 0]
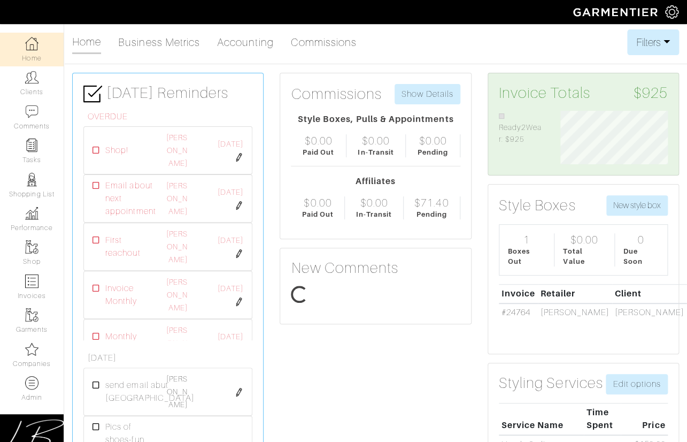
scroll to position [53, 123]
click at [670, 17] on img at bounding box center [671, 11] width 13 height 13
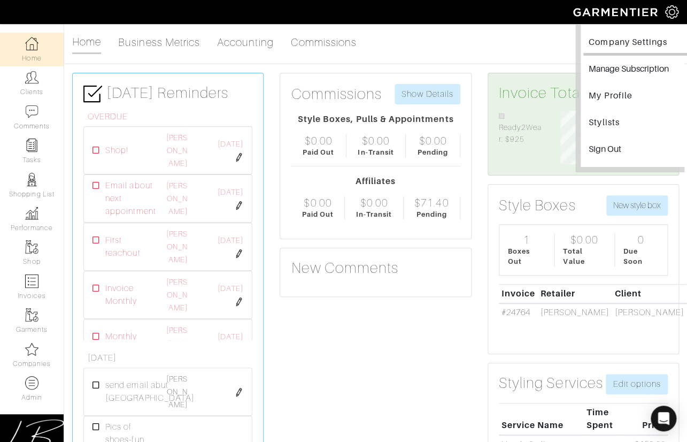
click at [656, 43] on link "Company Settings" at bounding box center [635, 44] width 104 height 24
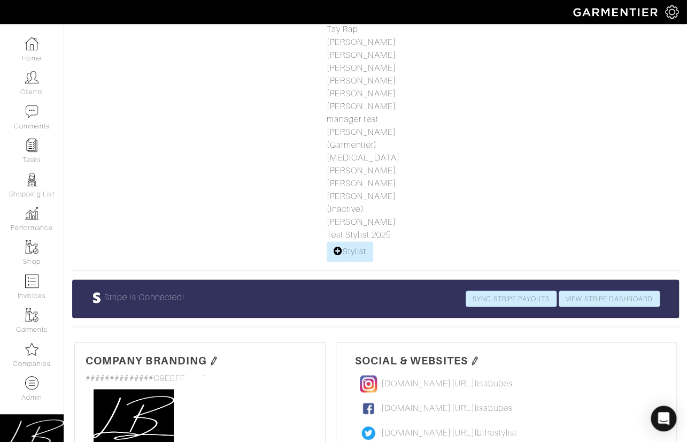
scroll to position [397, 0]
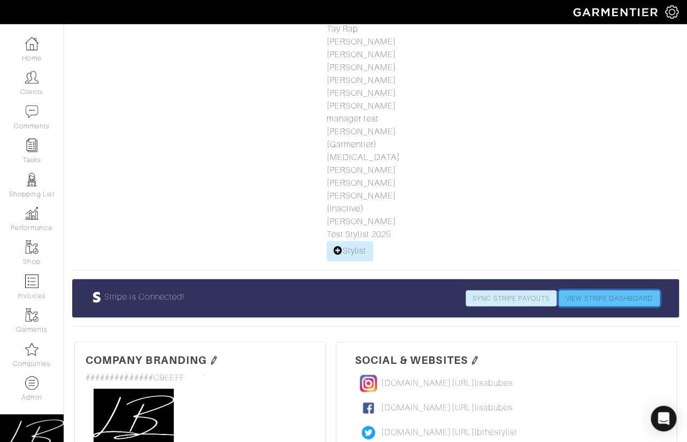
click at [590, 290] on link "VIEW STRIPE DASHBOARD" at bounding box center [609, 298] width 101 height 16
click at [677, 12] on img at bounding box center [671, 11] width 13 height 13
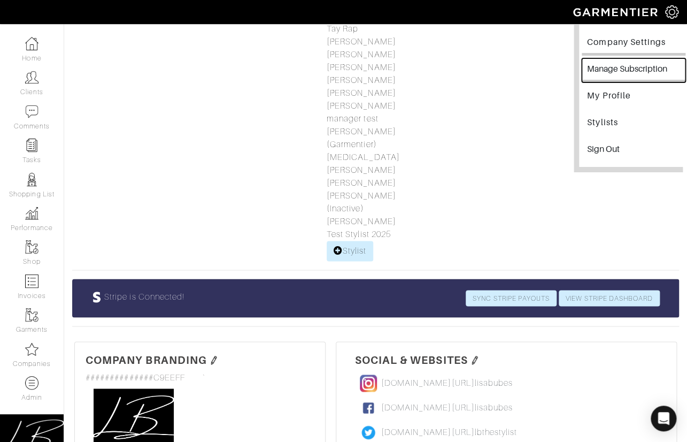
click at [635, 64] on button "Manage Subscription" at bounding box center [634, 70] width 104 height 24
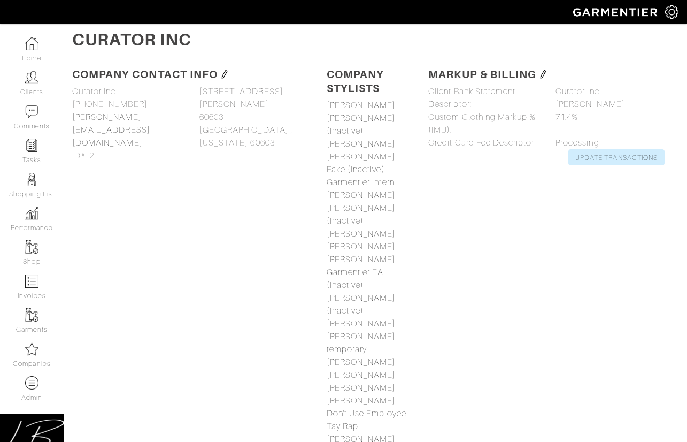
scroll to position [397, 0]
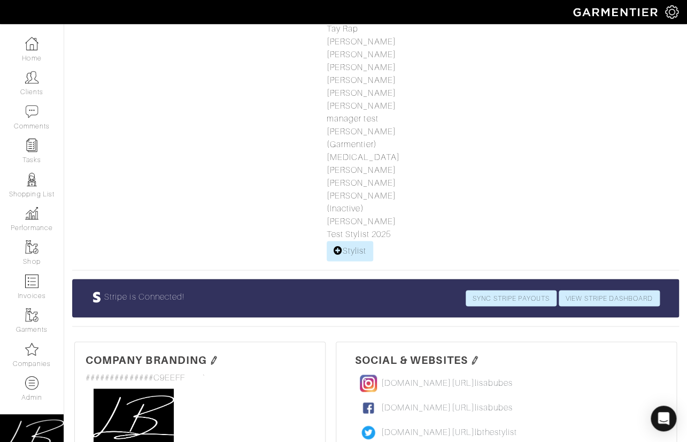
click at [670, 12] on img at bounding box center [671, 11] width 13 height 13
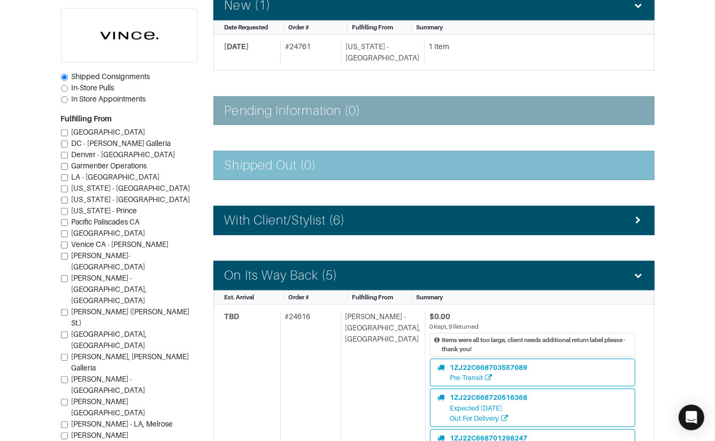
scroll to position [259, 0]
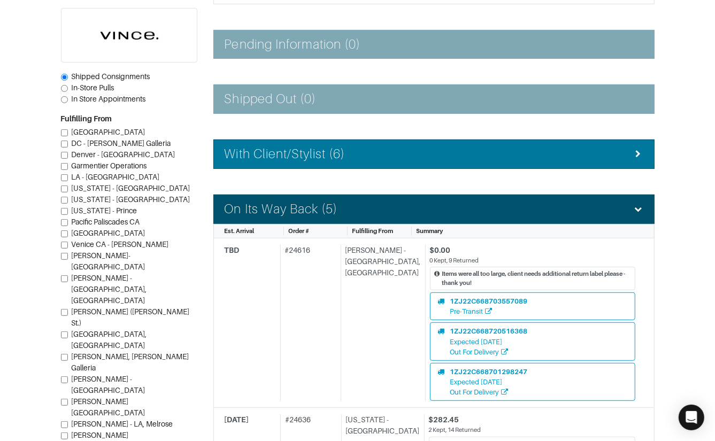
click at [327, 159] on h4 "With Client/Stylist (6)" at bounding box center [285, 154] width 121 height 16
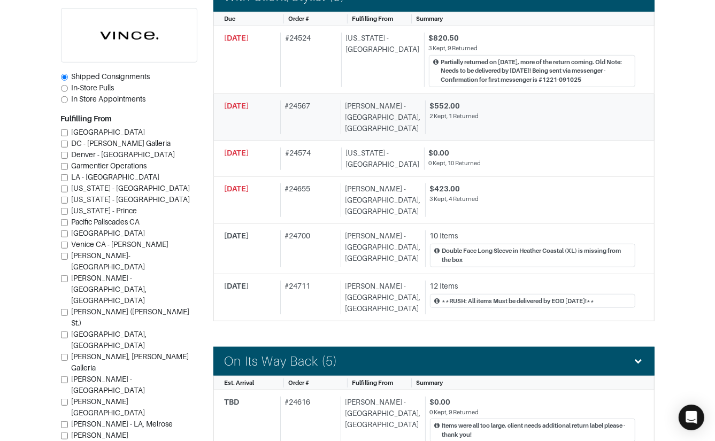
scroll to position [427, 0]
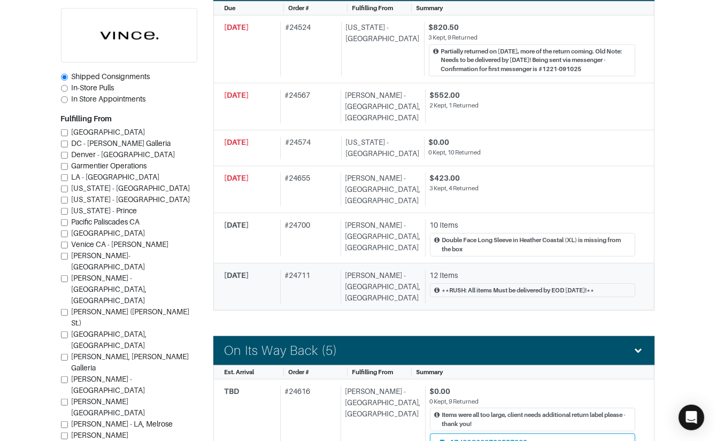
click at [331, 270] on div "# 24711" at bounding box center [308, 287] width 56 height 34
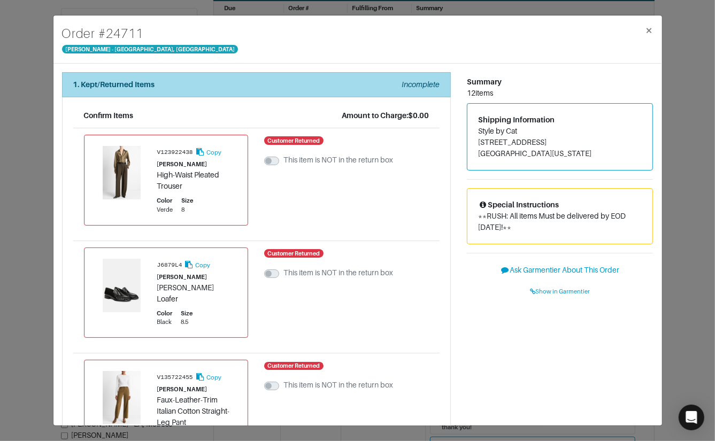
click at [244, 85] on div "1. Kept/Returned Items Incomplete" at bounding box center [256, 84] width 366 height 11
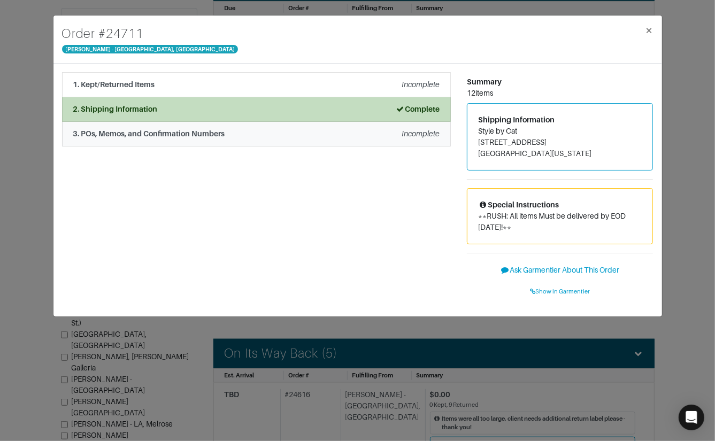
click at [221, 141] on li "3. POs, Memos, and Confirmation Numbers Incomplete" at bounding box center [256, 134] width 389 height 25
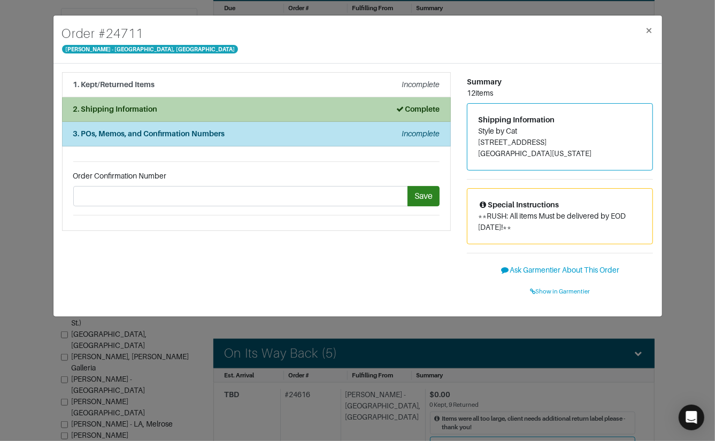
click at [233, 109] on div "2. Shipping Information Complete" at bounding box center [256, 109] width 366 height 11
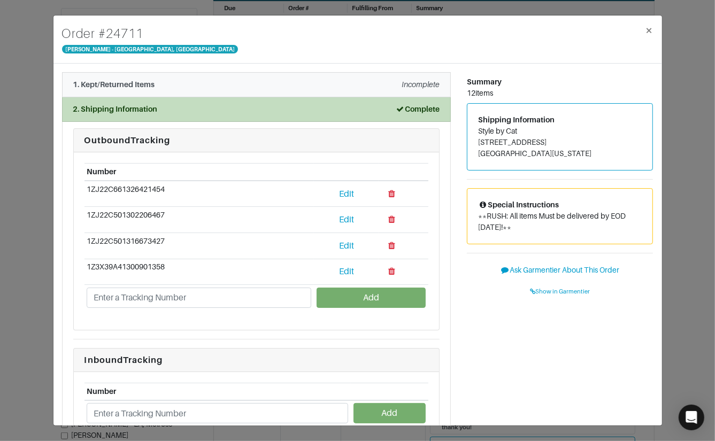
click at [235, 92] on li "1. Kept/Returned Items Incomplete" at bounding box center [256, 84] width 389 height 25
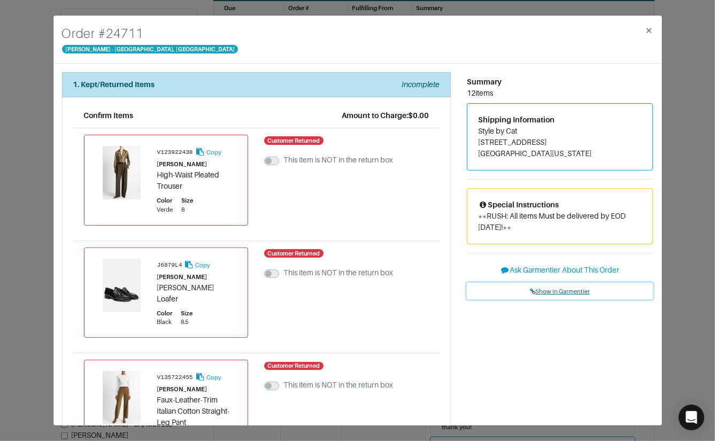
click at [552, 288] on span "Show in Garmentier" at bounding box center [560, 291] width 60 height 6
click at [30, 119] on div "Order # 24711 [PERSON_NAME] - [GEOGRAPHIC_DATA], [GEOGRAPHIC_DATA] × 1. Kept/Re…" at bounding box center [357, 220] width 715 height 441
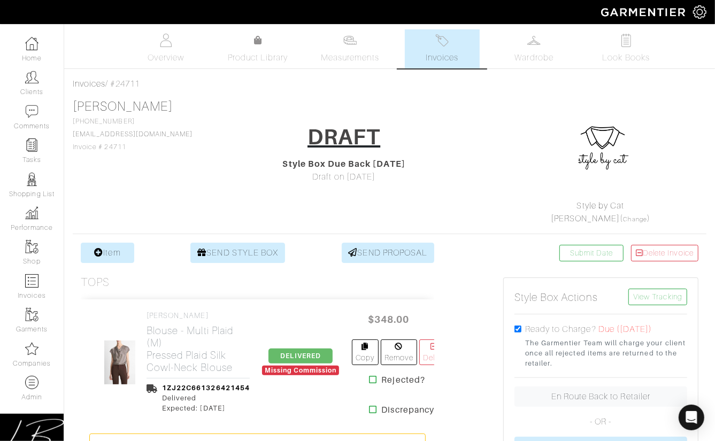
click at [196, 120] on div "[PERSON_NAME] [PHONE_NUMBER] [EMAIL_ADDRESS][DOMAIN_NAME] Invoice # 24711 DRAFT…" at bounding box center [389, 162] width 633 height 126
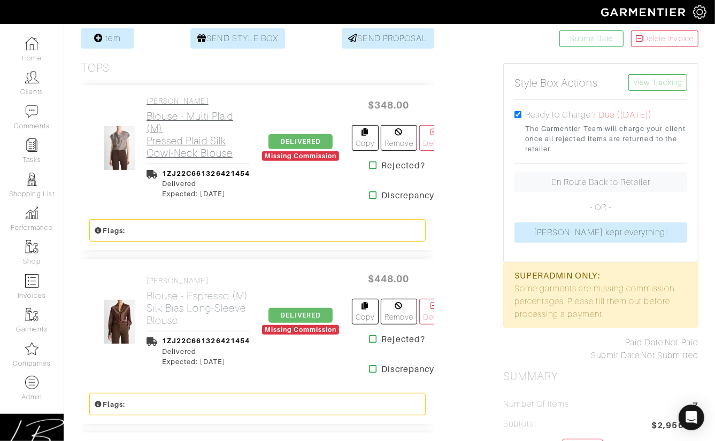
scroll to position [215, 0]
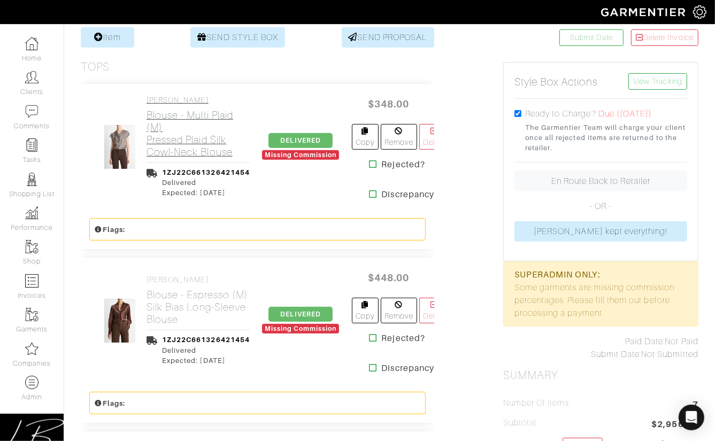
click at [196, 120] on h2 "Blouse - Multi Plaid (M) Pressed Plaid Silk Cowl-Neck Blouse" at bounding box center [197, 133] width 103 height 49
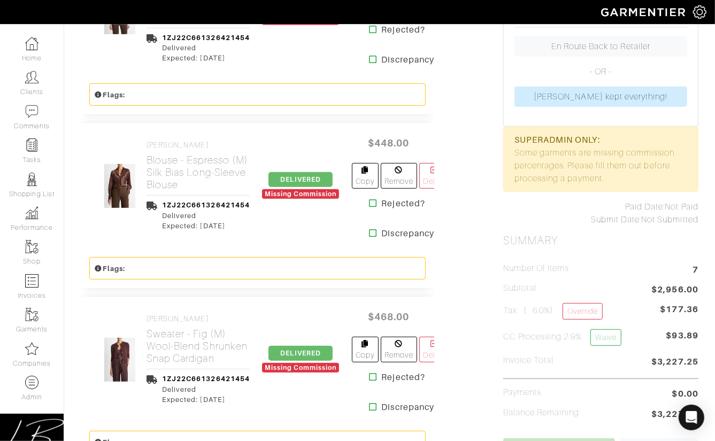
scroll to position [368, 0]
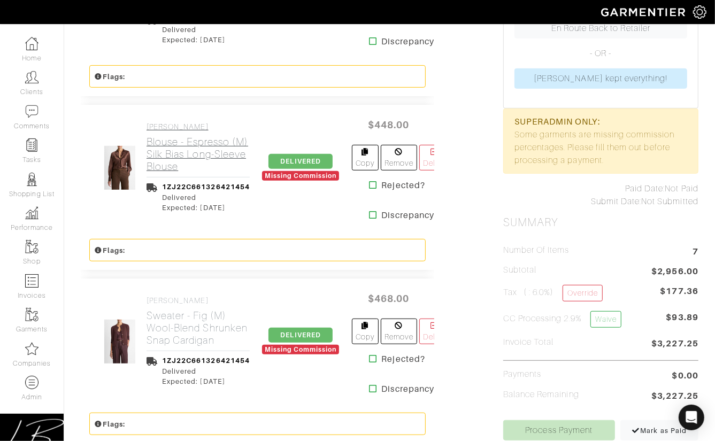
click at [184, 140] on h2 "Blouse - Espresso (M) Silk Bias Long-Sleeve Blouse" at bounding box center [197, 154] width 103 height 37
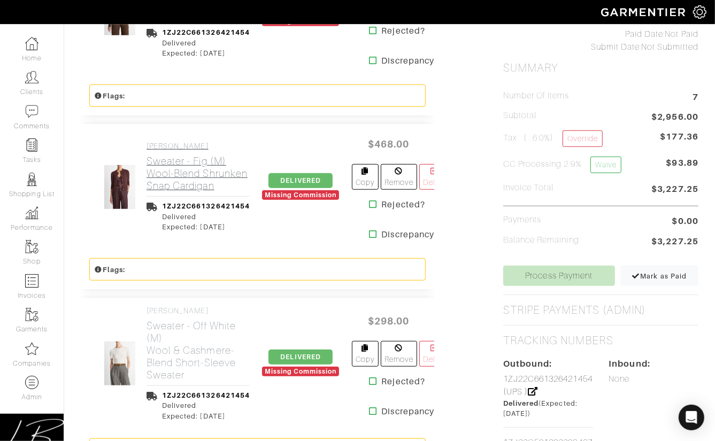
scroll to position [527, 0]
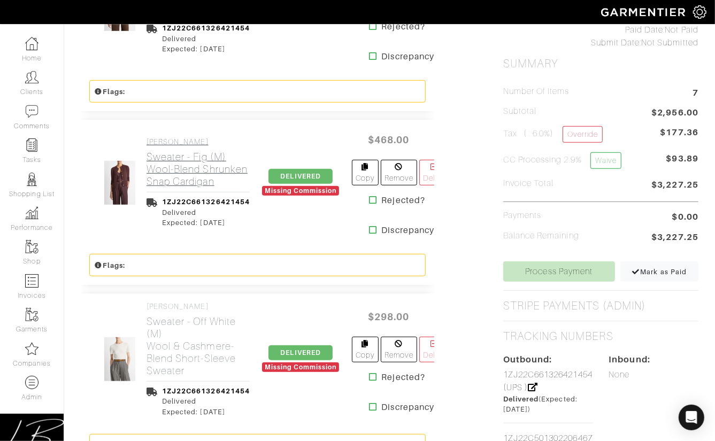
click at [183, 163] on h2 "Sweater - Fig (M) Wool-Blend Shrunken Snap Cardigan" at bounding box center [197, 169] width 103 height 37
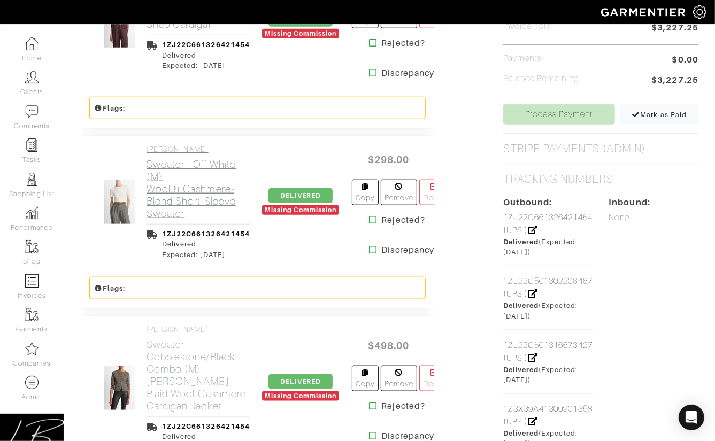
scroll to position [709, 0]
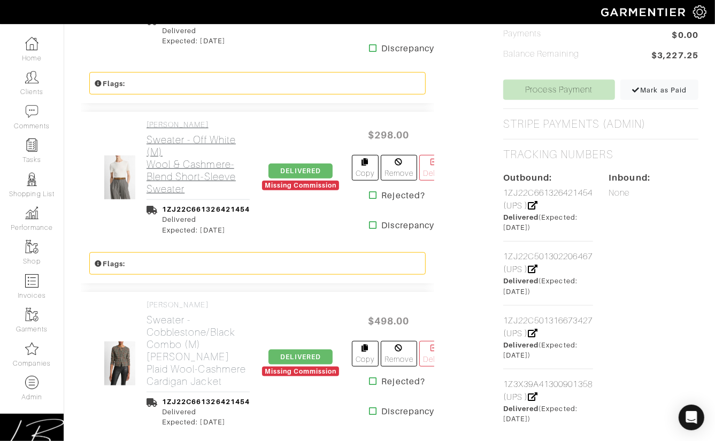
click at [184, 161] on h2 "Sweater - Off White (M) Wool & Cashmere-Blend Short-Sleeve Sweater" at bounding box center [197, 164] width 103 height 61
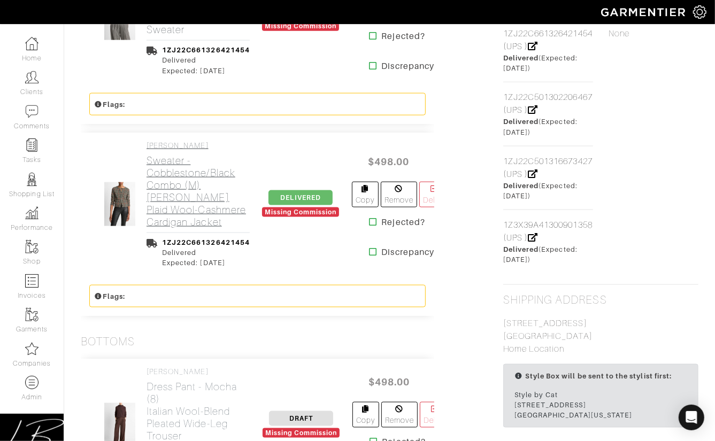
scroll to position [891, 0]
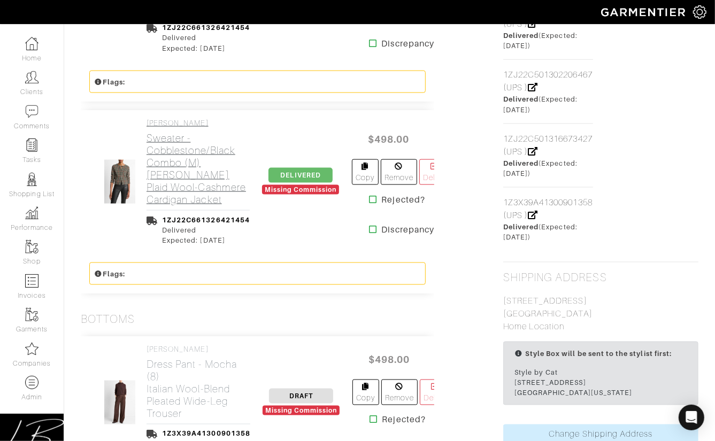
click at [184, 161] on h2 "Sweater - Cobblestone/Black Combo (M) Glen Plaid Wool-Cashmere Cardigan Jacket" at bounding box center [197, 169] width 103 height 74
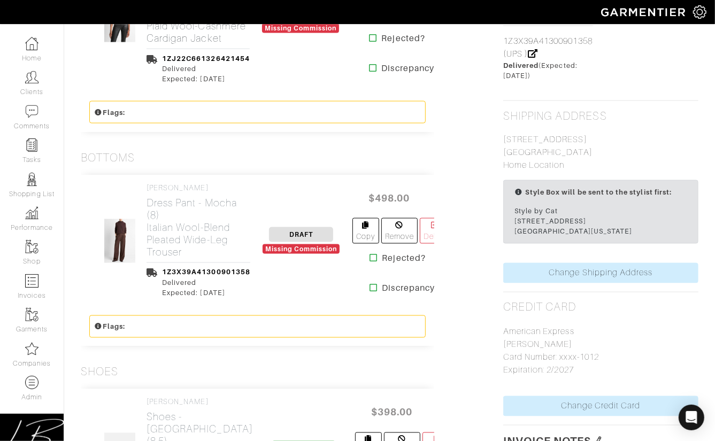
scroll to position [1058, 0]
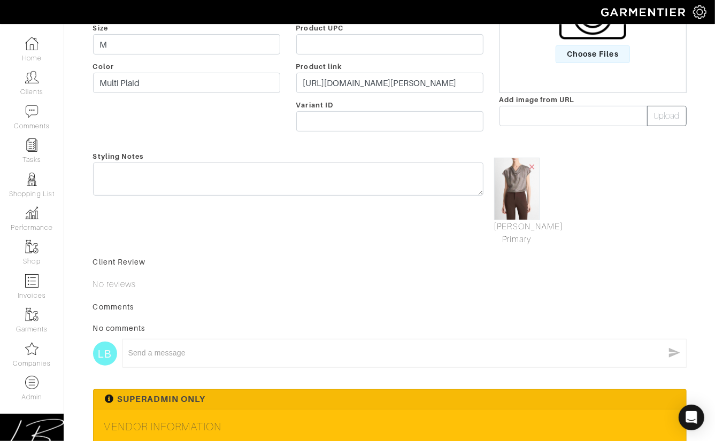
scroll to position [413, 0]
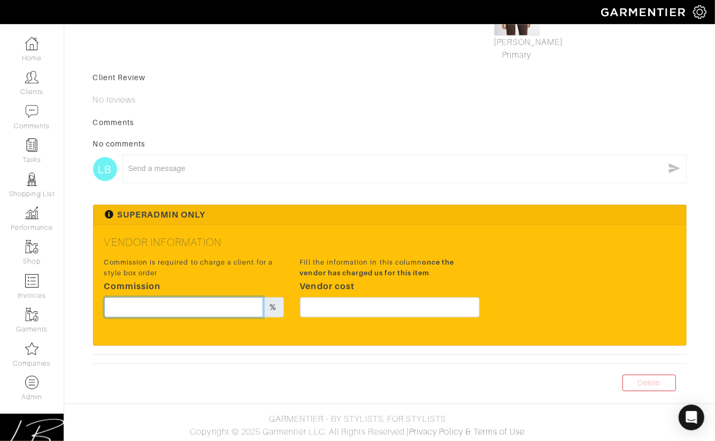
click at [230, 304] on input "text" at bounding box center [183, 307] width 159 height 20
type input "20"
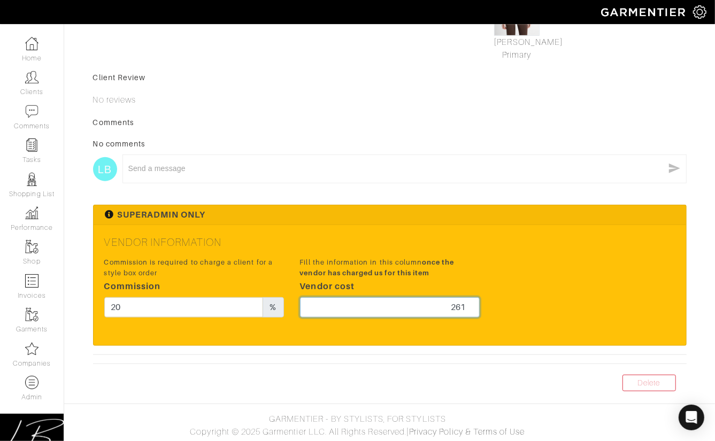
type input "261"
click at [381, 137] on div "Comments No comments LB x" at bounding box center [389, 155] width 593 height 77
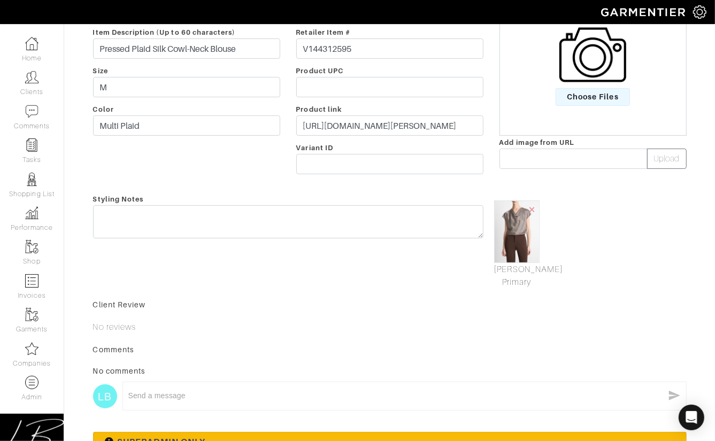
scroll to position [0, 0]
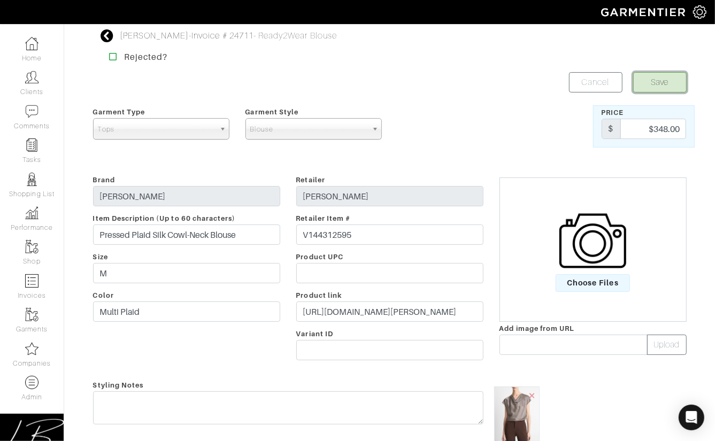
click at [662, 76] on button "Save" at bounding box center [659, 82] width 53 height 20
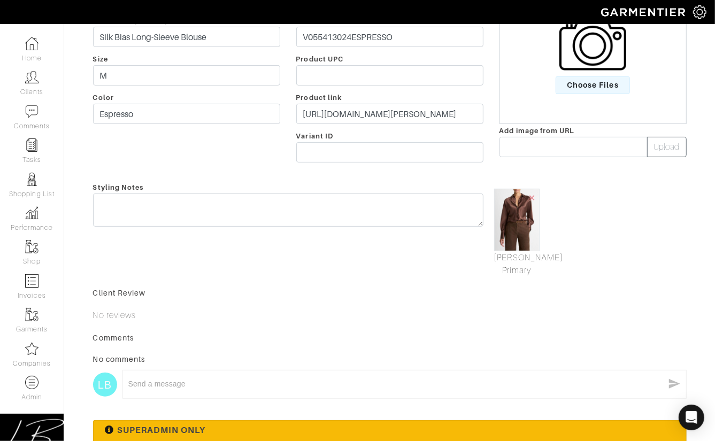
scroll to position [413, 0]
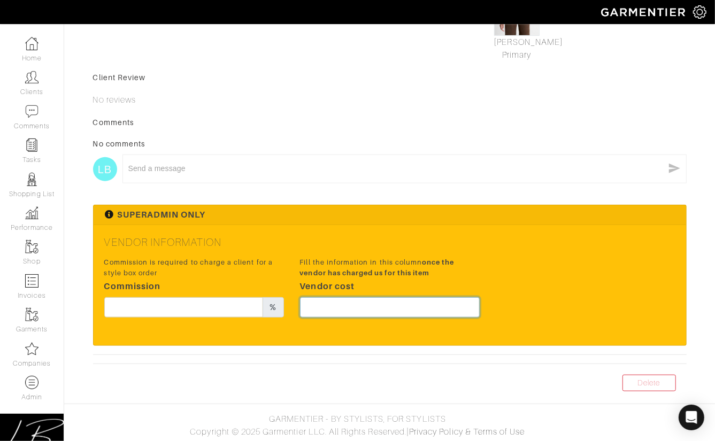
click at [420, 306] on input "text" at bounding box center [390, 307] width 180 height 20
type input "336"
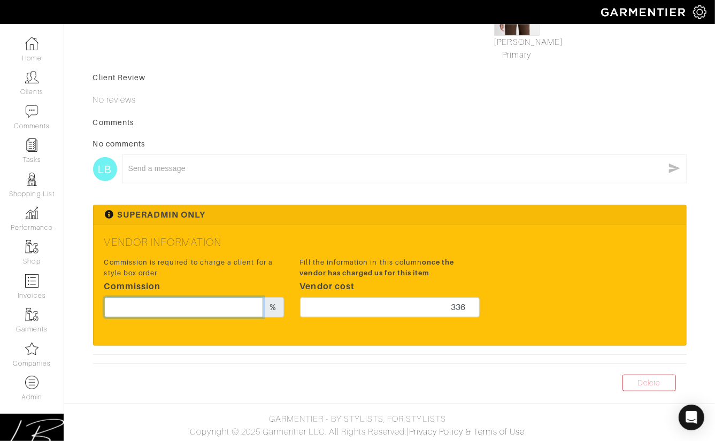
click at [166, 314] on input "text" at bounding box center [183, 307] width 159 height 20
type input "20"
click at [290, 106] on form "Save Cancel Garment Type Tops Bottoms Dresses Jumpsuits Suiting Outerwear Shoes…" at bounding box center [389, 22] width 593 height 726
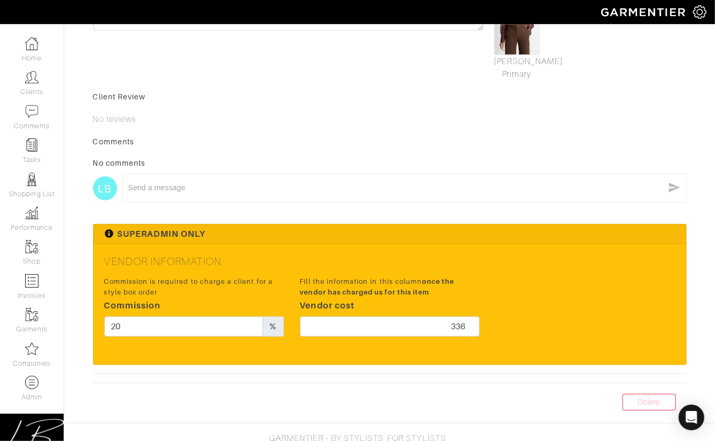
scroll to position [0, 0]
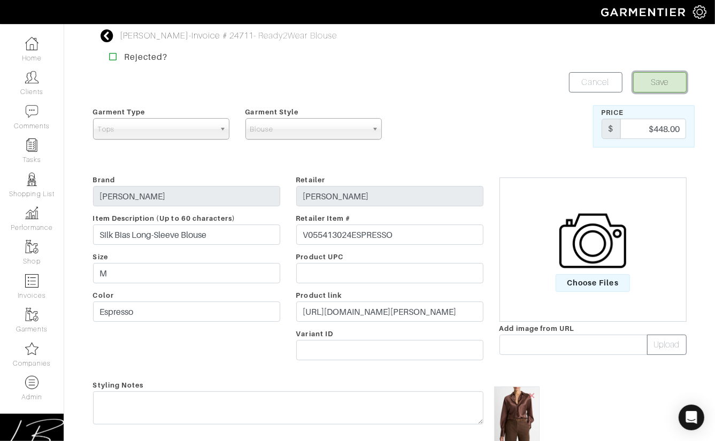
click at [643, 74] on button "Save" at bounding box center [659, 82] width 53 height 20
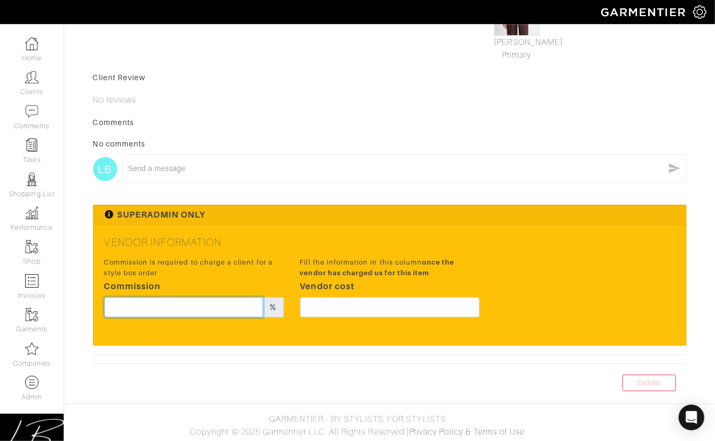
click at [237, 307] on input "text" at bounding box center [183, 307] width 159 height 20
type input "20"
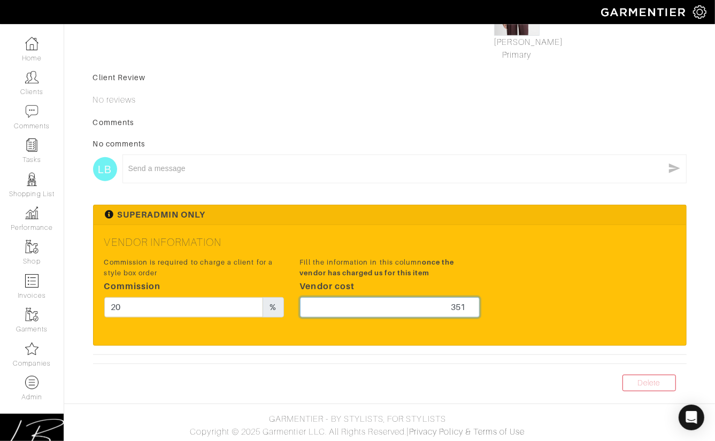
type input "351"
click at [309, 120] on div "Comments" at bounding box center [389, 122] width 593 height 11
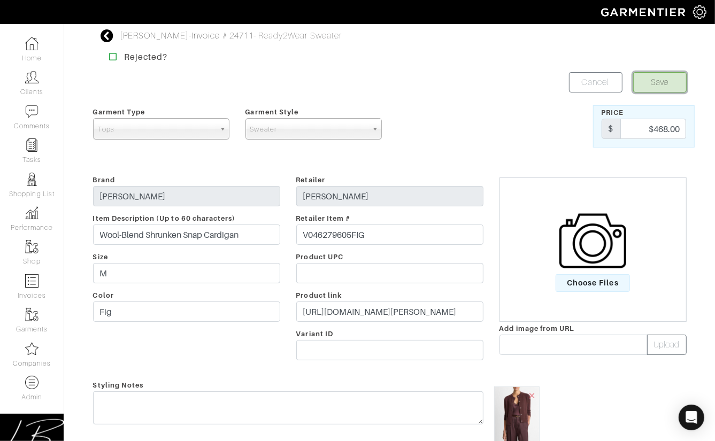
drag, startPoint x: 670, startPoint y: 80, endPoint x: 653, endPoint y: 78, distance: 17.8
click at [670, 81] on button "Save" at bounding box center [659, 82] width 53 height 20
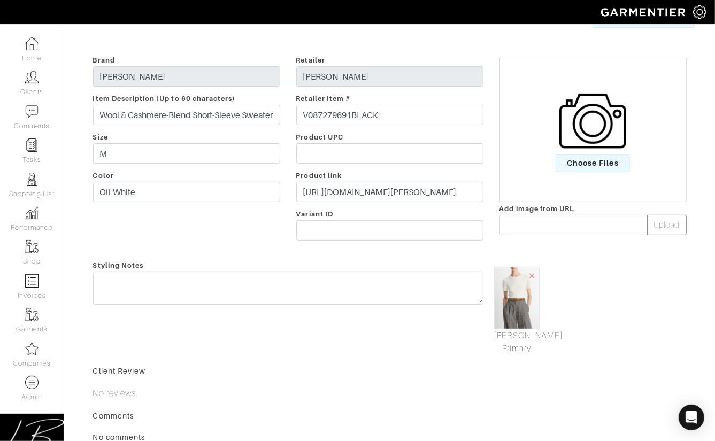
scroll to position [413, 0]
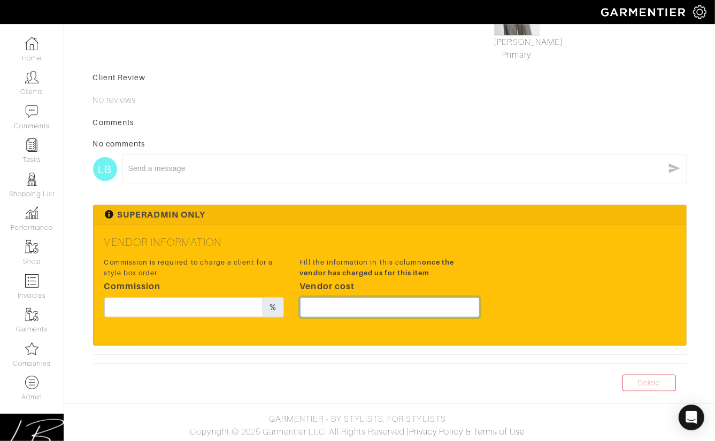
click at [410, 300] on input "text" at bounding box center [390, 307] width 180 height 20
type input "223.5"
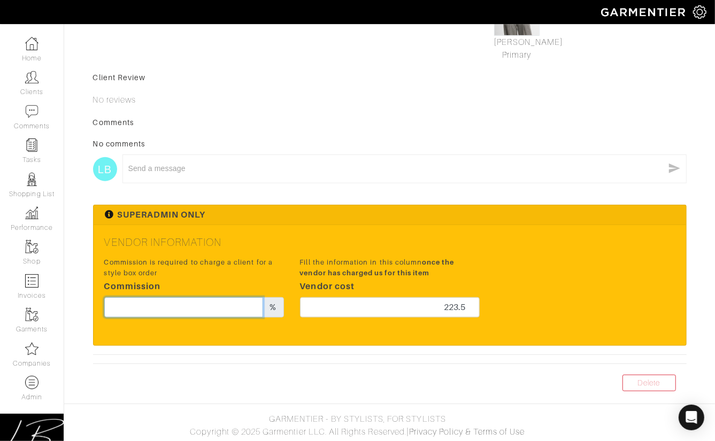
click at [200, 304] on input "text" at bounding box center [183, 307] width 159 height 20
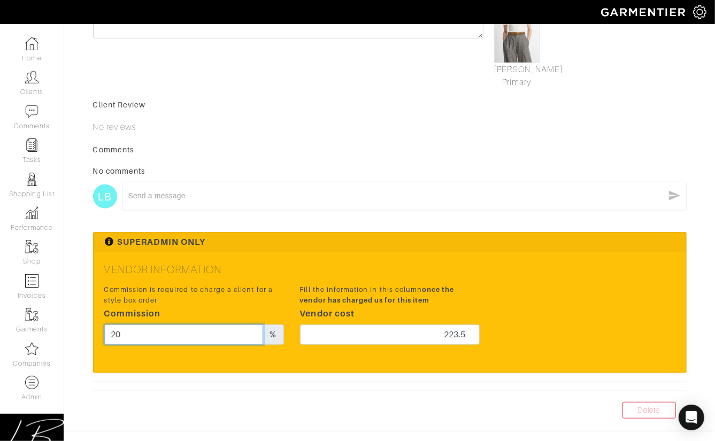
scroll to position [0, 0]
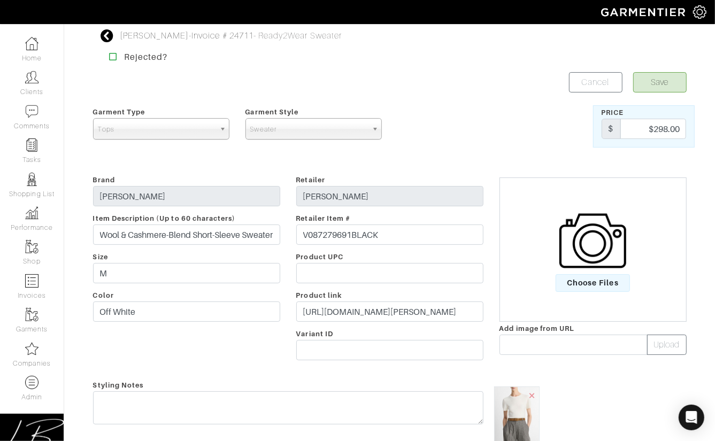
type input "20"
click at [643, 76] on button "Save" at bounding box center [659, 82] width 53 height 20
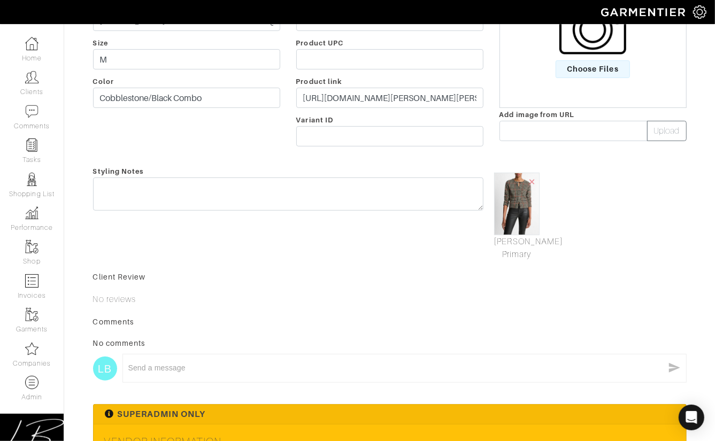
scroll to position [413, 0]
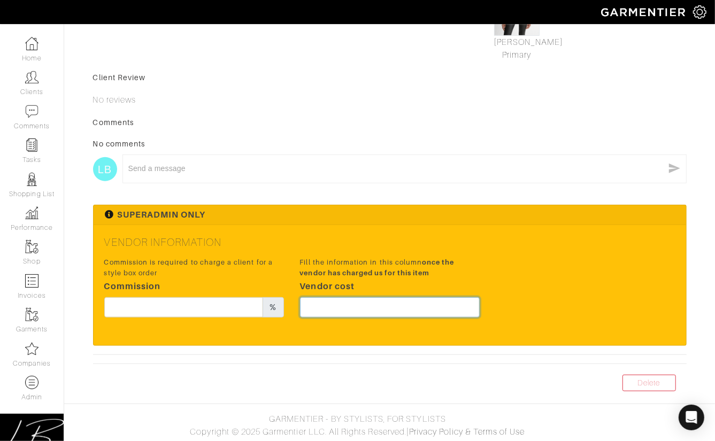
click at [366, 309] on input "text" at bounding box center [390, 307] width 180 height 20
type input "373.5"
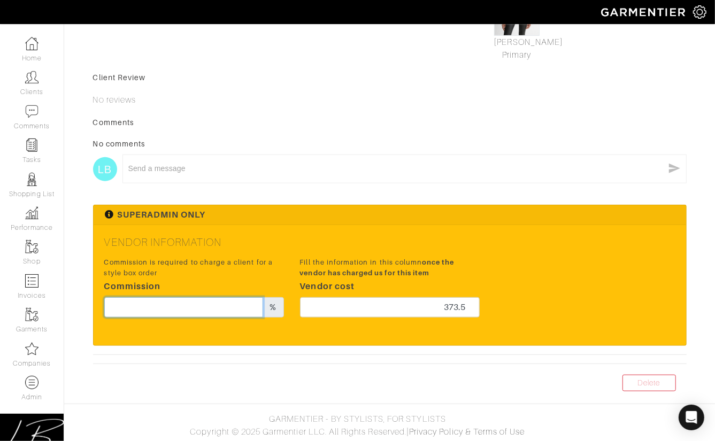
click at [249, 308] on input "text" at bounding box center [183, 307] width 159 height 20
type input "20"
drag, startPoint x: 393, startPoint y: 220, endPoint x: 401, endPoint y: 223, distance: 9.3
click at [395, 220] on div "Superadmin Only" at bounding box center [390, 215] width 592 height 20
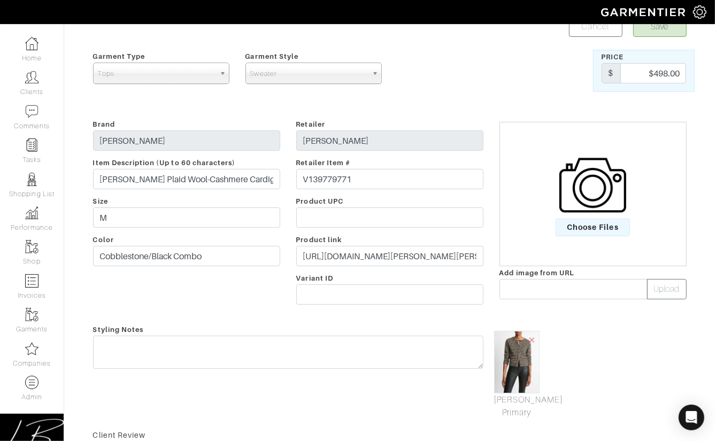
scroll to position [0, 0]
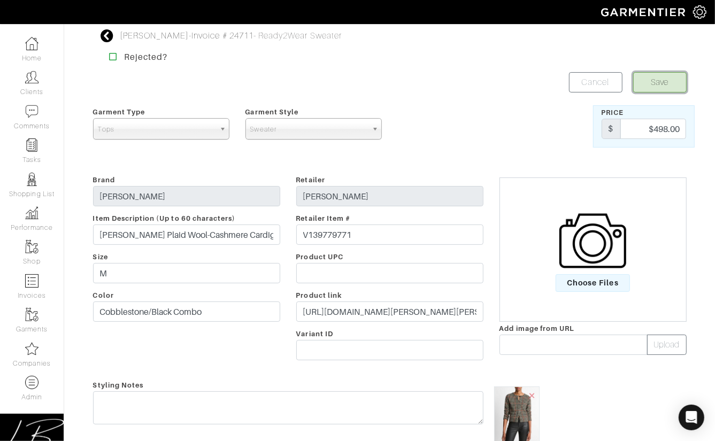
click at [670, 88] on button "Save" at bounding box center [659, 82] width 53 height 20
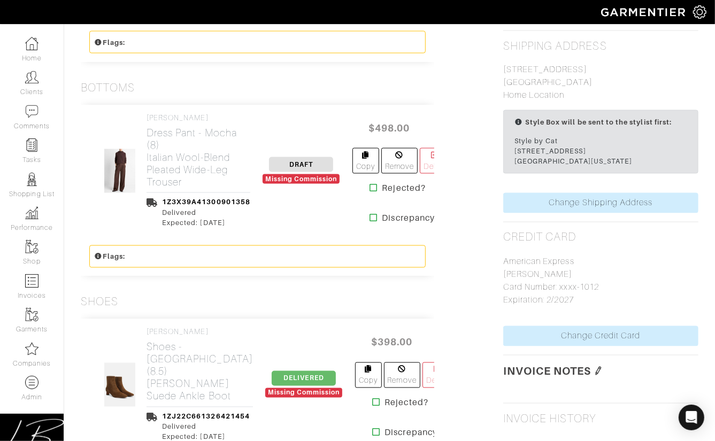
scroll to position [1133, 0]
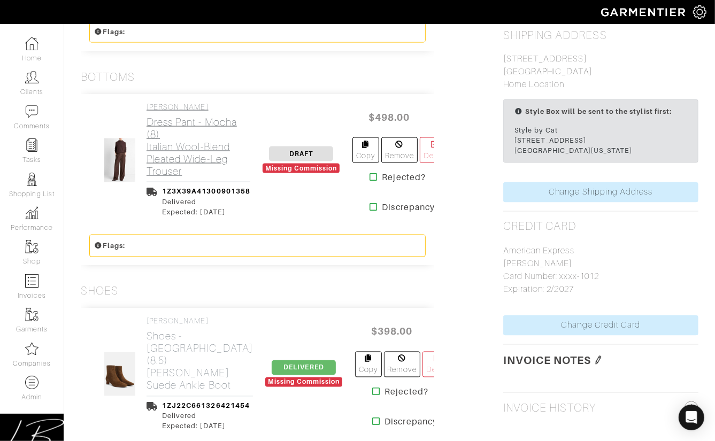
click at [188, 154] on h2 "Dress Pant - Mocha (8) Italian Wool-Blend Pleated Wide-Leg Trouser" at bounding box center [198, 146] width 104 height 61
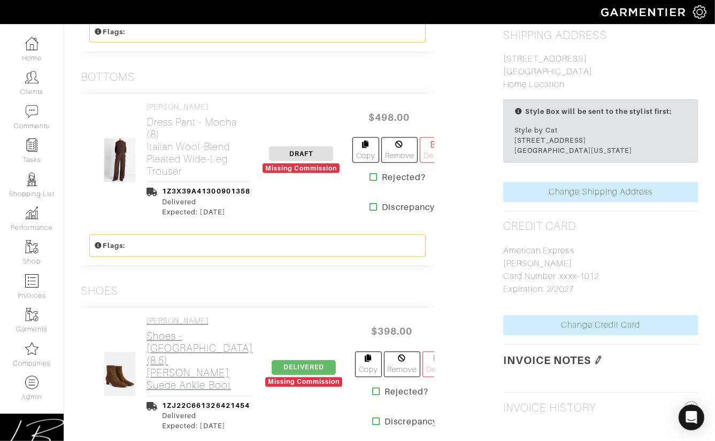
click at [189, 372] on h2 "Shoes - Elmwood (8.5) Harlan Suede Ankle Boot" at bounding box center [199, 360] width 106 height 61
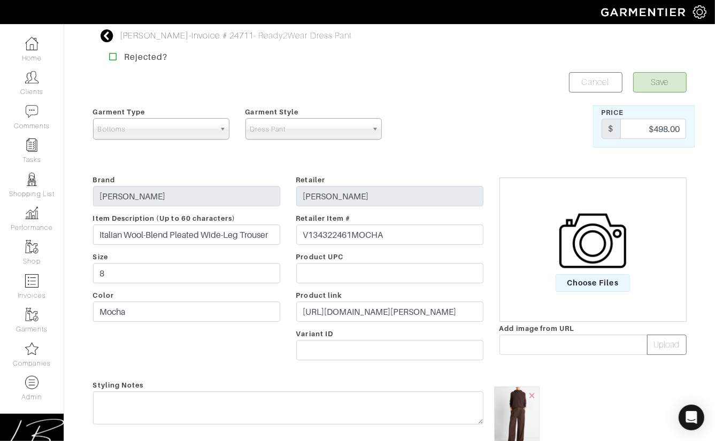
scroll to position [413, 0]
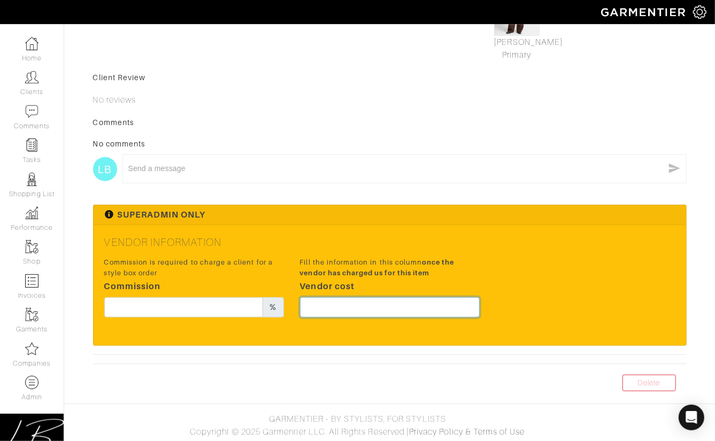
click at [428, 311] on input "text" at bounding box center [390, 307] width 180 height 20
type input "373.5"
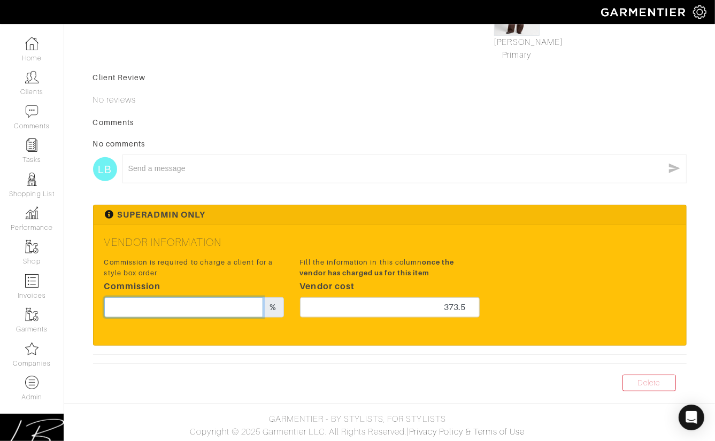
click at [207, 304] on input "text" at bounding box center [183, 307] width 159 height 20
type input "20"
click at [478, 231] on div "Vendor Information Commission is required to charge a client for a style box or…" at bounding box center [390, 285] width 592 height 120
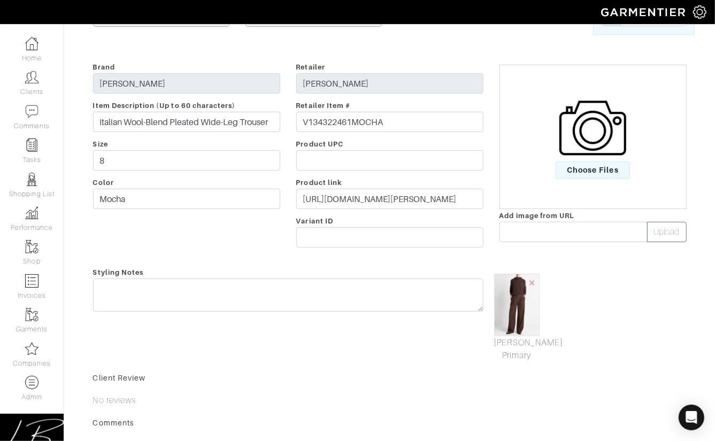
scroll to position [0, 0]
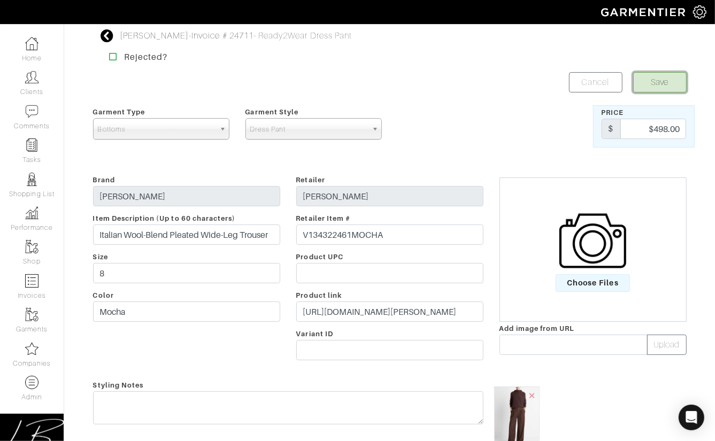
click at [638, 80] on button "Save" at bounding box center [659, 82] width 53 height 20
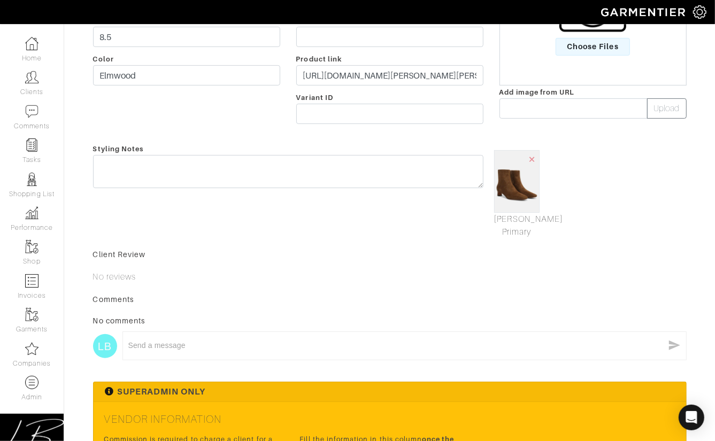
scroll to position [413, 0]
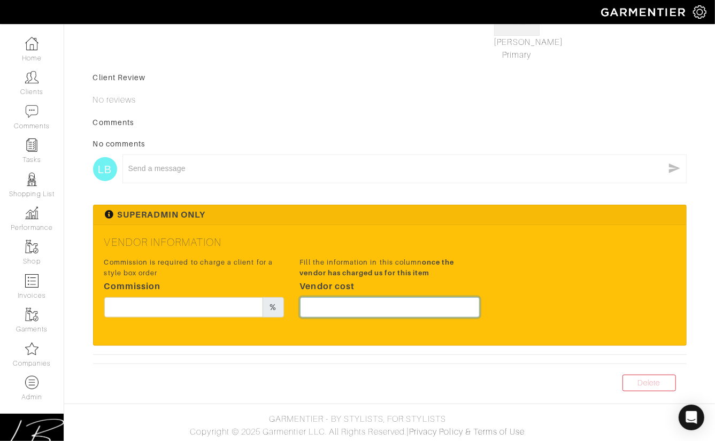
click at [344, 300] on input "text" at bounding box center [390, 307] width 180 height 20
type input "298.5"
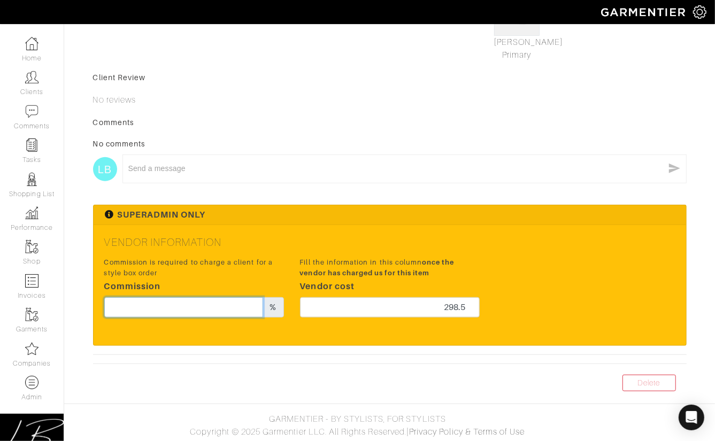
click at [171, 312] on input "text" at bounding box center [183, 307] width 159 height 20
type input "20"
click at [489, 188] on div "LB x" at bounding box center [389, 171] width 593 height 45
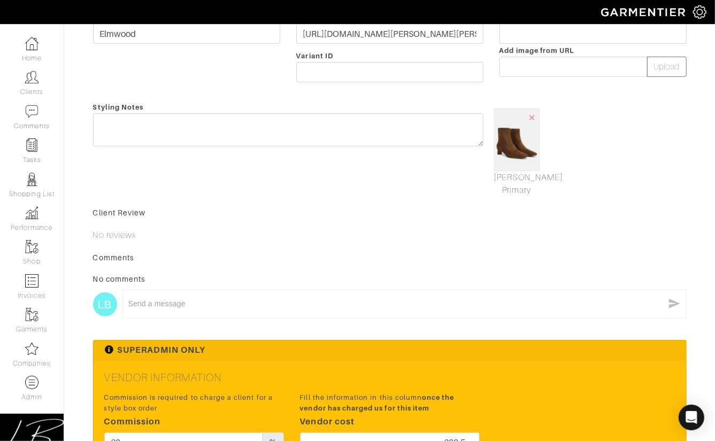
scroll to position [0, 0]
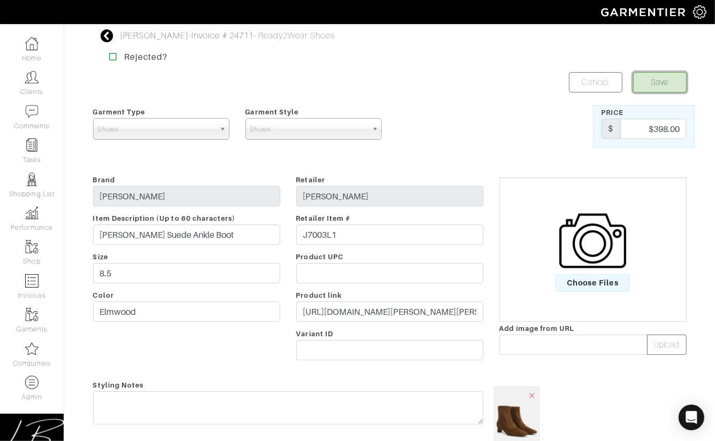
click at [646, 78] on button "Save" at bounding box center [659, 82] width 53 height 20
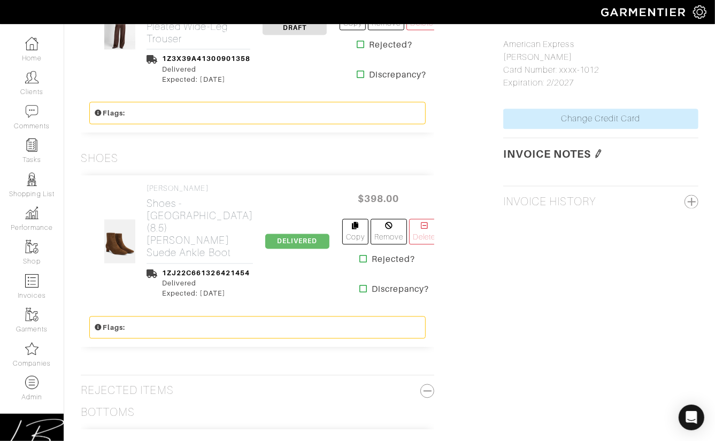
scroll to position [1266, 0]
click at [180, 220] on h2 "Shoes - [GEOGRAPHIC_DATA] (8.5) [PERSON_NAME] Suede Ankle Boot" at bounding box center [199, 227] width 106 height 61
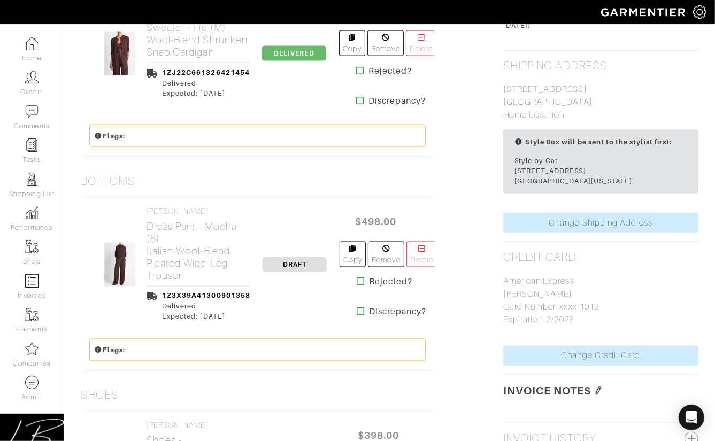
scroll to position [1016, 0]
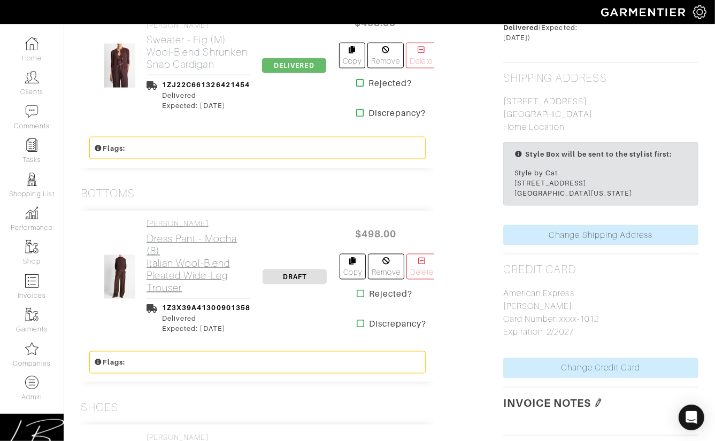
click at [200, 248] on h2 "Dress Pant - Mocha (8) Italian Wool-Blend Pleated Wide-Leg Trouser" at bounding box center [198, 263] width 104 height 61
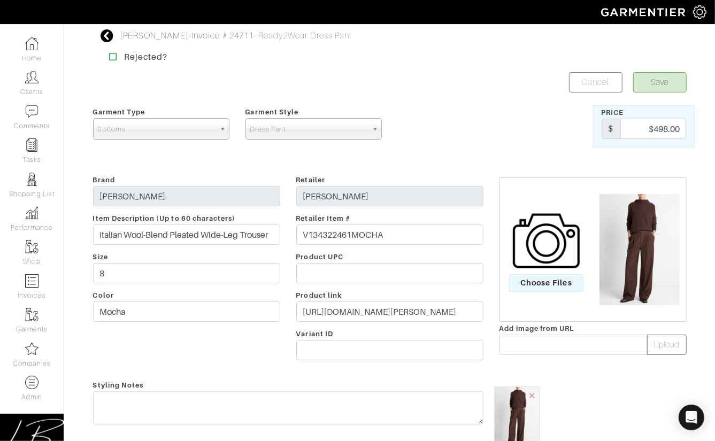
scroll to position [346, 0]
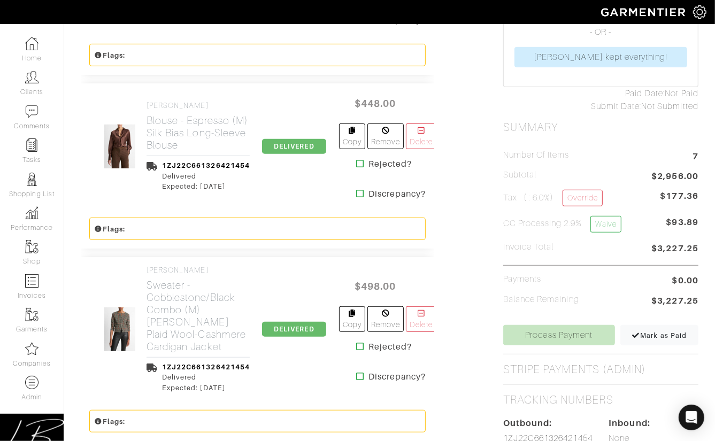
scroll to position [355, 0]
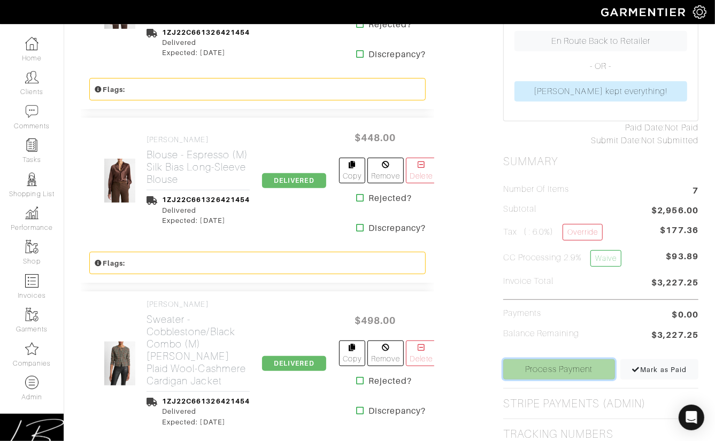
click at [578, 362] on link "Process Payment" at bounding box center [559, 369] width 112 height 20
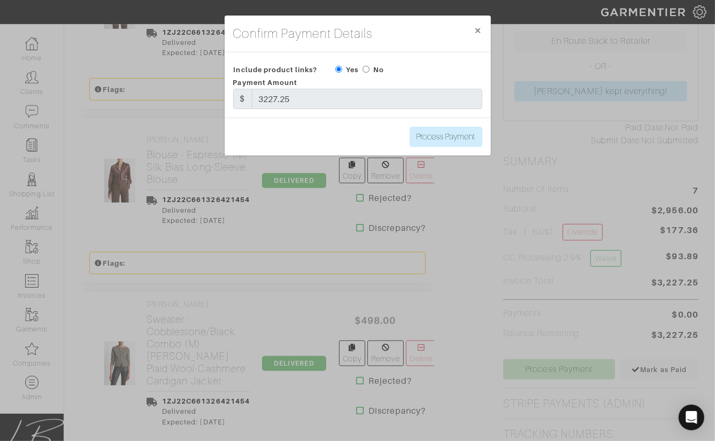
click at [366, 68] on input "radio" at bounding box center [365, 69] width 7 height 7
radio input "true"
click at [436, 134] on input "Process Payment" at bounding box center [445, 137] width 73 height 20
type input "Process Payment"
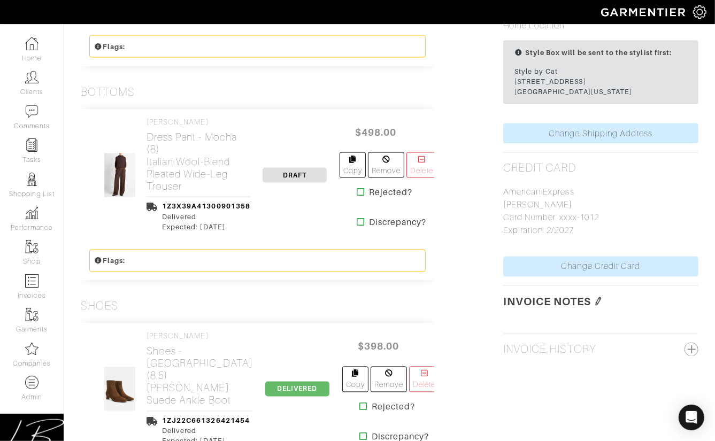
scroll to position [1150, 0]
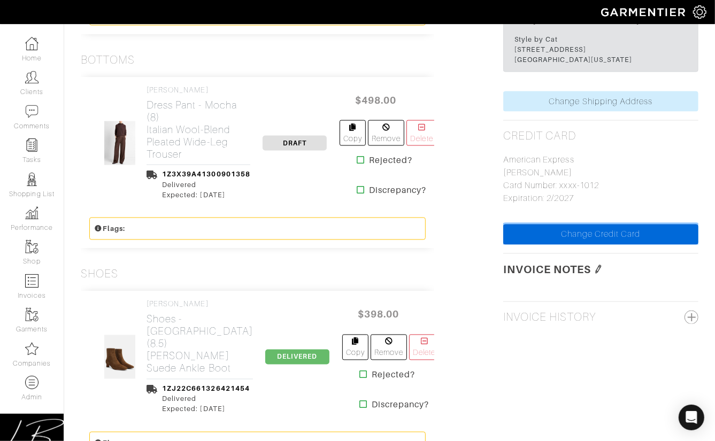
click at [553, 228] on link "Change Credit Card" at bounding box center [600, 235] width 195 height 20
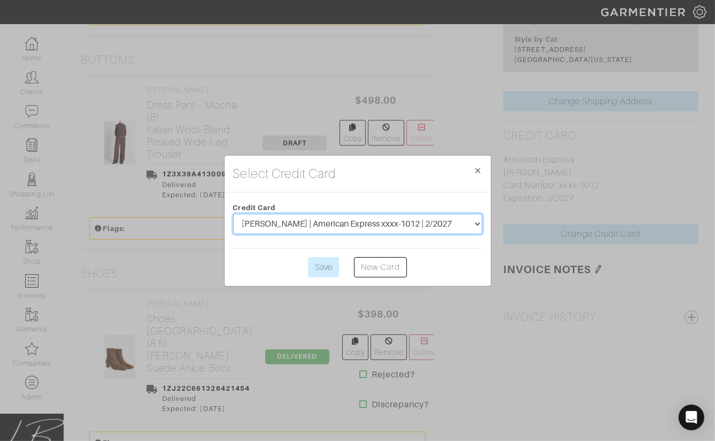
click at [388, 223] on select "[PERSON_NAME] | American Express xxxx-1012 | 2/2027 [PERSON_NAME] | American Ex…" at bounding box center [357, 224] width 249 height 20
select select "5558"
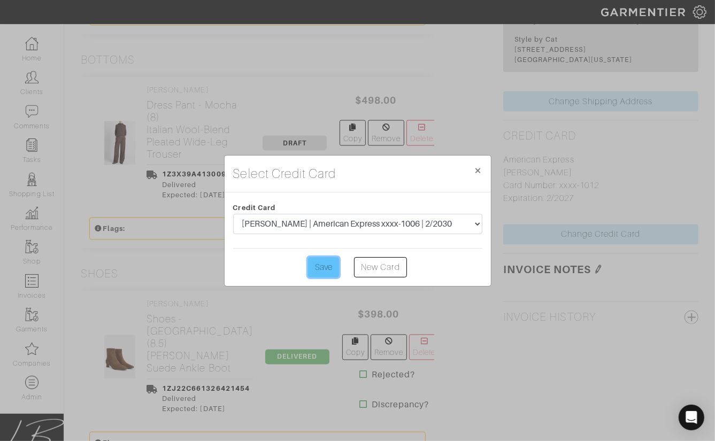
click at [330, 261] on input "Save" at bounding box center [323, 267] width 31 height 20
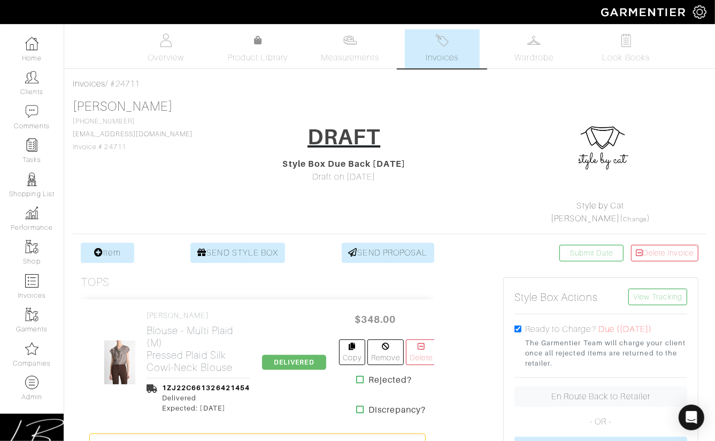
click at [435, 41] on link "Invoices" at bounding box center [442, 48] width 75 height 39
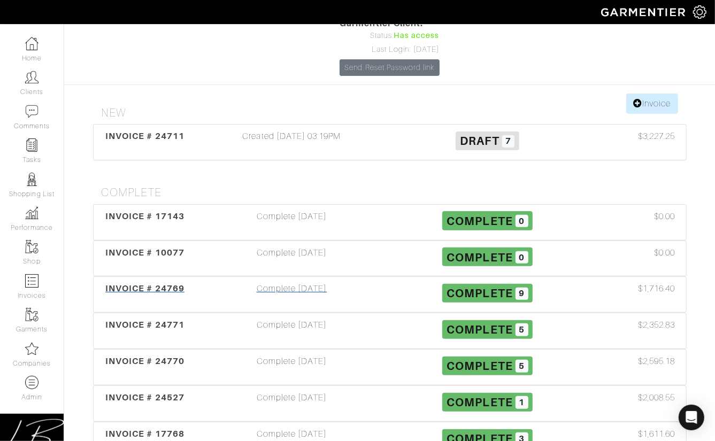
scroll to position [117, 0]
click at [309, 282] on div "Complete [DATE]" at bounding box center [292, 294] width 196 height 25
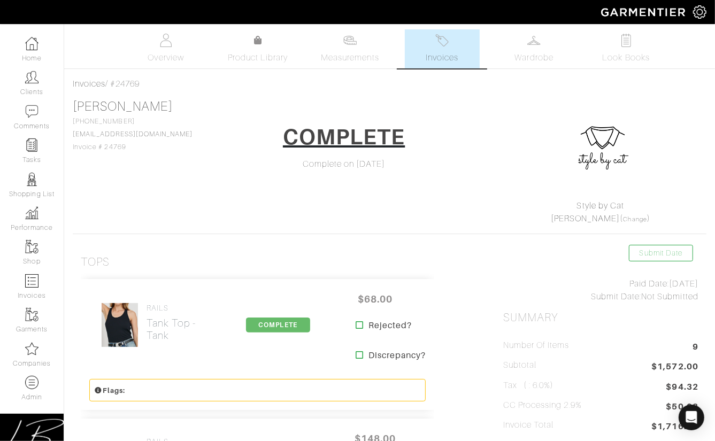
scroll to position [117, 0]
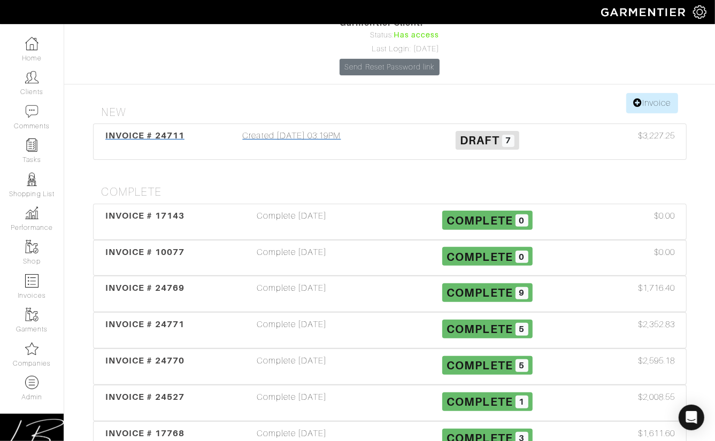
click at [296, 129] on div "Created 09/29/25 03:19PM" at bounding box center [292, 141] width 196 height 25
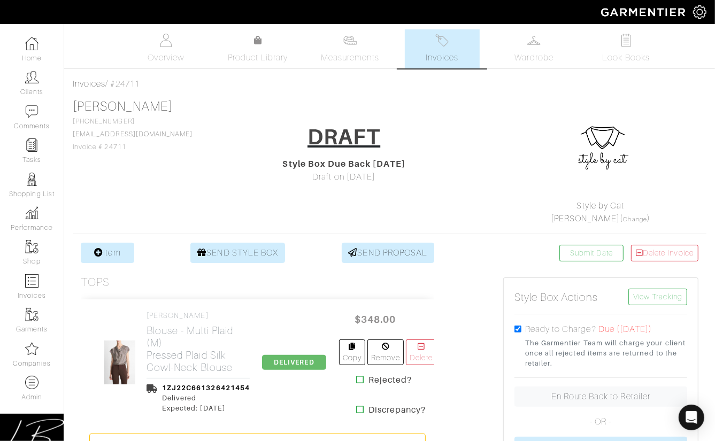
click at [434, 57] on span "Invoices" at bounding box center [442, 57] width 33 height 13
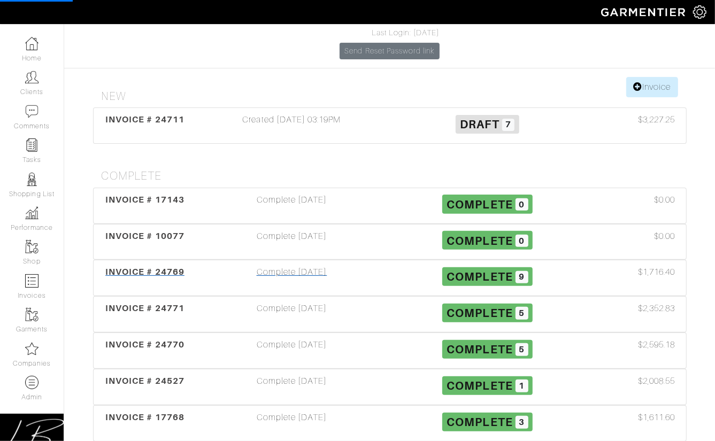
scroll to position [137, 0]
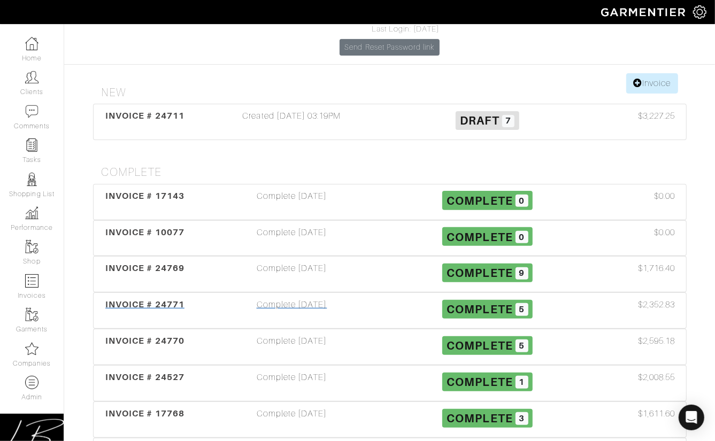
click at [300, 298] on div "Complete 10/03/25" at bounding box center [292, 310] width 196 height 25
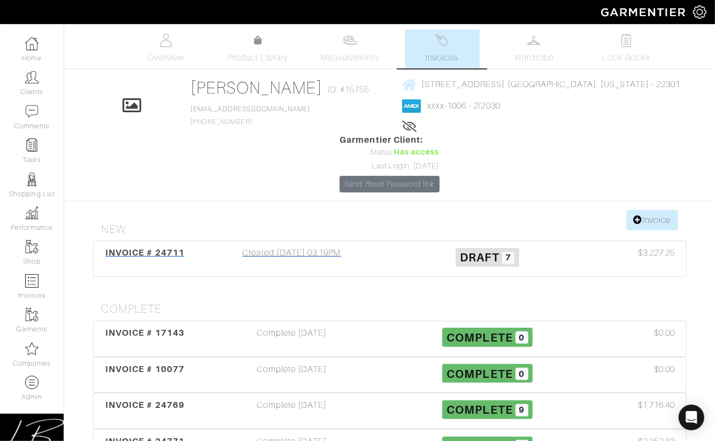
click at [319, 246] on div "Created 09/29/25 03:19PM" at bounding box center [292, 258] width 196 height 25
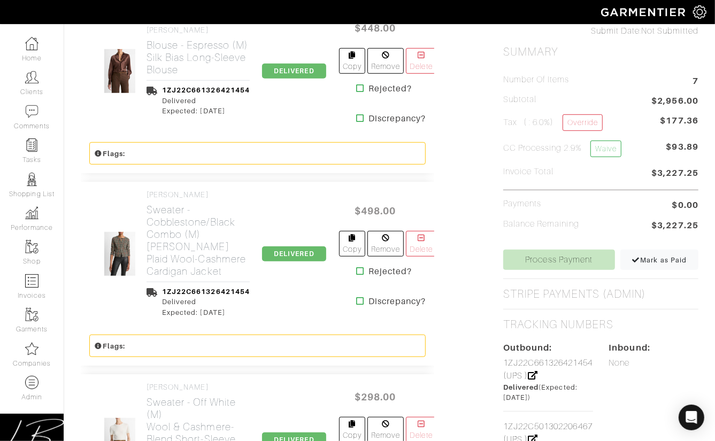
scroll to position [466, 0]
click at [559, 256] on link "Process Payment" at bounding box center [559, 259] width 112 height 20
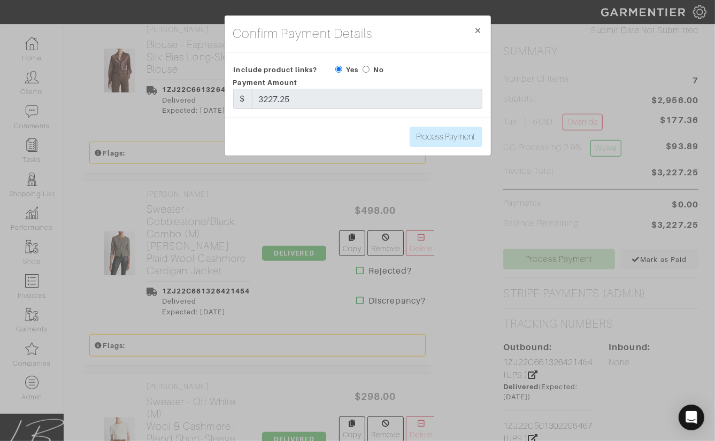
click at [367, 69] on input "radio" at bounding box center [365, 69] width 7 height 7
radio input "true"
click at [435, 134] on input "Process Payment" at bounding box center [445, 137] width 73 height 20
type input "Process Payment"
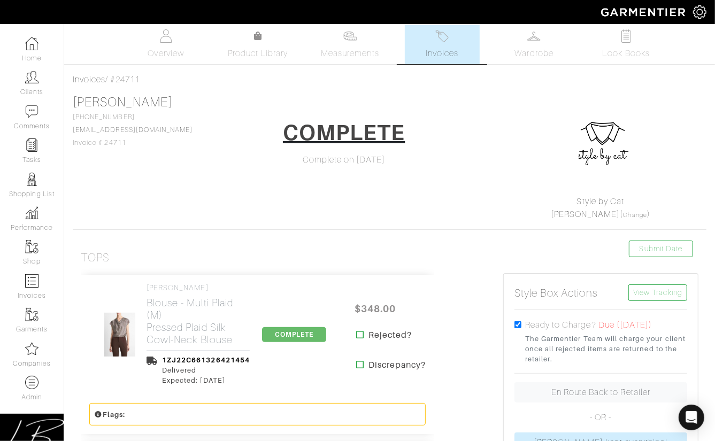
scroll to position [0, 0]
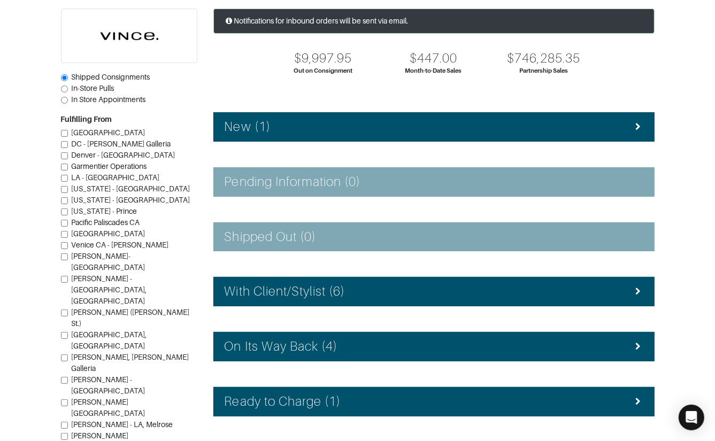
scroll to position [167, 0]
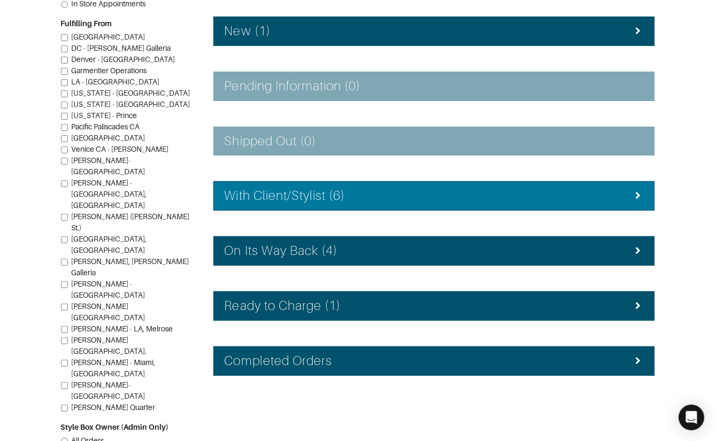
click at [324, 197] on h4 "With Client/Stylist (6)" at bounding box center [285, 196] width 121 height 16
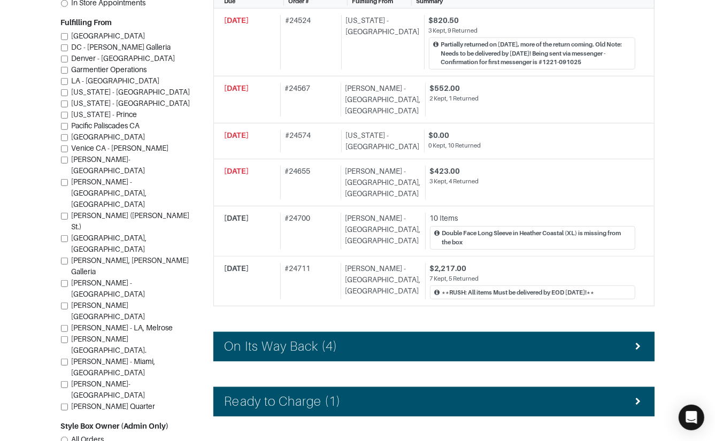
scroll to position [456, 0]
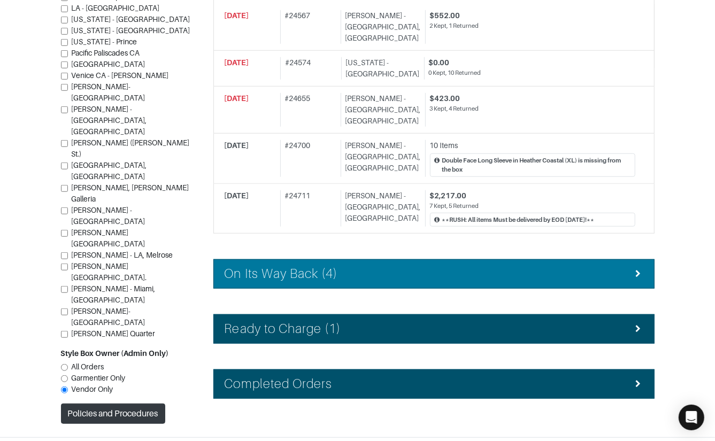
click at [323, 259] on li "On Its Way Back (4)" at bounding box center [433, 273] width 441 height 29
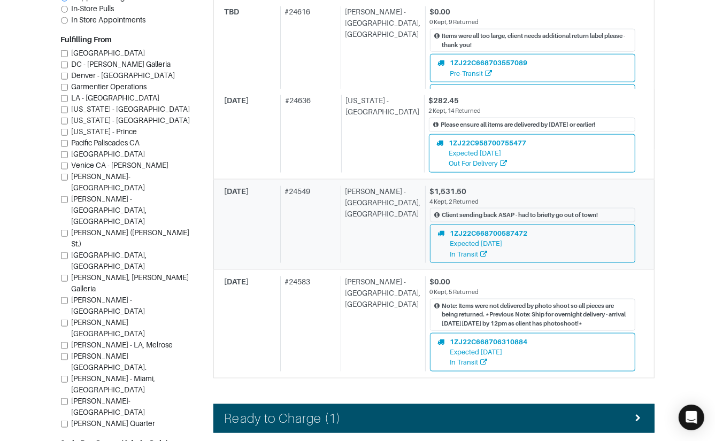
scroll to position [908, 0]
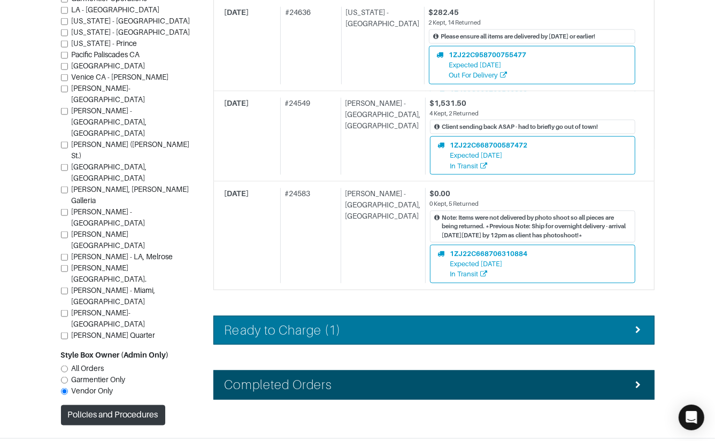
click at [346, 316] on li "Ready to Charge (1)" at bounding box center [433, 330] width 441 height 29
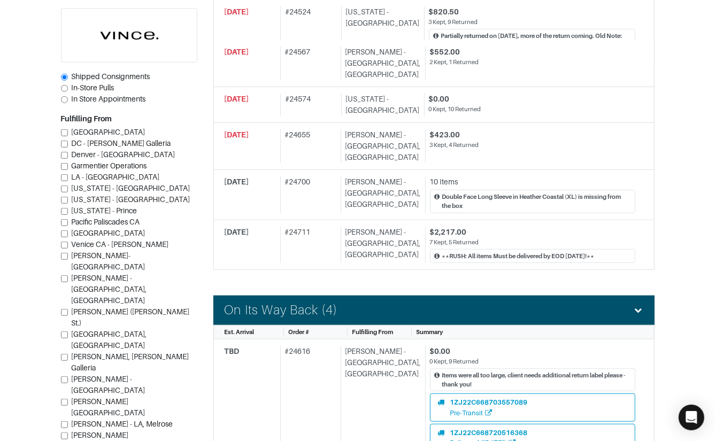
scroll to position [435, 0]
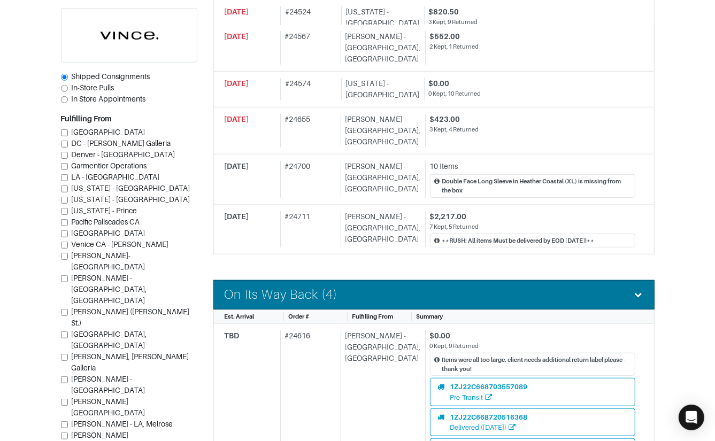
click at [347, 287] on div "On Its Way Back (4)" at bounding box center [434, 295] width 419 height 16
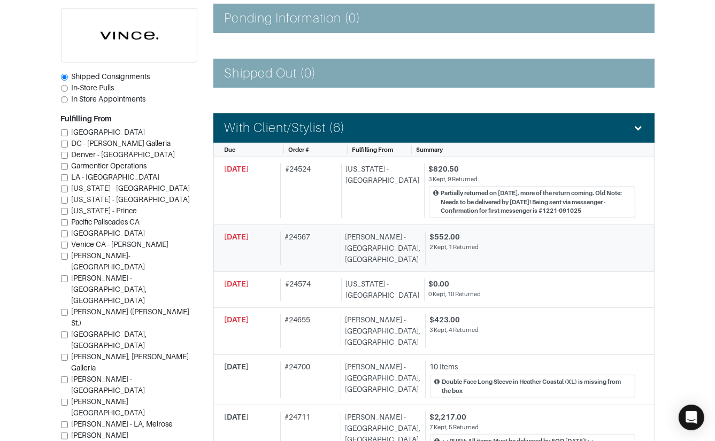
scroll to position [235, 0]
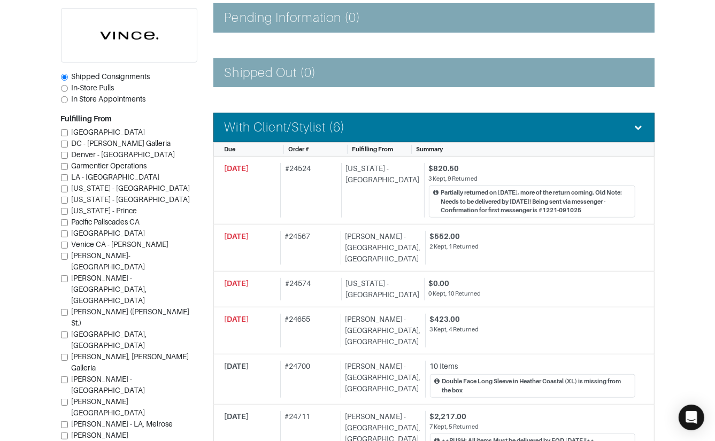
click at [349, 126] on div "With Client/Stylist (6)" at bounding box center [434, 128] width 419 height 16
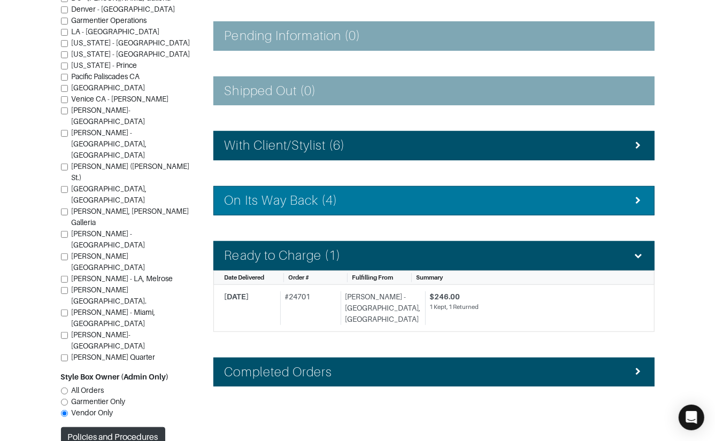
click at [352, 253] on div "Ready to Charge (1)" at bounding box center [434, 256] width 419 height 16
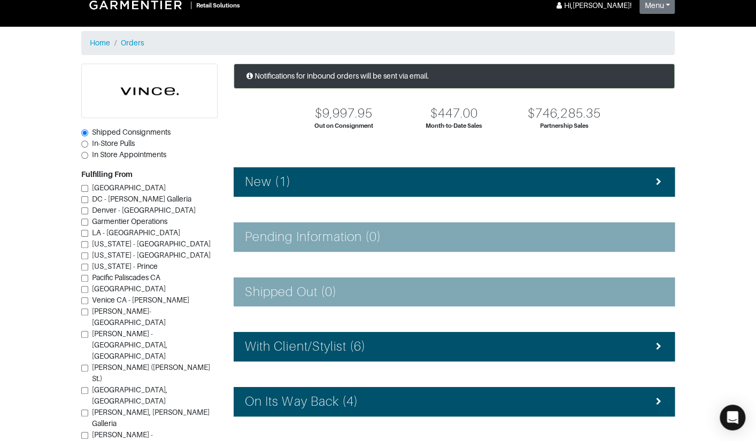
scroll to position [0, 0]
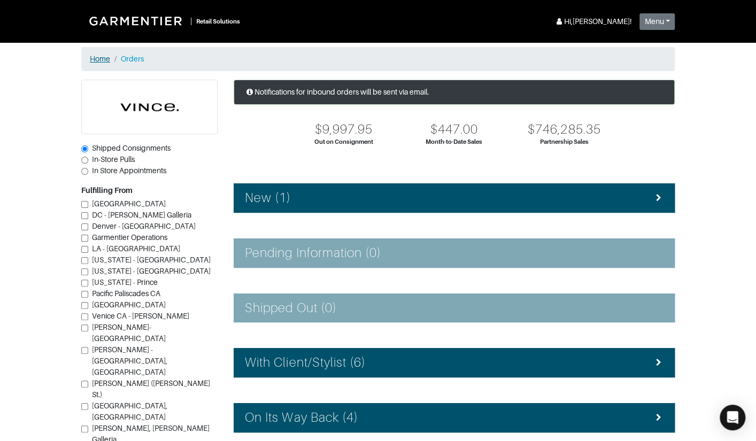
click at [102, 62] on link "Home" at bounding box center [100, 59] width 20 height 9
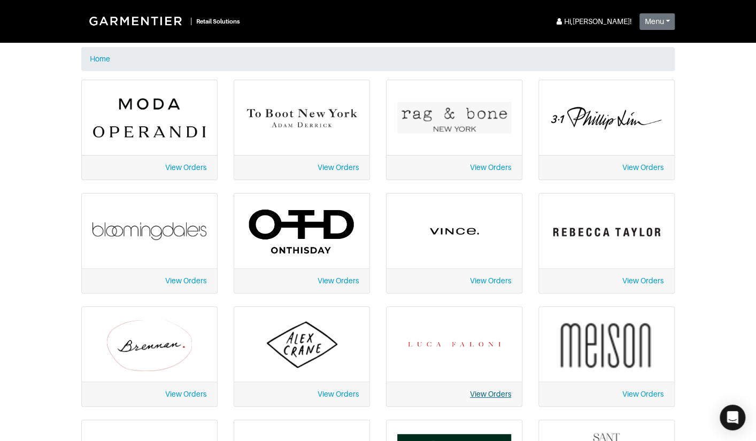
click at [488, 395] on link "View Orders" at bounding box center [490, 394] width 41 height 9
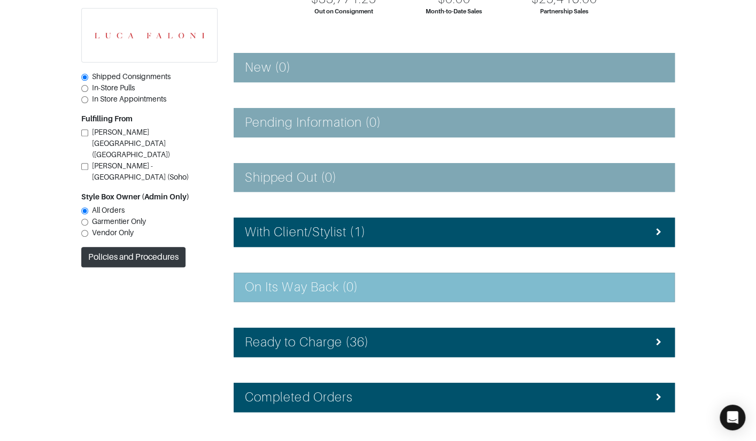
scroll to position [137, 0]
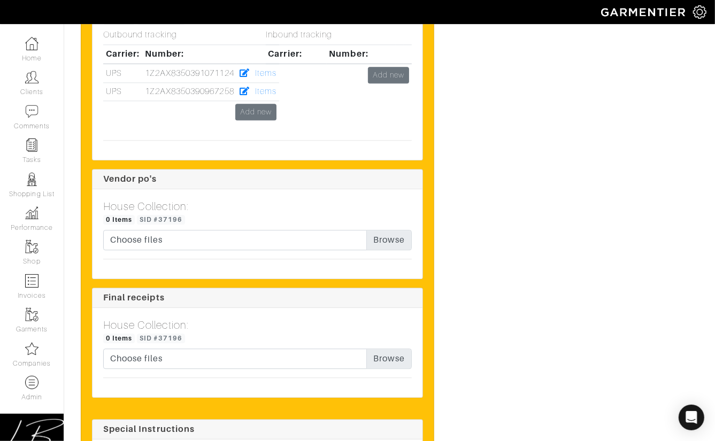
scroll to position [1698, 0]
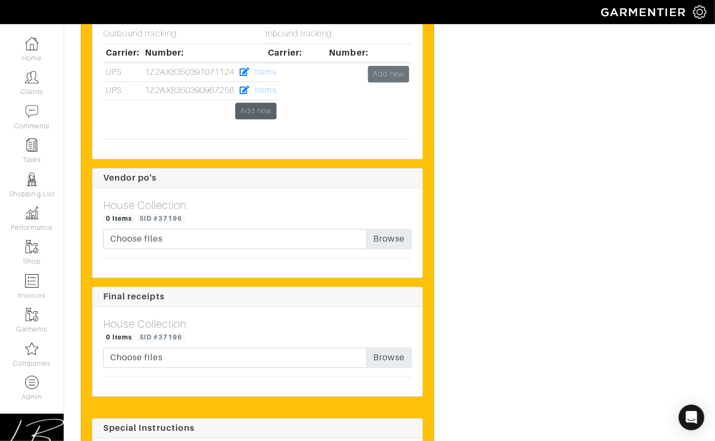
drag, startPoint x: 261, startPoint y: 105, endPoint x: 257, endPoint y: 109, distance: 5.8
click at [261, 105] on div "Inbound tracking Carrier: Number: Add new" at bounding box center [339, 80] width 163 height 102
click link "Add new"
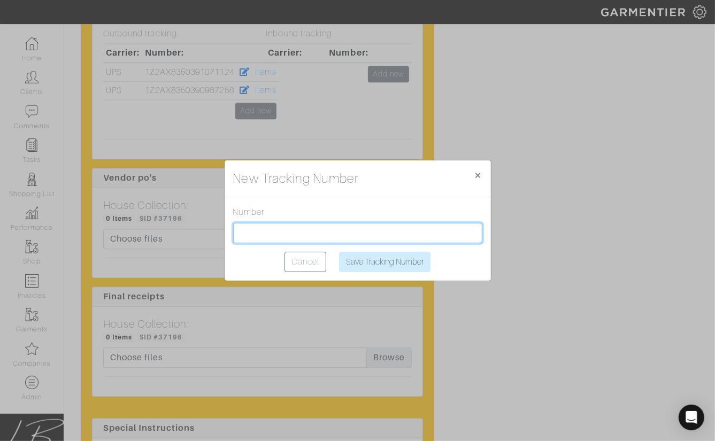
click input "text"
paste input "1Z2AX8350396998571"
type input "1Z2AX8350396998571"
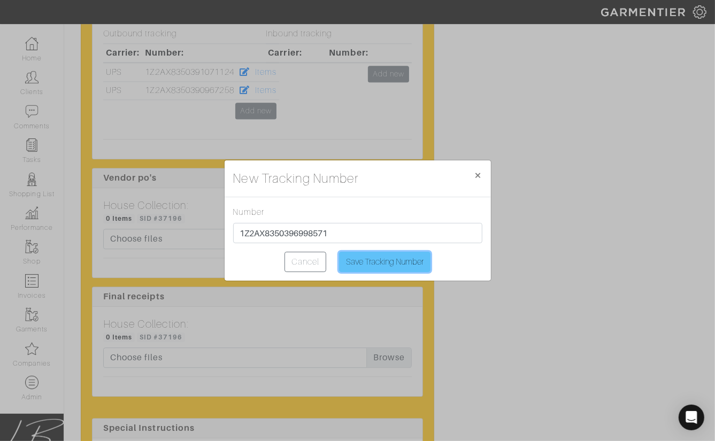
click input "Save Tracking Number"
type input "Saving..."
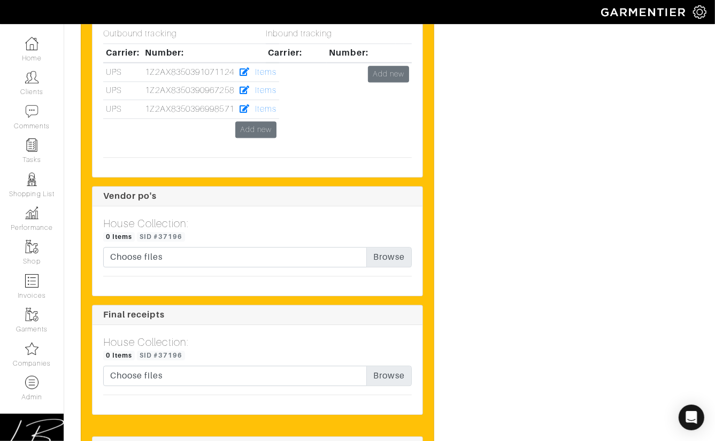
click div "Inbound tracking Carrier: Number: Add new"
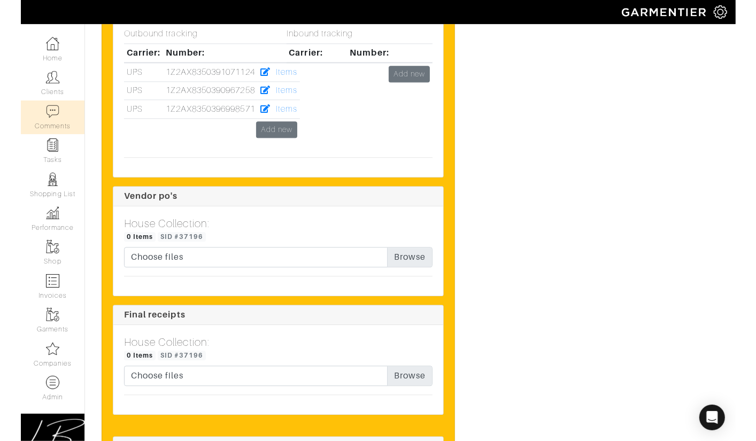
scroll to position [1665, 0]
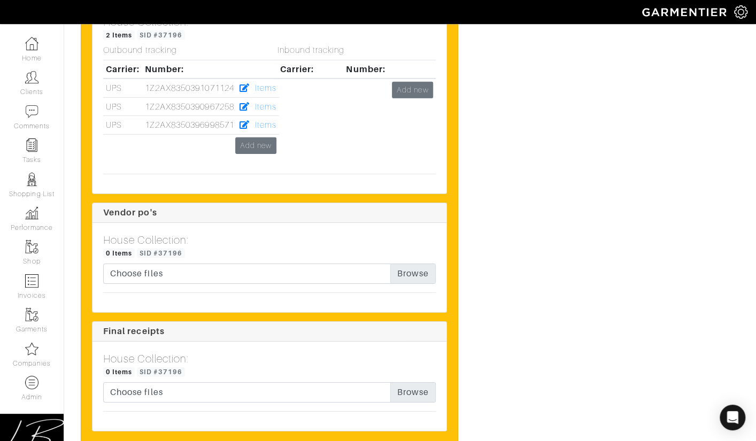
click div "Inbound tracking Carrier: Number: Add new"
click link "Items"
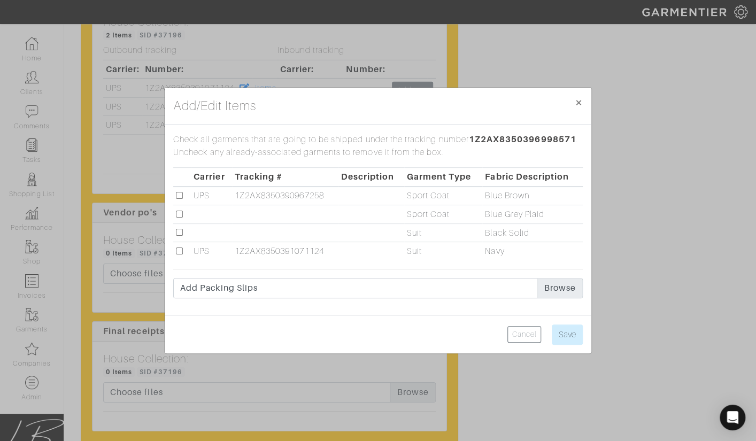
click input "checkbox"
checkbox input "true"
click input "Save"
type input "Save"
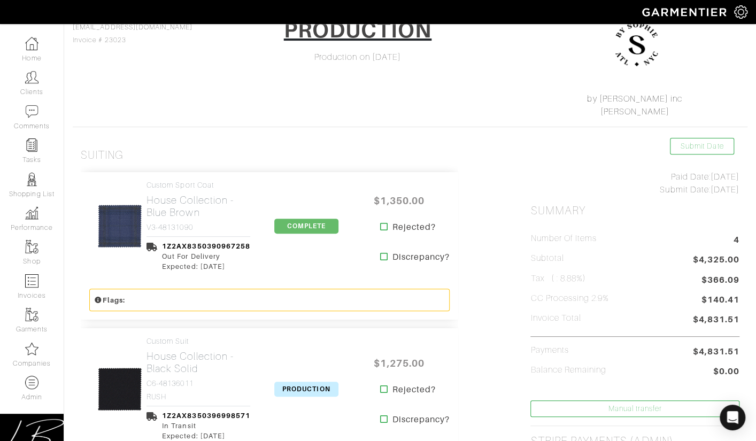
scroll to position [156, 0]
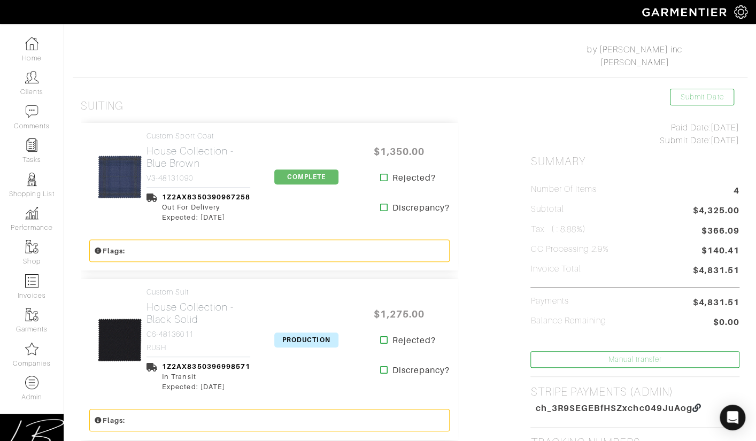
click span "PRODUCTION"
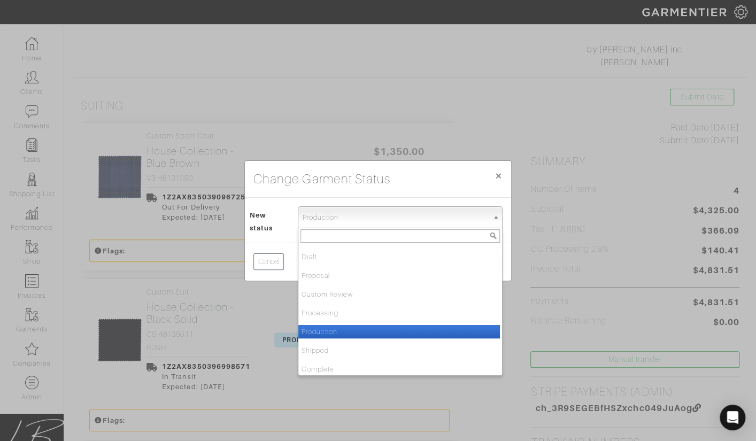
click span "Production"
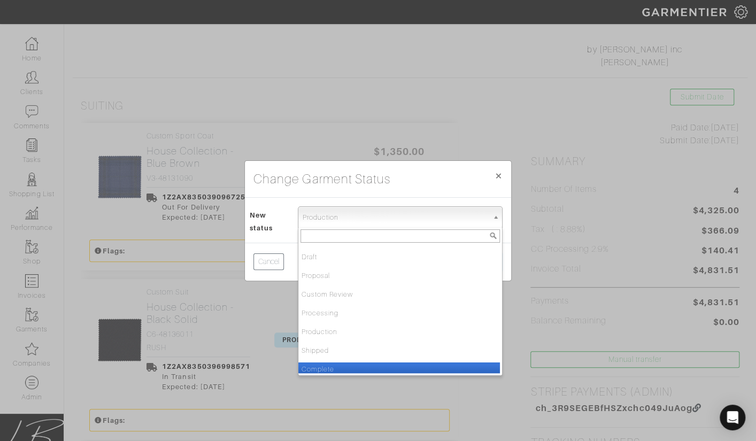
click li "Complete"
select select "Complete"
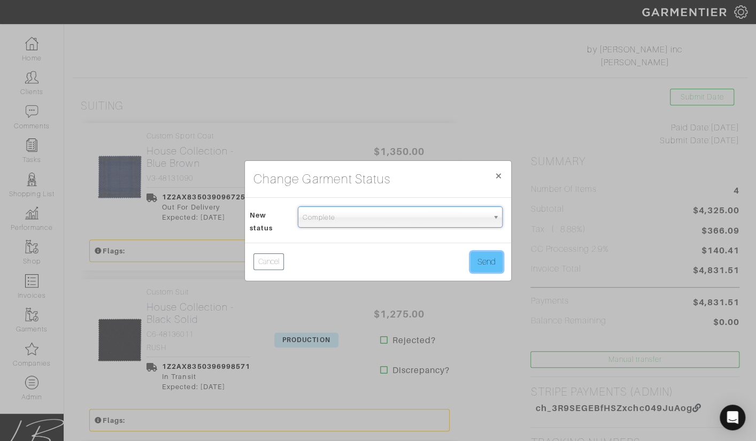
click button "Send"
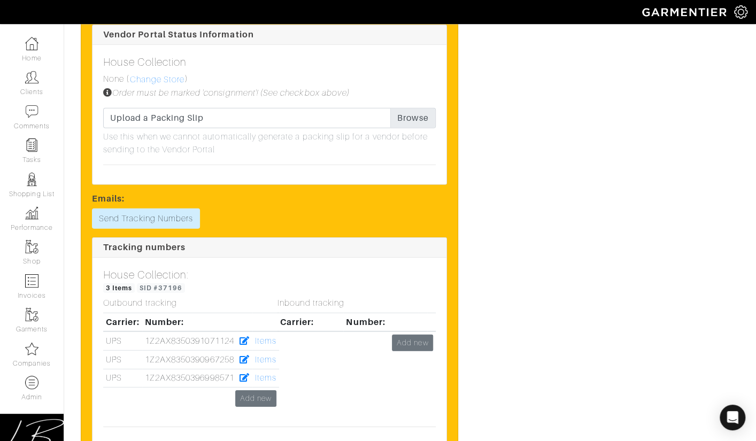
scroll to position [1449, 0]
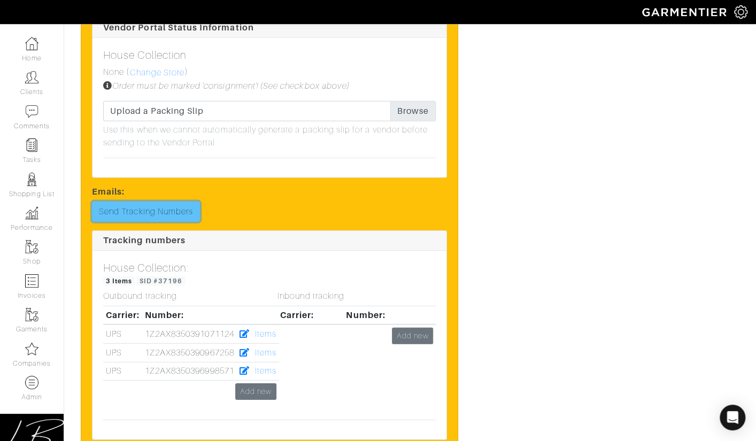
click at [147, 202] on link "Send Tracking Numbers" at bounding box center [146, 212] width 108 height 20
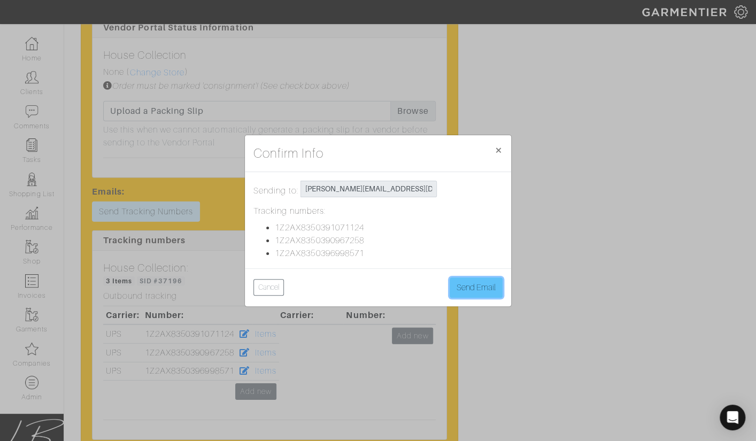
click at [478, 285] on button "Send Email" at bounding box center [476, 287] width 53 height 20
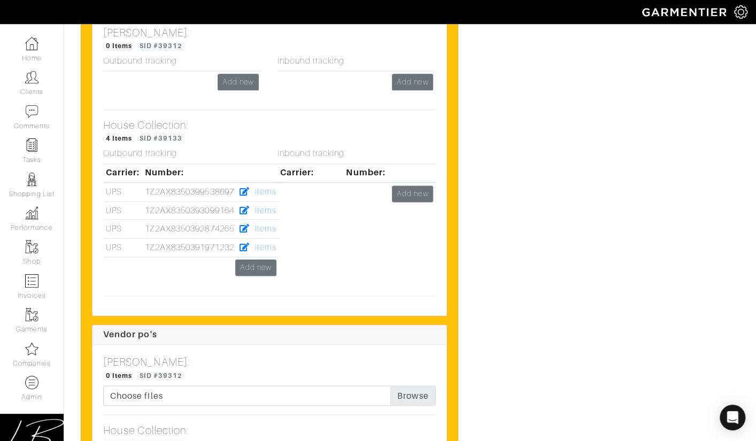
scroll to position [2779, 0]
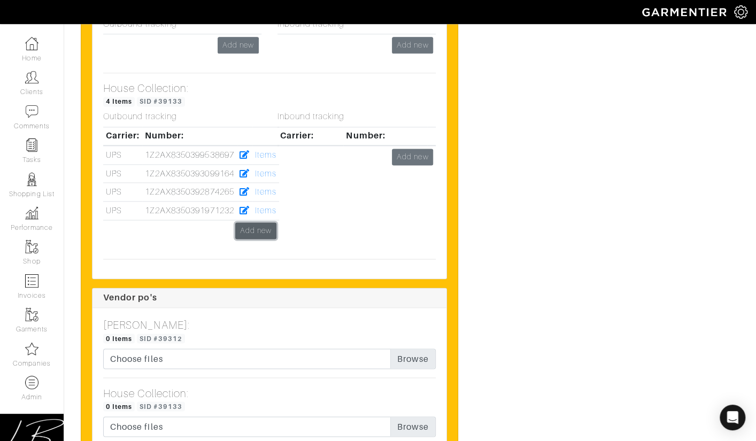
click at [249, 222] on link "Add new" at bounding box center [255, 230] width 41 height 17
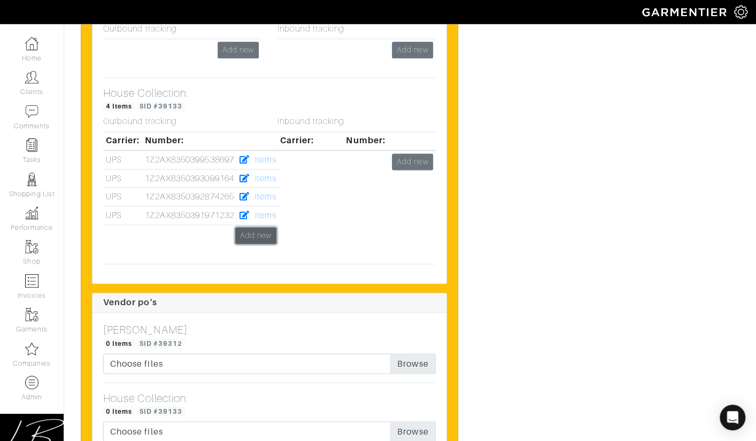
scroll to position [2771, 0]
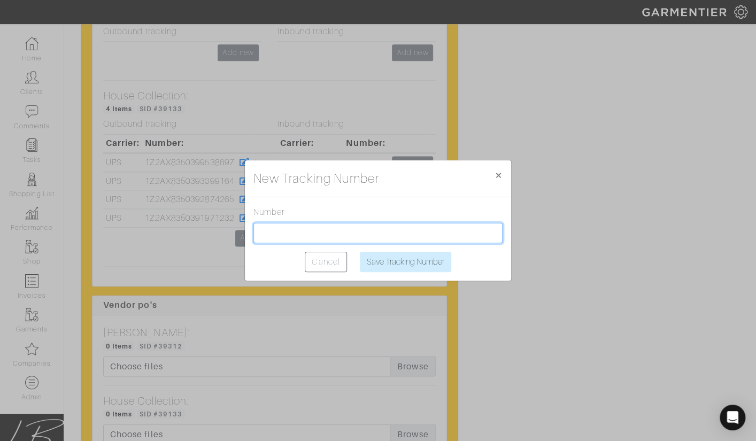
drag, startPoint x: 279, startPoint y: 226, endPoint x: 275, endPoint y: 221, distance: 5.8
click at [279, 226] on input "text" at bounding box center [377, 233] width 249 height 20
paste input "1Z2AX8350392926191"
type input "1Z2AX8350392926191"
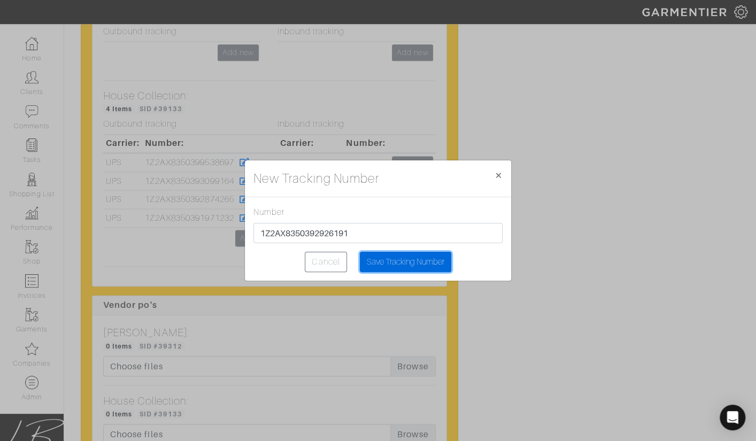
drag, startPoint x: 392, startPoint y: 258, endPoint x: 404, endPoint y: 219, distance: 40.1
click at [392, 257] on input "Save Tracking Number" at bounding box center [405, 262] width 91 height 20
type input "Saving..."
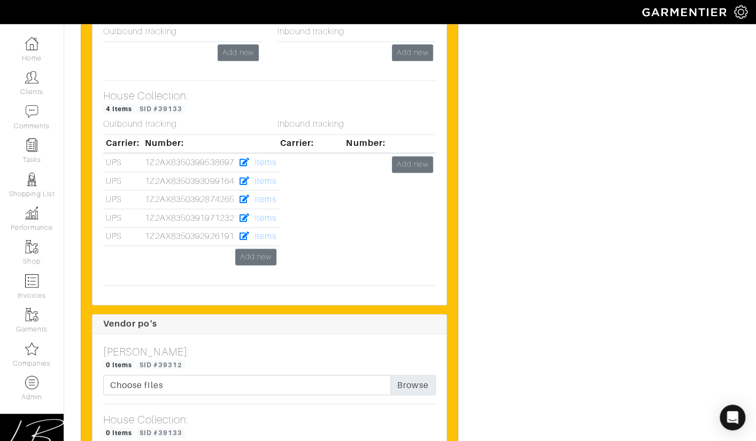
click at [270, 190] on div "Inbound tracking Carrier: Number: Add new" at bounding box center [356, 197] width 174 height 157
click at [267, 231] on link "Items" at bounding box center [265, 236] width 21 height 10
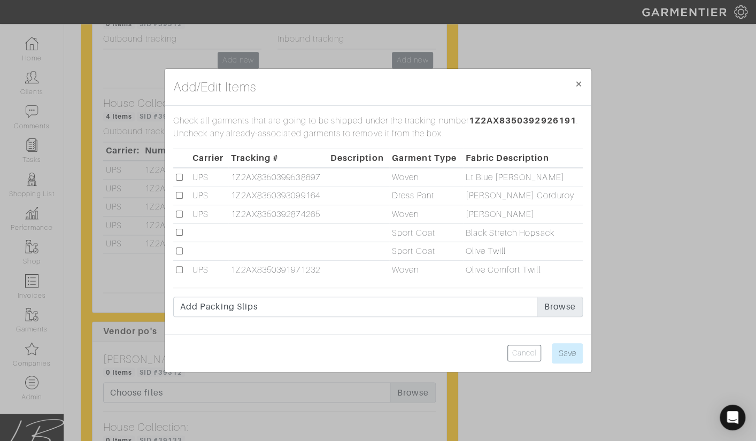
scroll to position [2764, 0]
click at [179, 251] on input "checkbox" at bounding box center [179, 251] width 7 height 7
checkbox input "true"
click at [568, 343] on input "Save" at bounding box center [567, 353] width 31 height 20
type input "Save"
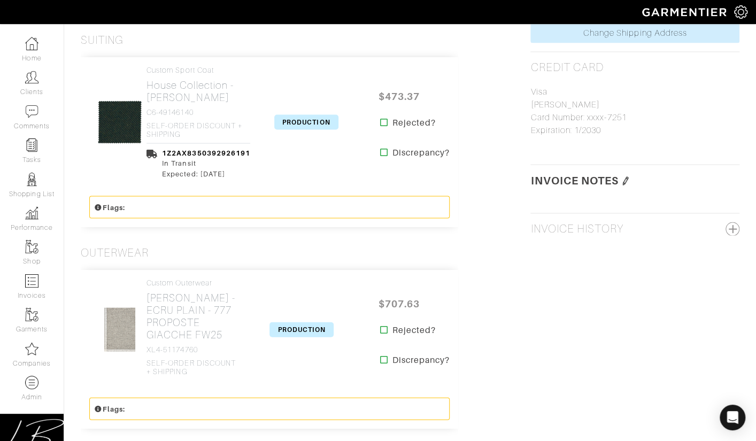
scroll to position [1037, 0]
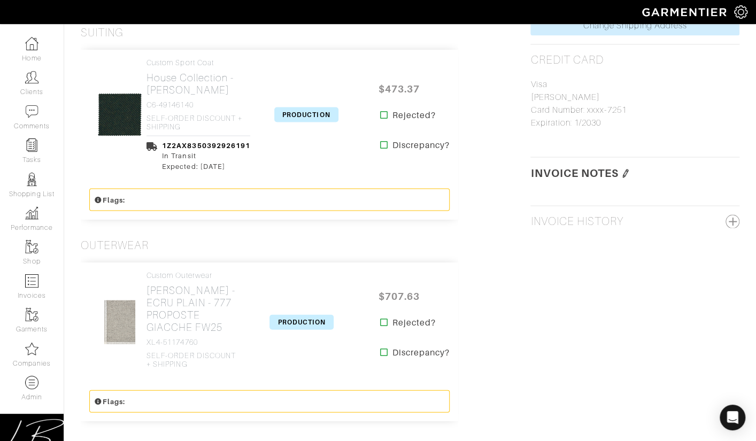
click span "PRODUCTION"
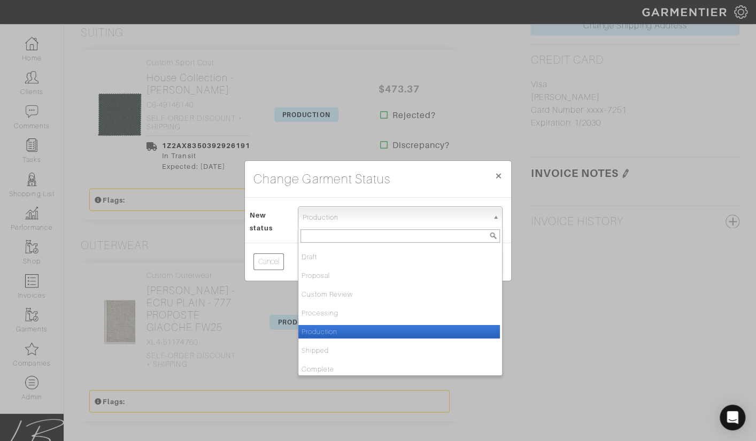
click span "Production"
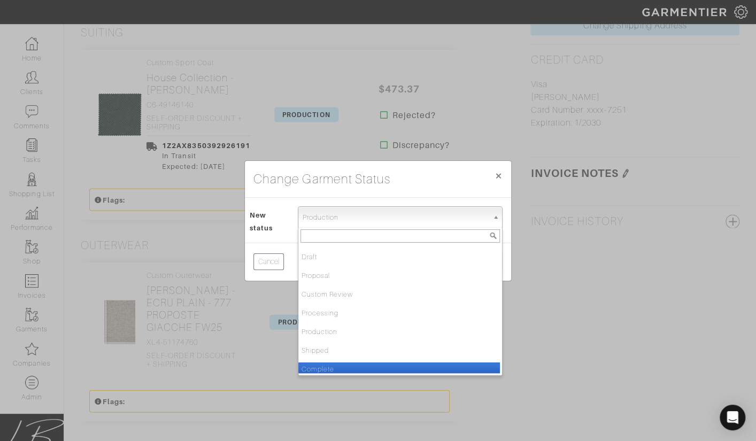
click li "Complete"
select select "Complete"
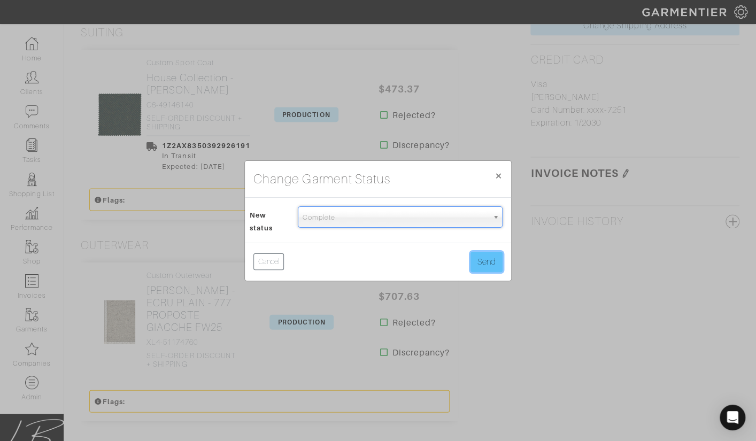
click button "Send"
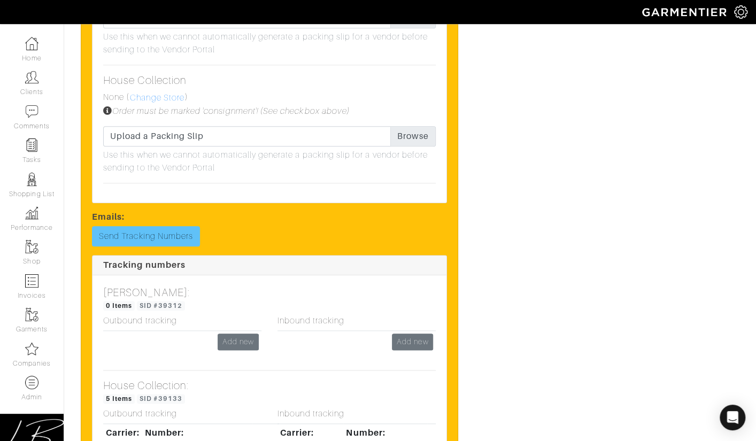
scroll to position [2523, 0]
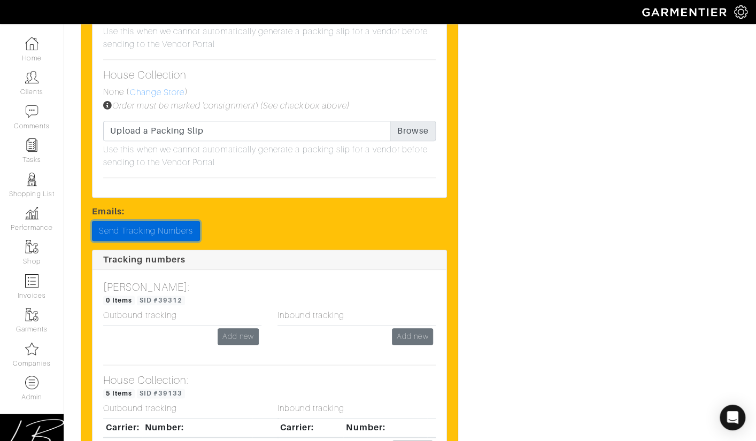
click at [173, 221] on link "Send Tracking Numbers" at bounding box center [146, 231] width 108 height 20
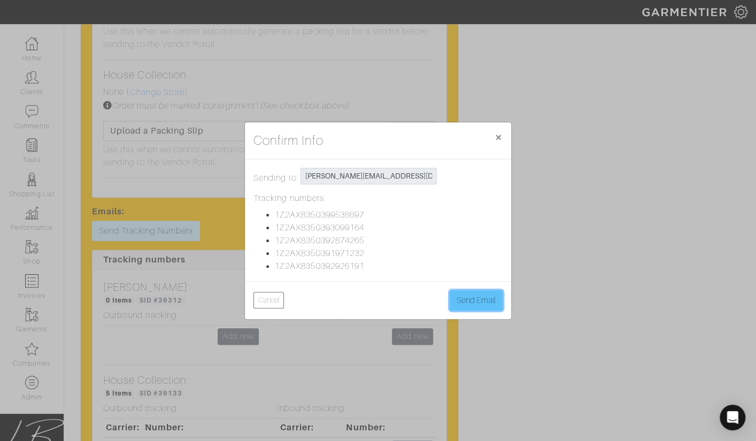
click at [461, 297] on button "Send Email" at bounding box center [476, 300] width 53 height 20
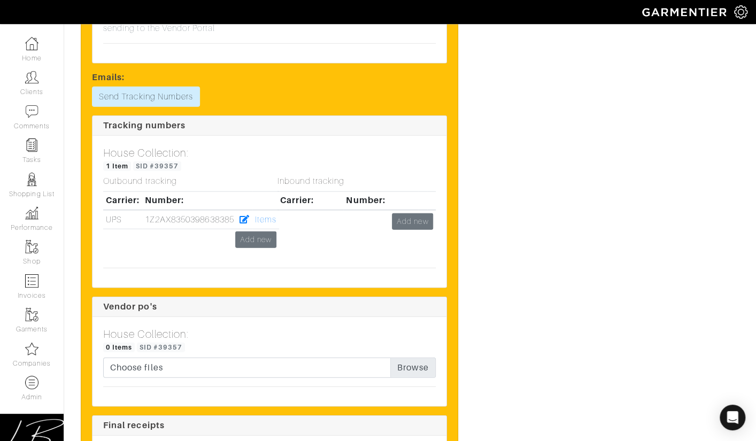
scroll to position [1273, 0]
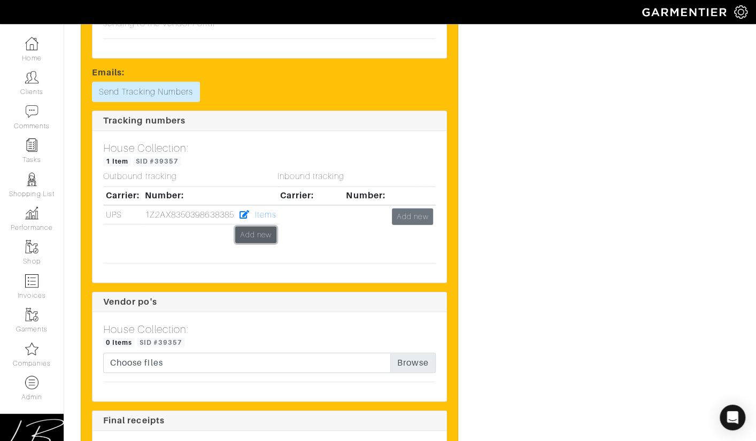
click at [252, 227] on link "Add new" at bounding box center [255, 235] width 41 height 17
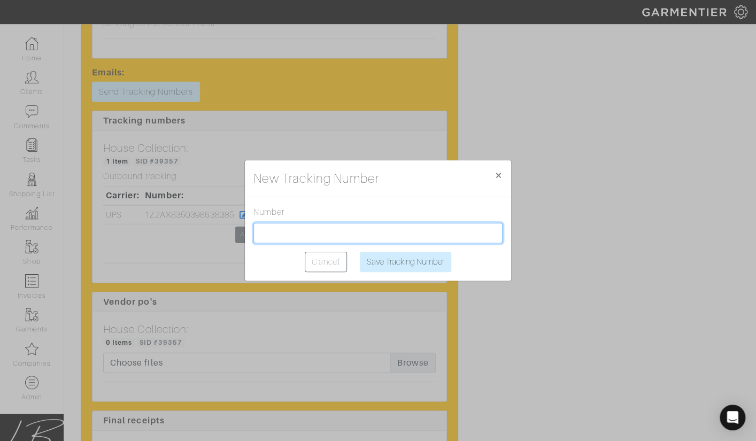
click at [299, 229] on input "text" at bounding box center [377, 233] width 249 height 20
paste input "1Z2AX8350391766099"
type input "1Z2AX8350391766099"
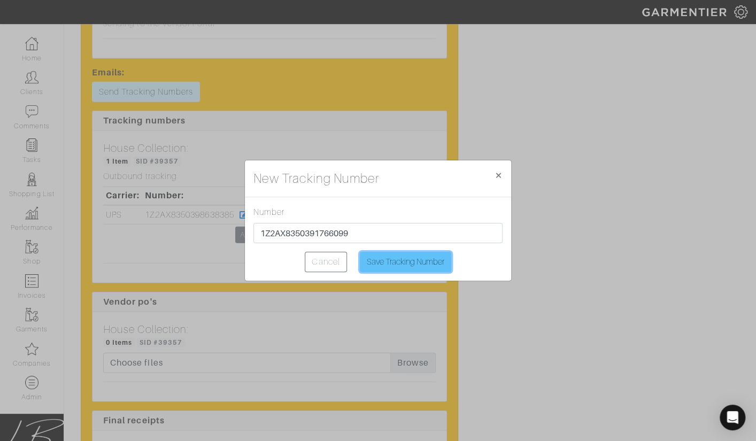
click at [398, 260] on input "Save Tracking Number" at bounding box center [405, 262] width 91 height 20
type input "Saving..."
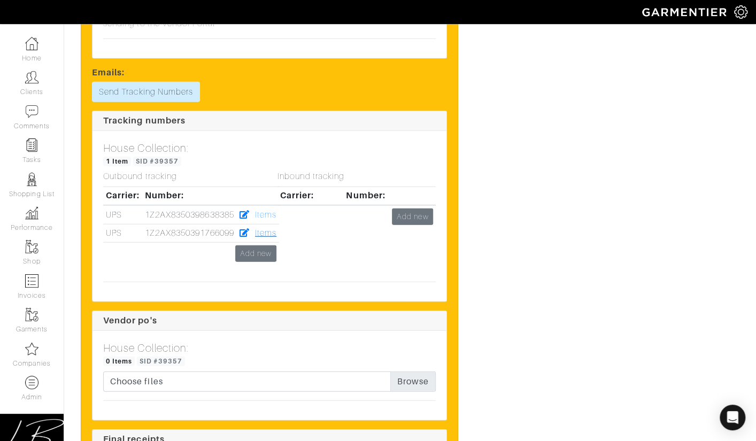
click at [268, 228] on link "Items" at bounding box center [265, 233] width 21 height 10
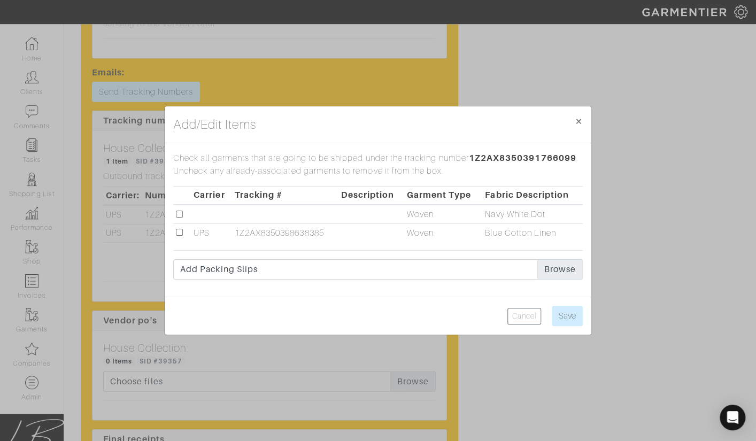
click at [179, 214] on input "checkbox" at bounding box center [179, 214] width 7 height 7
checkbox input "true"
click at [572, 314] on input "Save" at bounding box center [567, 316] width 31 height 20
type input "Save"
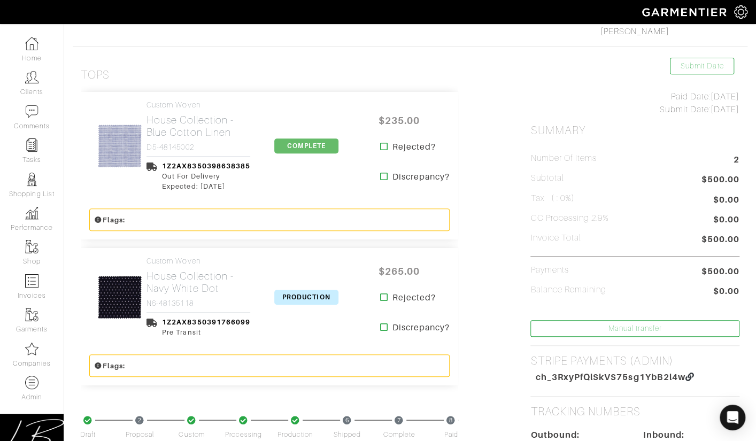
scroll to position [190, 0]
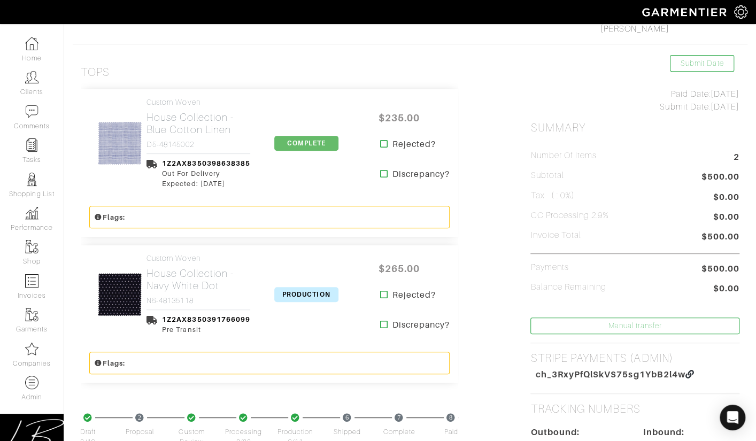
click at [313, 293] on span "PRODUCTION" at bounding box center [306, 294] width 64 height 15
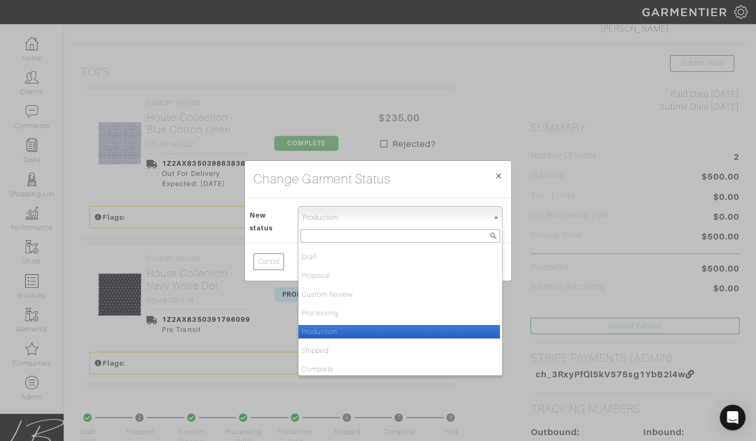
drag, startPoint x: 338, startPoint y: 219, endPoint x: 346, endPoint y: 316, distance: 97.6
click at [338, 219] on span "Production" at bounding box center [395, 217] width 185 height 21
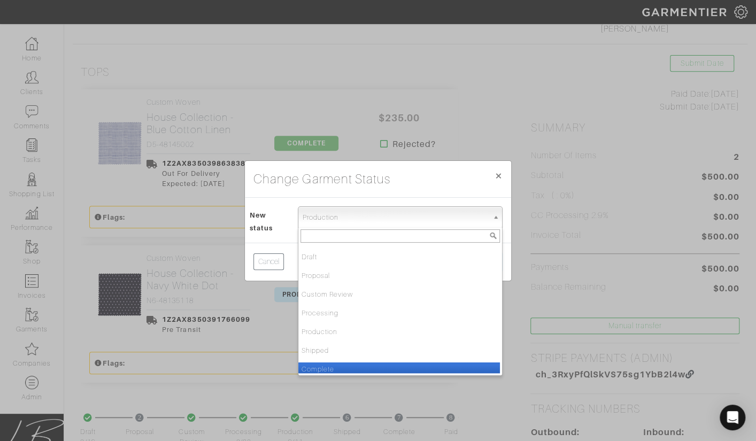
drag, startPoint x: 354, startPoint y: 366, endPoint x: 380, endPoint y: 346, distance: 32.4
click at [354, 366] on li "Complete" at bounding box center [399, 368] width 202 height 13
select select "Complete"
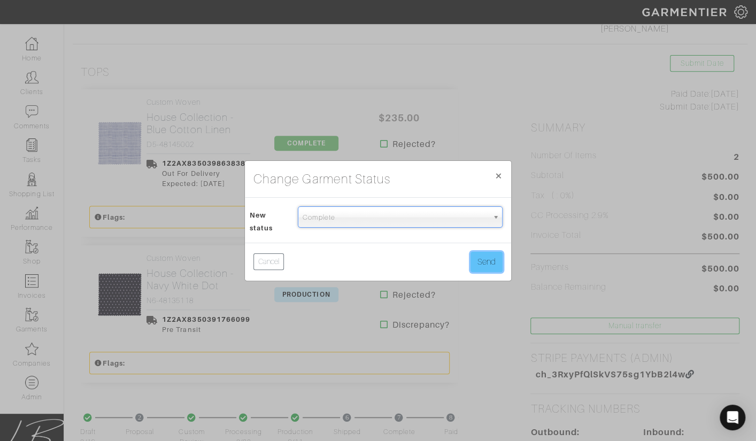
click at [488, 260] on button "Send" at bounding box center [486, 262] width 32 height 20
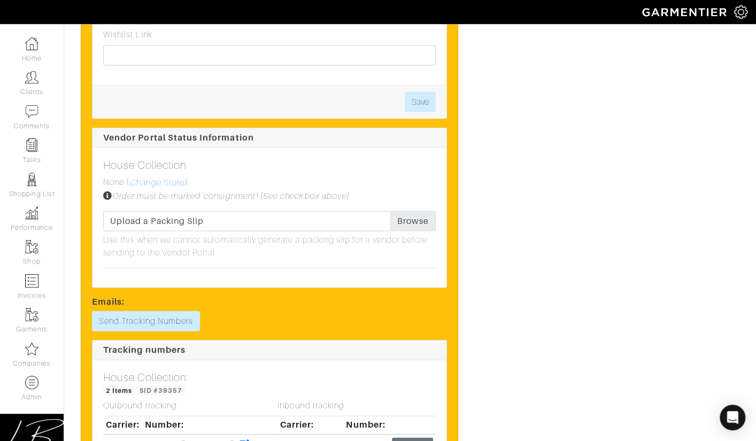
scroll to position [1051, 0]
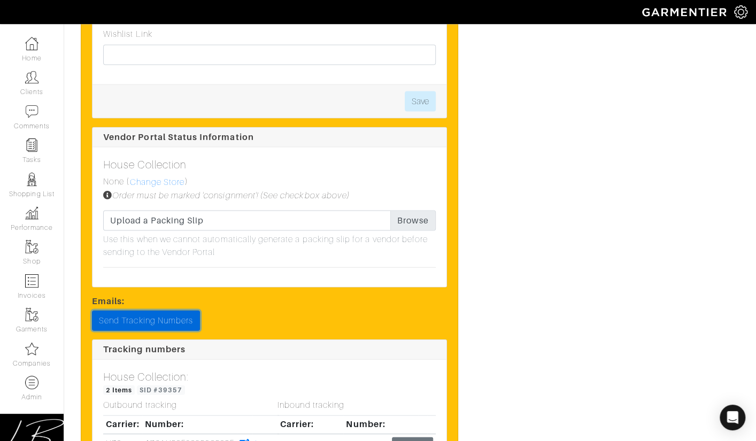
click at [163, 311] on link "Send Tracking Numbers" at bounding box center [146, 321] width 108 height 20
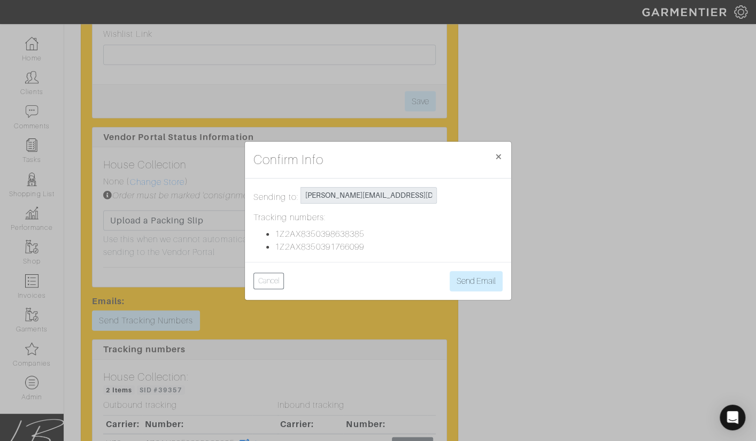
click at [473, 292] on div "Cancel Send Email" at bounding box center [378, 281] width 266 height 38
click at [472, 286] on button "Send Email" at bounding box center [476, 281] width 53 height 20
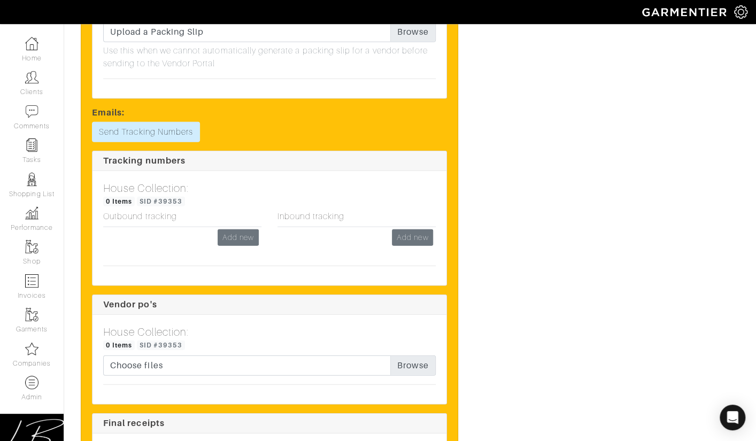
scroll to position [1269, 0]
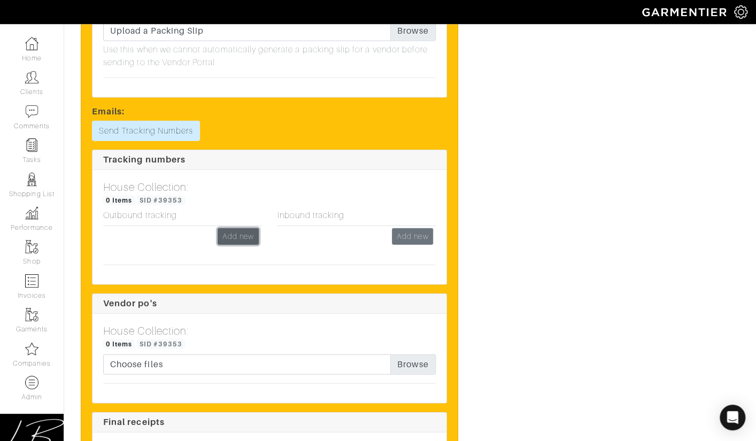
drag, startPoint x: 229, startPoint y: 217, endPoint x: 233, endPoint y: 210, distance: 8.4
click at [229, 228] on link "Add new" at bounding box center [238, 236] width 41 height 17
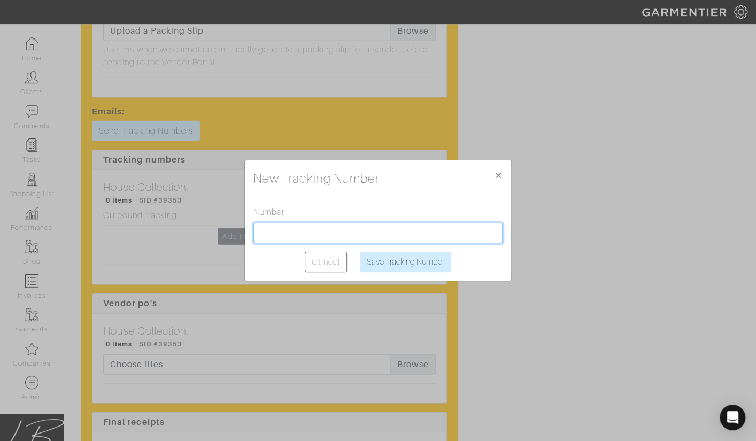
drag, startPoint x: 316, startPoint y: 236, endPoint x: 327, endPoint y: 238, distance: 10.9
click at [316, 236] on input "text" at bounding box center [377, 233] width 249 height 20
paste input "1Z2AX8350397423724"
type input "1Z2AX8350397423724"
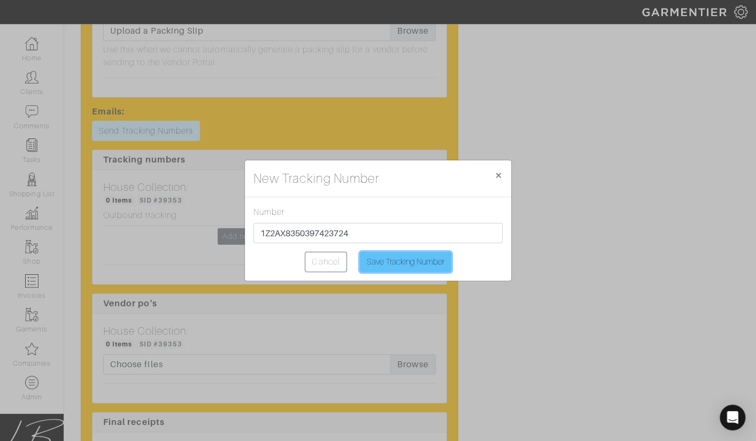
click at [393, 256] on input "Save Tracking Number" at bounding box center [405, 262] width 91 height 20
type input "Saving..."
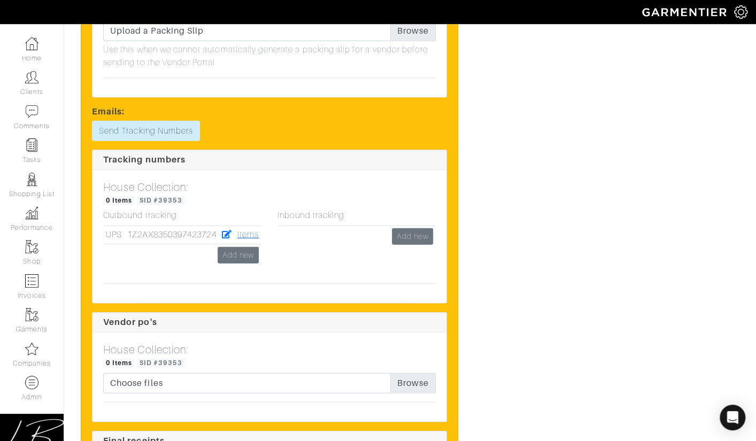
click at [248, 230] on link "Items" at bounding box center [247, 235] width 21 height 10
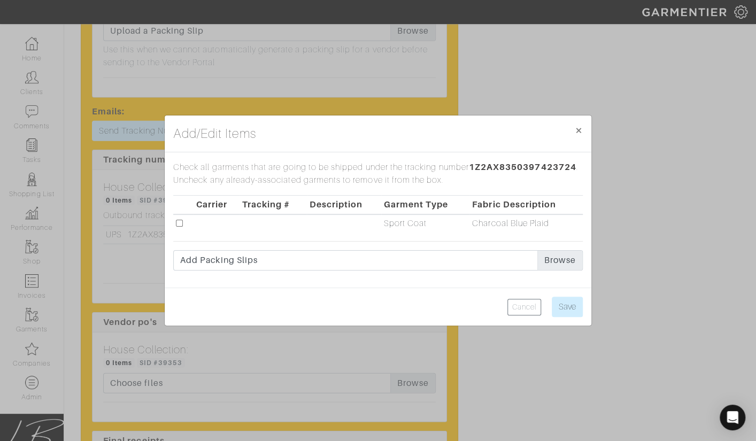
drag, startPoint x: 180, startPoint y: 223, endPoint x: 191, endPoint y: 225, distance: 11.3
click at [180, 223] on input "checkbox" at bounding box center [179, 223] width 7 height 7
checkbox input "true"
click at [571, 310] on input "Save" at bounding box center [567, 307] width 31 height 20
type input "Save"
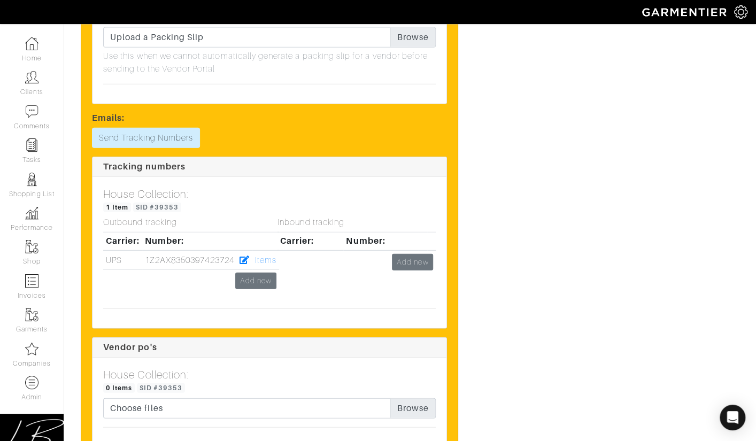
scroll to position [0, 0]
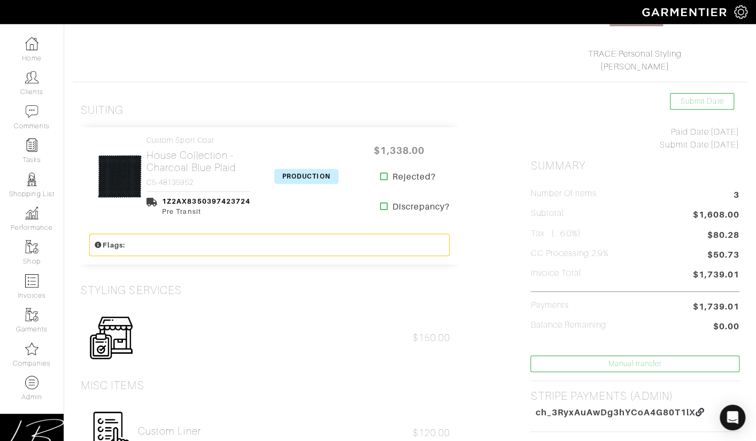
click at [287, 176] on span "PRODUCTION" at bounding box center [306, 176] width 64 height 15
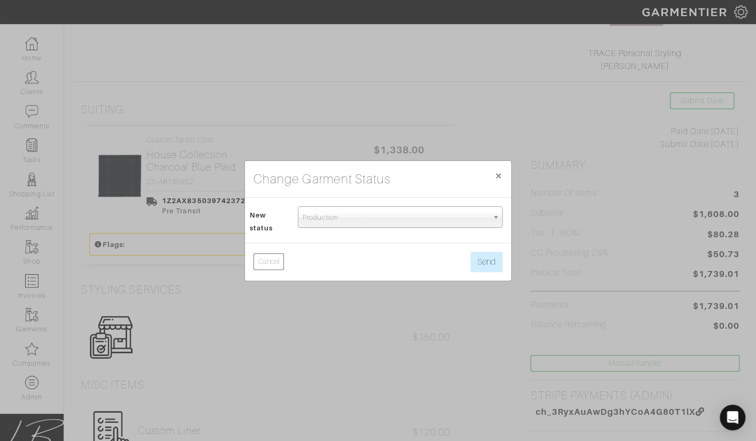
click at [314, 218] on span "Production" at bounding box center [395, 217] width 185 height 21
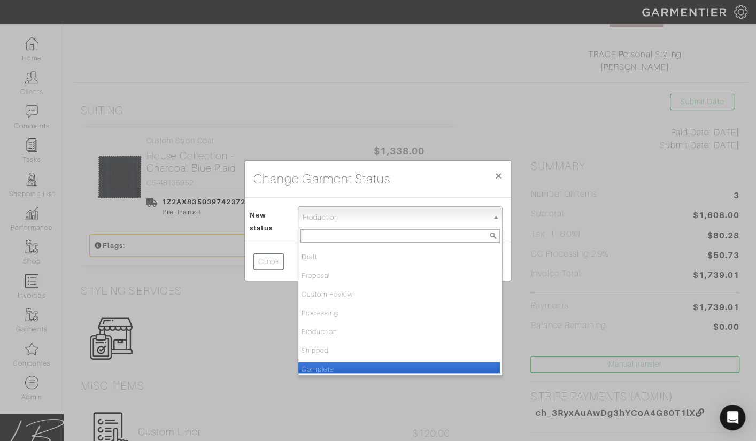
click at [358, 364] on li "Complete" at bounding box center [399, 368] width 202 height 13
select select "Complete"
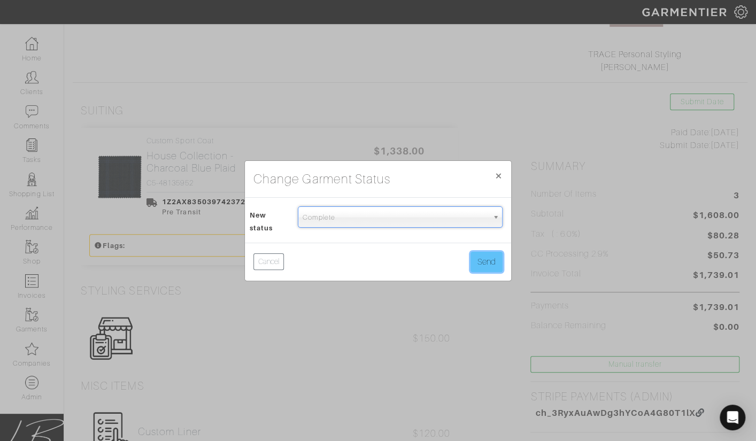
click at [485, 259] on button "Send" at bounding box center [486, 262] width 32 height 20
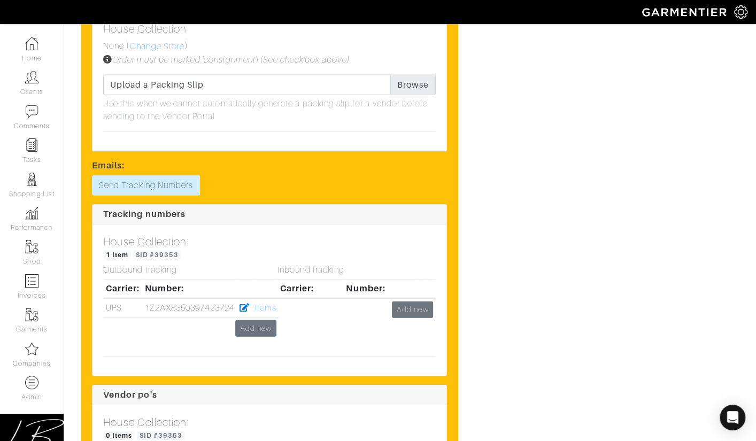
scroll to position [1223, 0]
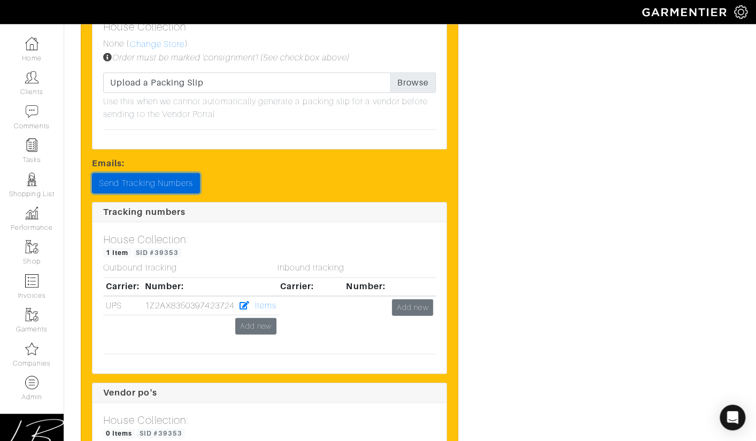
click at [149, 173] on link "Send Tracking Numbers" at bounding box center [146, 183] width 108 height 20
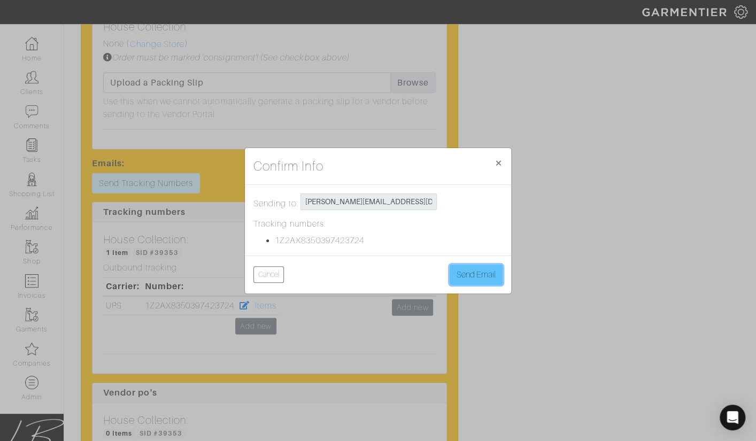
click at [475, 274] on button "Send Email" at bounding box center [476, 275] width 53 height 20
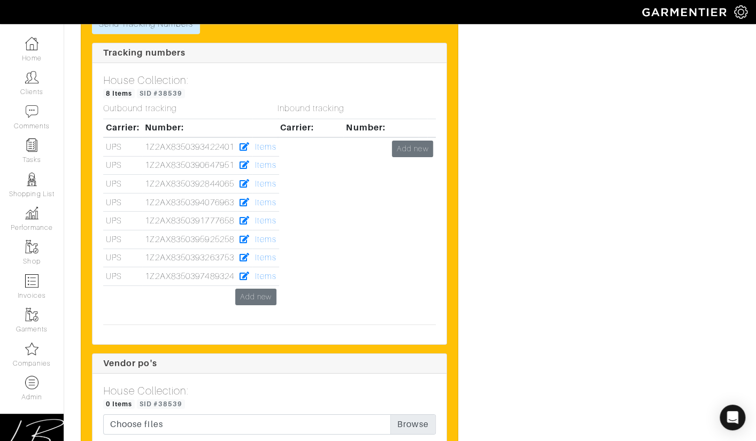
scroll to position [3860, 0]
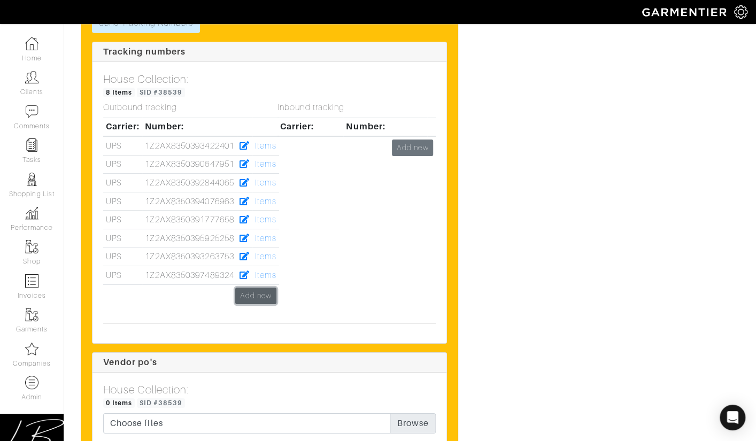
click at [259, 288] on link "Add new" at bounding box center [255, 296] width 41 height 17
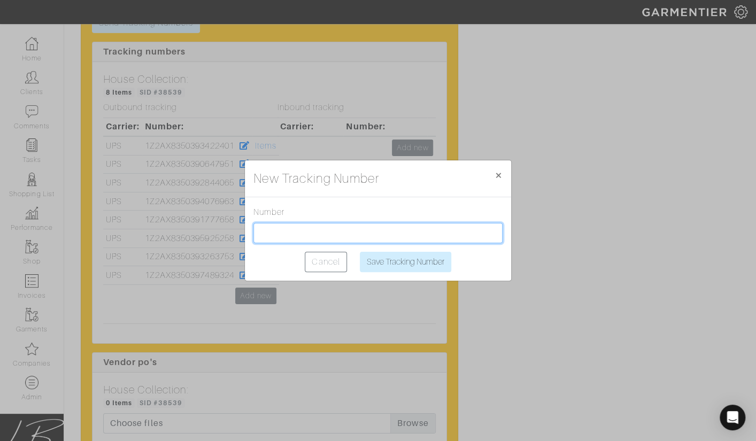
click at [330, 226] on input "text" at bounding box center [377, 233] width 249 height 20
paste input "1Z2AX8350399291337"
type input "1Z2AX8350399291337"
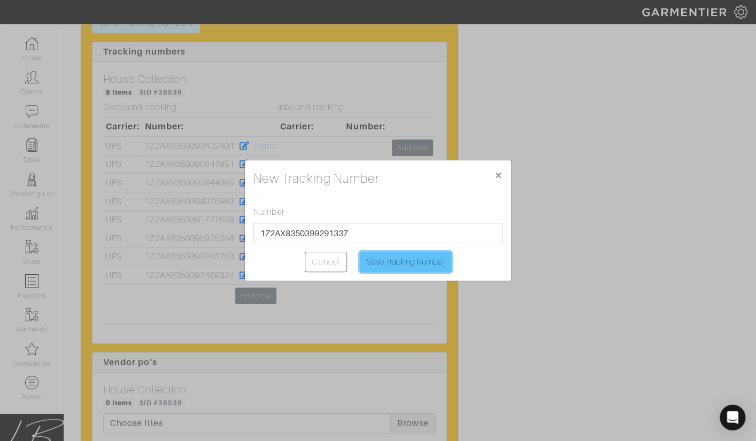
click at [393, 260] on input "Save Tracking Number" at bounding box center [405, 262] width 91 height 20
type input "Saving..."
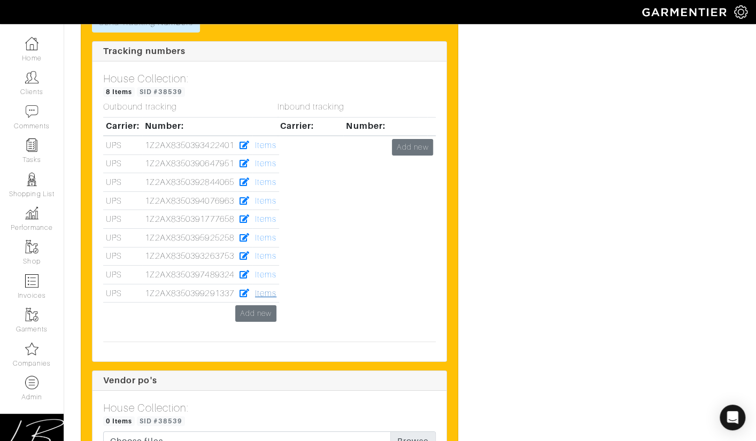
click at [266, 289] on link "Items" at bounding box center [265, 294] width 21 height 10
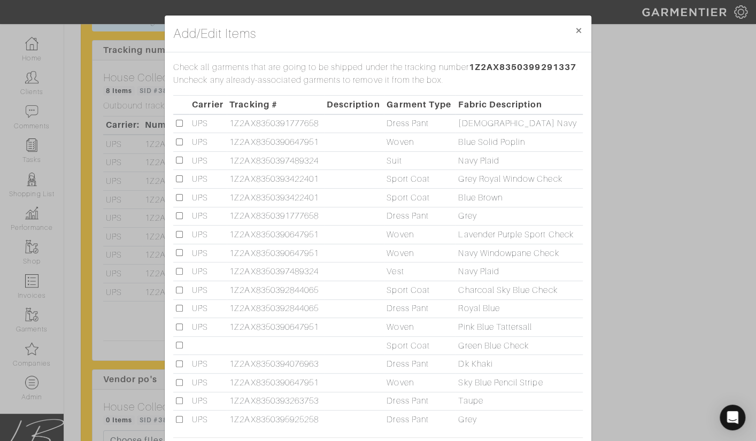
drag, startPoint x: 180, startPoint y: 343, endPoint x: 185, endPoint y: 339, distance: 6.5
click at [180, 342] on input "checkbox" at bounding box center [179, 345] width 7 height 7
checkbox input "true"
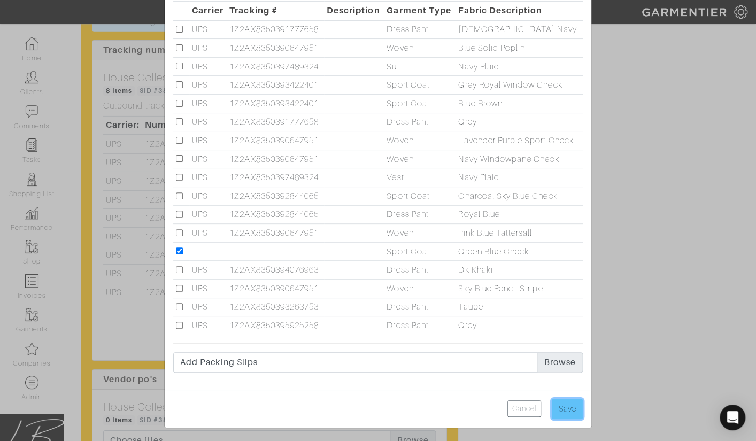
click at [564, 403] on input "Save" at bounding box center [567, 409] width 31 height 20
type input "Save"
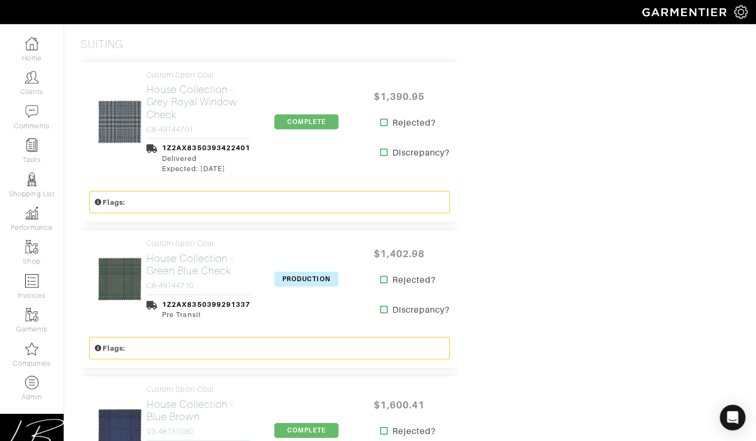
scroll to position [2069, 0]
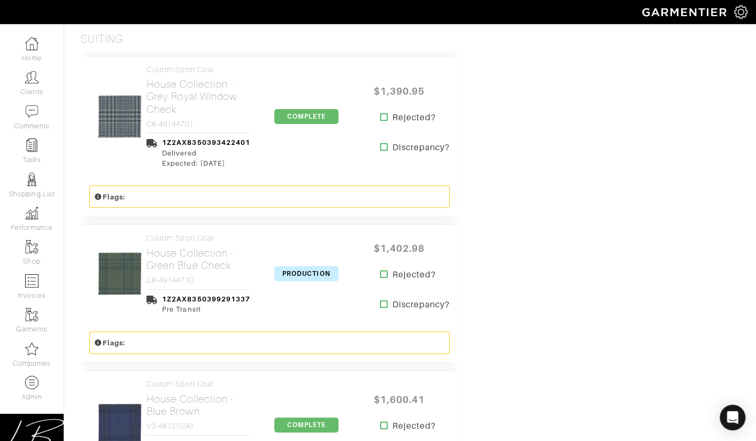
click at [298, 266] on span "PRODUCTION" at bounding box center [306, 273] width 64 height 15
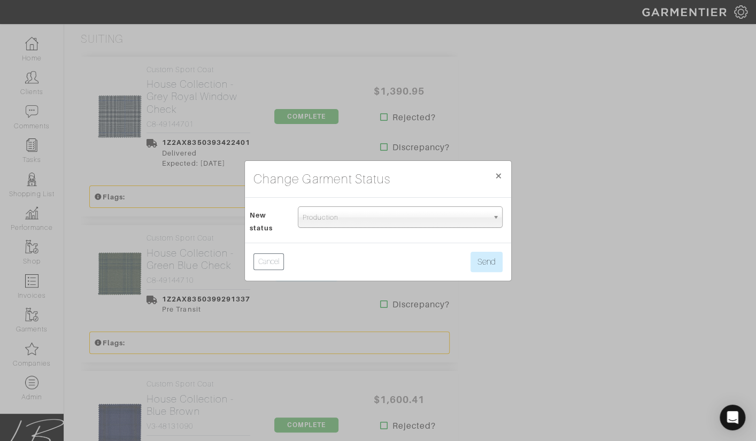
drag, startPoint x: 312, startPoint y: 219, endPoint x: 312, endPoint y: 232, distance: 13.4
click at [312, 219] on span "Production" at bounding box center [395, 217] width 185 height 21
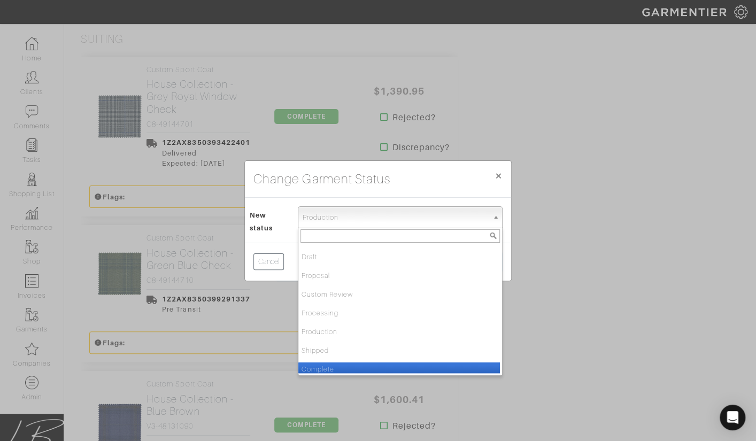
drag, startPoint x: 324, startPoint y: 364, endPoint x: 344, endPoint y: 351, distance: 23.4
click at [324, 364] on li "Complete" at bounding box center [399, 368] width 202 height 13
select select "Complete"
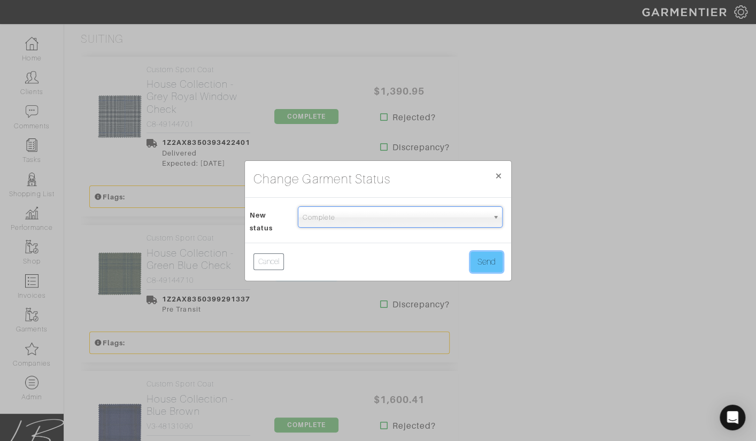
click at [478, 258] on button "Send" at bounding box center [486, 262] width 32 height 20
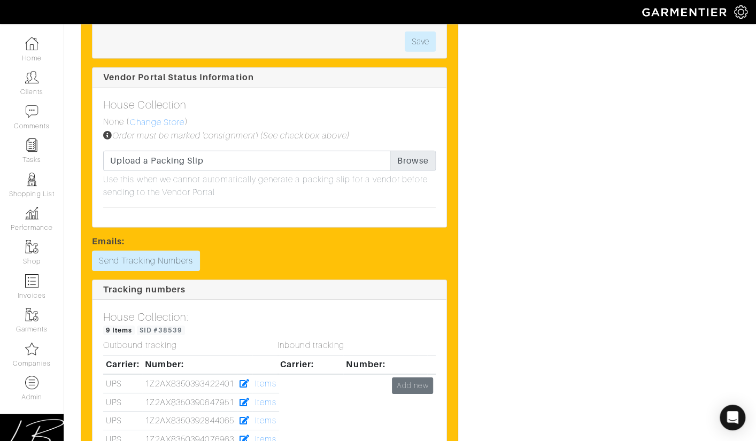
scroll to position [3633, 0]
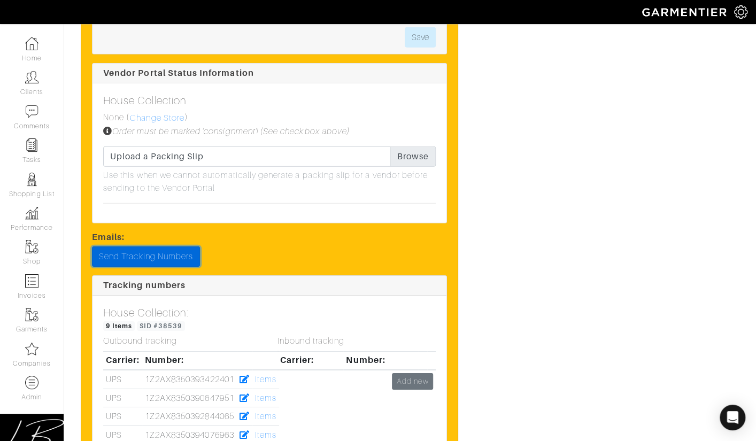
click at [144, 246] on link "Send Tracking Numbers" at bounding box center [146, 256] width 108 height 20
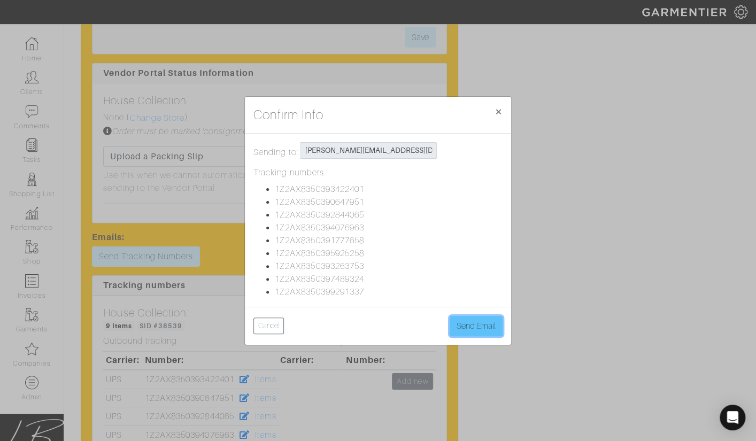
click at [482, 333] on button "Send Email" at bounding box center [476, 326] width 53 height 20
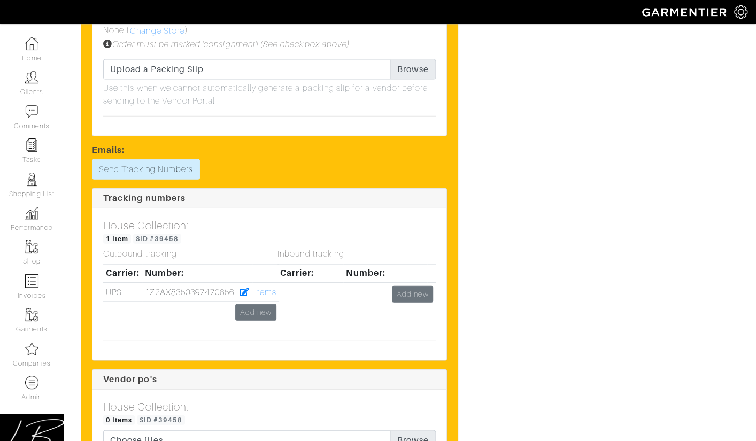
scroll to position [1217, 0]
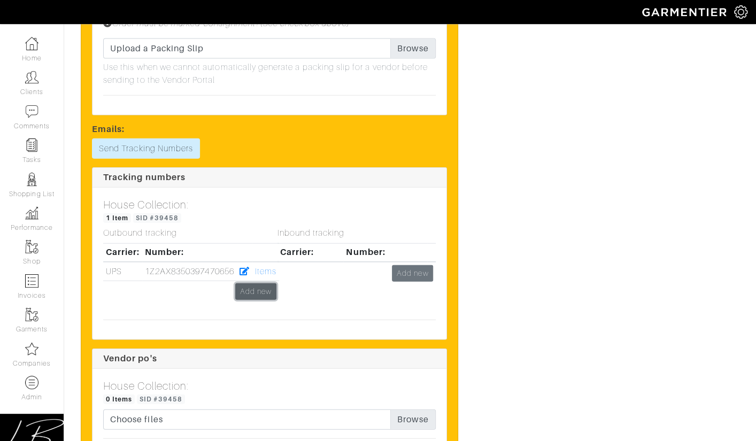
click at [268, 283] on link "Add new" at bounding box center [255, 291] width 41 height 17
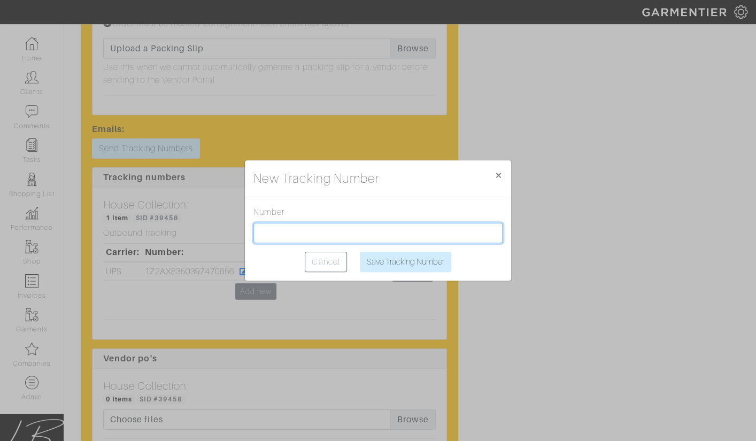
click at [289, 229] on input "text" at bounding box center [377, 233] width 249 height 20
paste input "1Z2AX8350399963941"
type input "1Z2AX8350399963941"
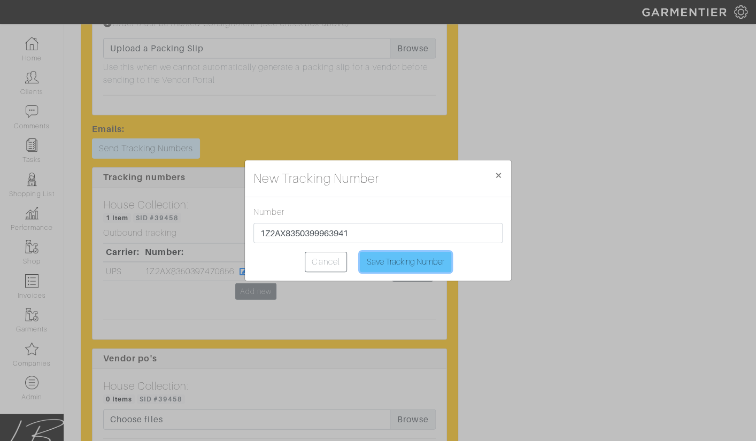
click at [368, 255] on input "Save Tracking Number" at bounding box center [405, 262] width 91 height 20
type input "Saving..."
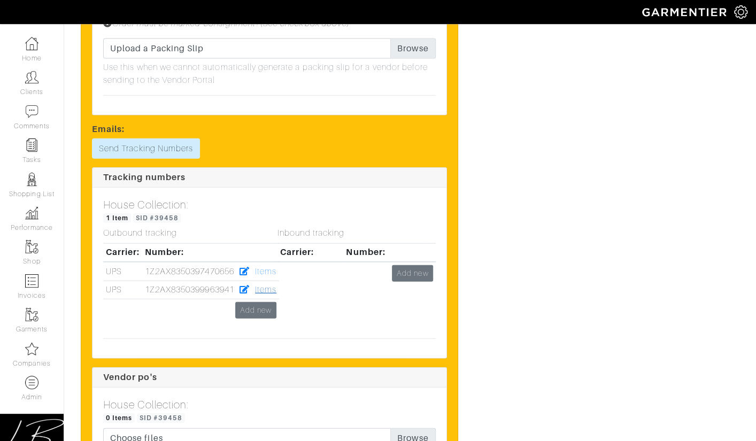
click at [266, 285] on link "Items" at bounding box center [265, 290] width 21 height 10
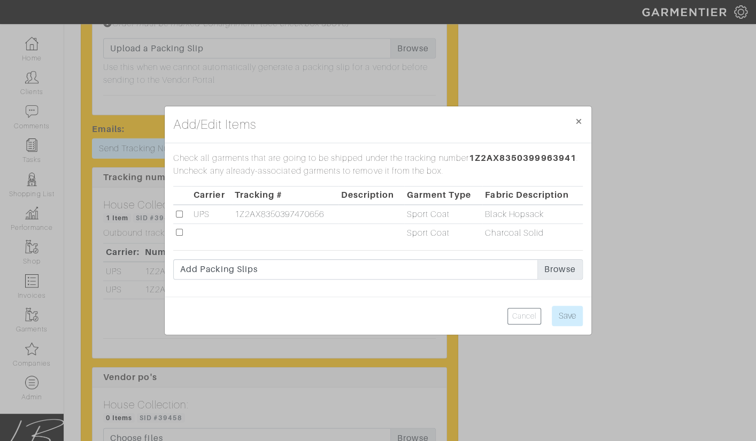
drag, startPoint x: 178, startPoint y: 233, endPoint x: 223, endPoint y: 246, distance: 46.8
click at [178, 233] on input "checkbox" at bounding box center [179, 232] width 7 height 7
checkbox input "true"
click at [575, 312] on input "Save" at bounding box center [567, 316] width 31 height 20
type input "Save"
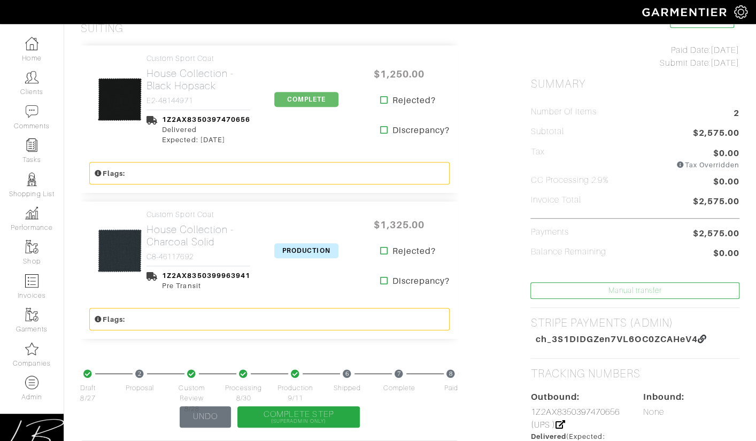
scroll to position [235, 0]
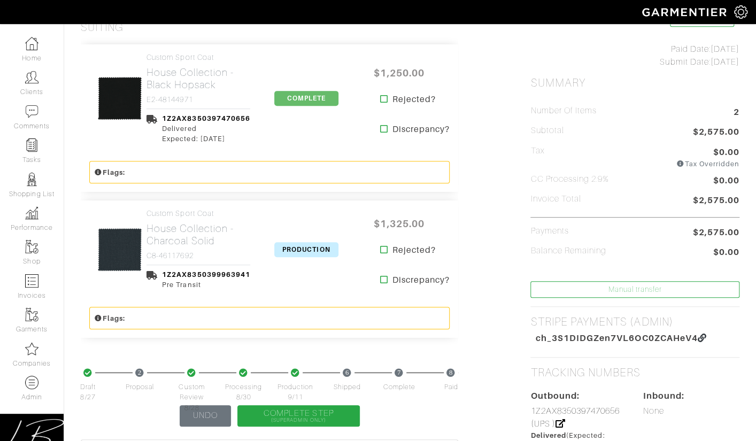
click at [293, 250] on span "PRODUCTION" at bounding box center [306, 249] width 64 height 15
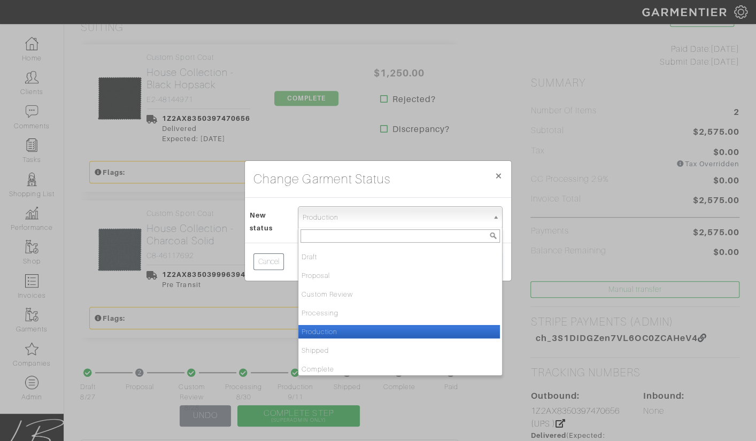
drag, startPoint x: 309, startPoint y: 219, endPoint x: 314, endPoint y: 249, distance: 30.3
click at [309, 220] on span "Production" at bounding box center [395, 217] width 185 height 21
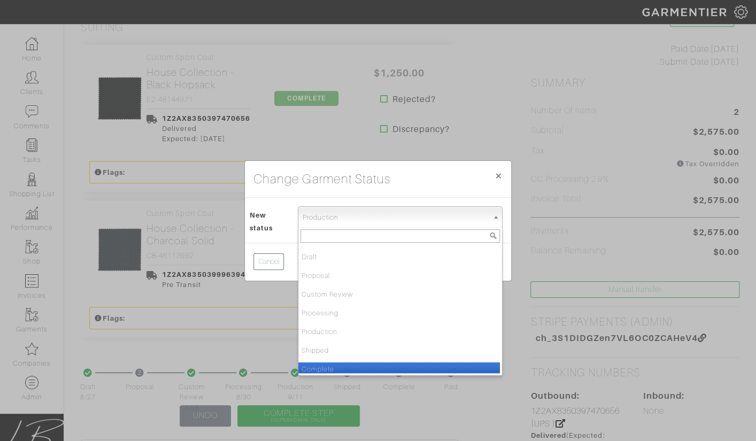
click at [329, 363] on li "Complete" at bounding box center [399, 368] width 202 height 13
select select "Complete"
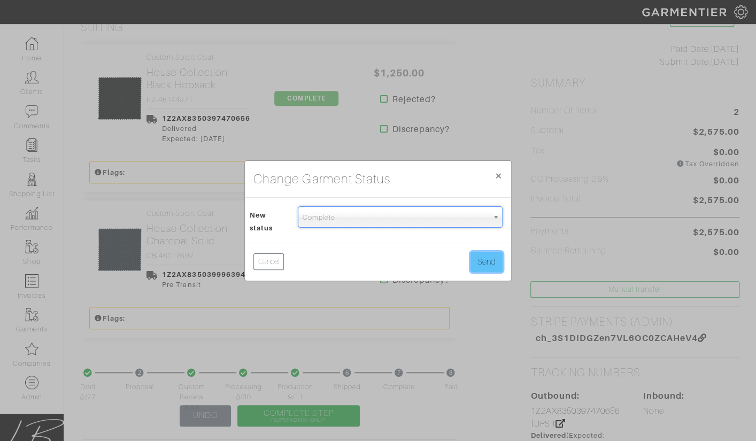
click at [490, 263] on button "Send" at bounding box center [486, 262] width 32 height 20
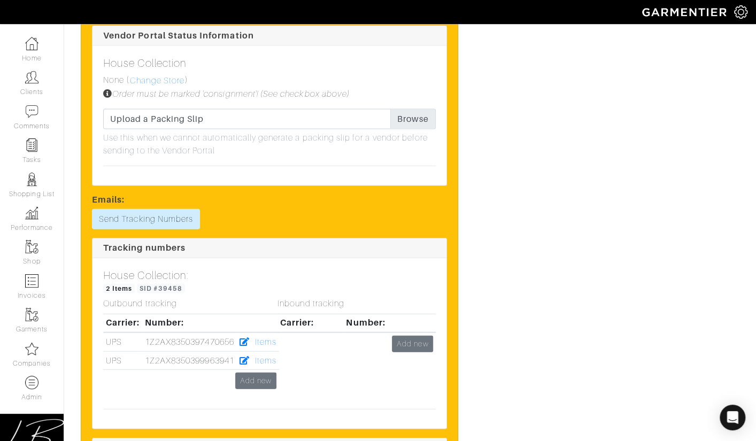
scroll to position [1158, 0]
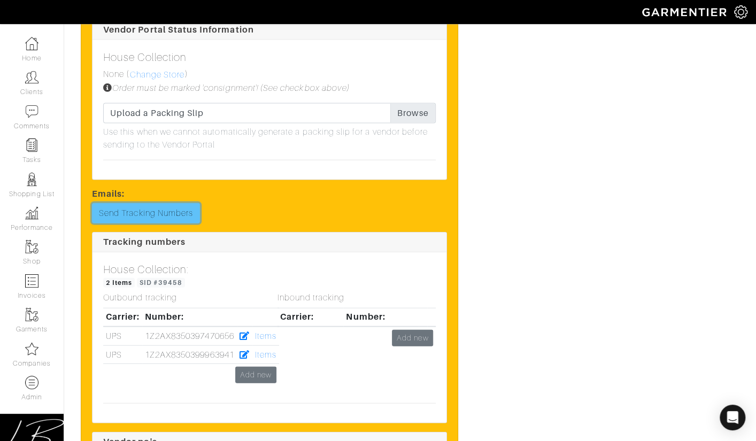
click at [140, 203] on link "Send Tracking Numbers" at bounding box center [146, 213] width 108 height 20
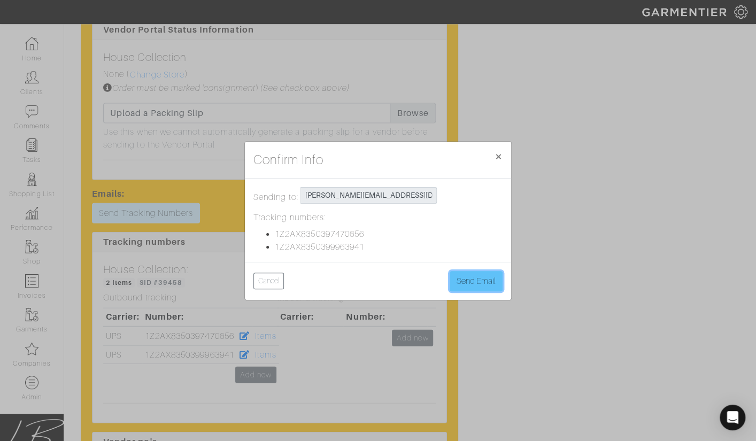
click at [461, 280] on button "Send Email" at bounding box center [476, 281] width 53 height 20
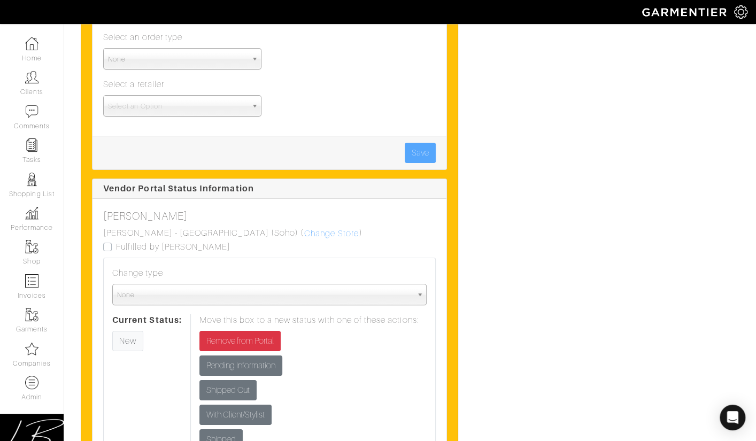
scroll to position [3884, 0]
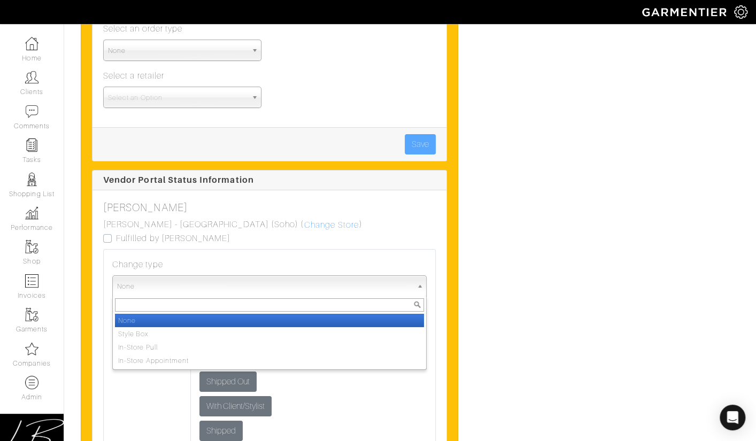
click at [195, 276] on span "None" at bounding box center [264, 286] width 295 height 21
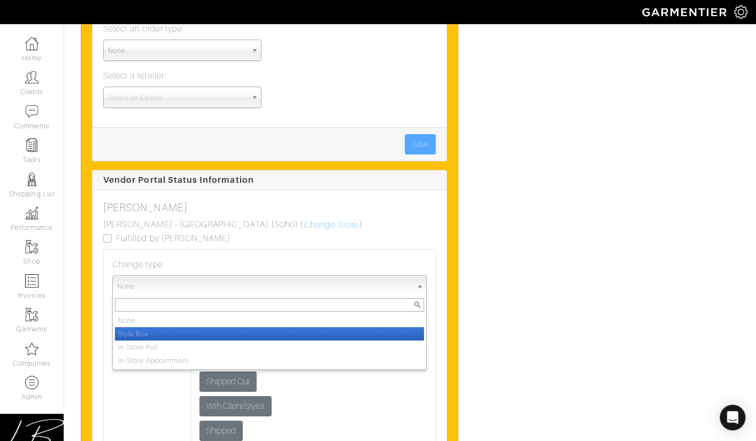
click at [198, 327] on li "Style Box" at bounding box center [269, 333] width 309 height 13
select select "style_box"
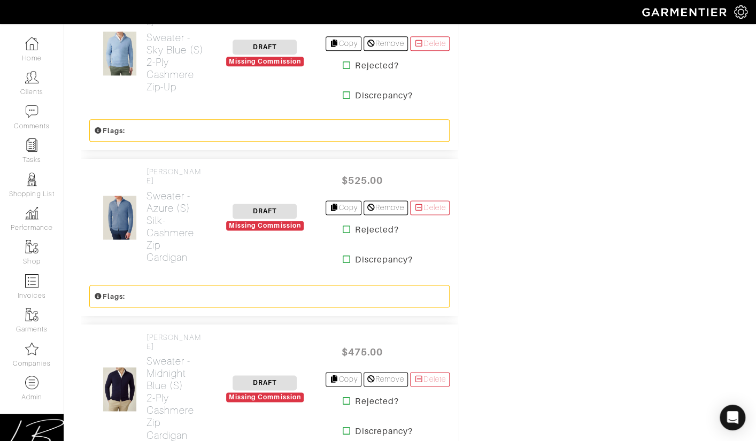
scroll to position [2600, 0]
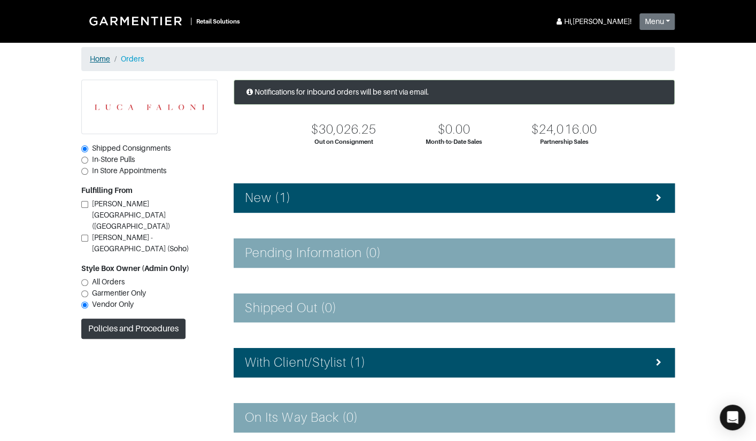
click at [98, 57] on link "Home" at bounding box center [100, 59] width 20 height 9
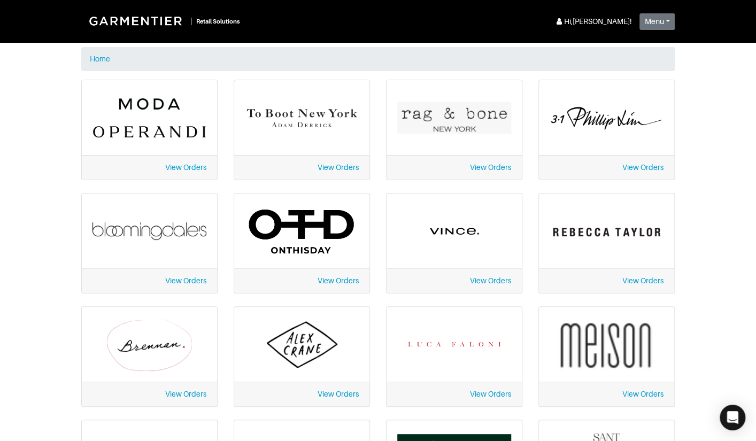
click at [493, 277] on link "View Orders" at bounding box center [490, 280] width 41 height 9
